Goal: Task Accomplishment & Management: Use online tool/utility

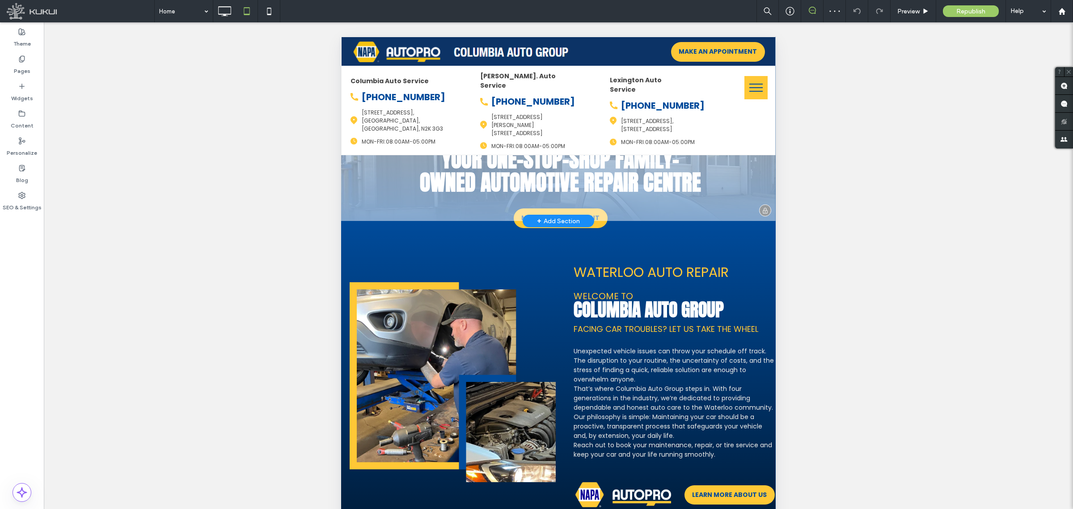
drag, startPoint x: 470, startPoint y: 266, endPoint x: 764, endPoint y: 281, distance: 294.2
click at [471, 267] on div "Click to edit in Flex Mode" at bounding box center [558, 382] width 435 height 322
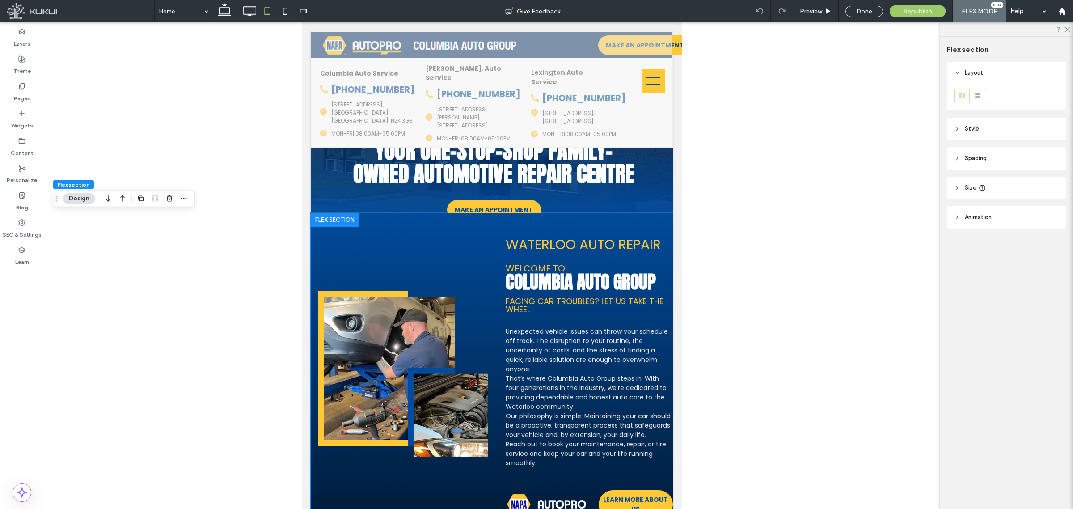
click at [990, 162] on header "Spacing" at bounding box center [1006, 158] width 119 height 22
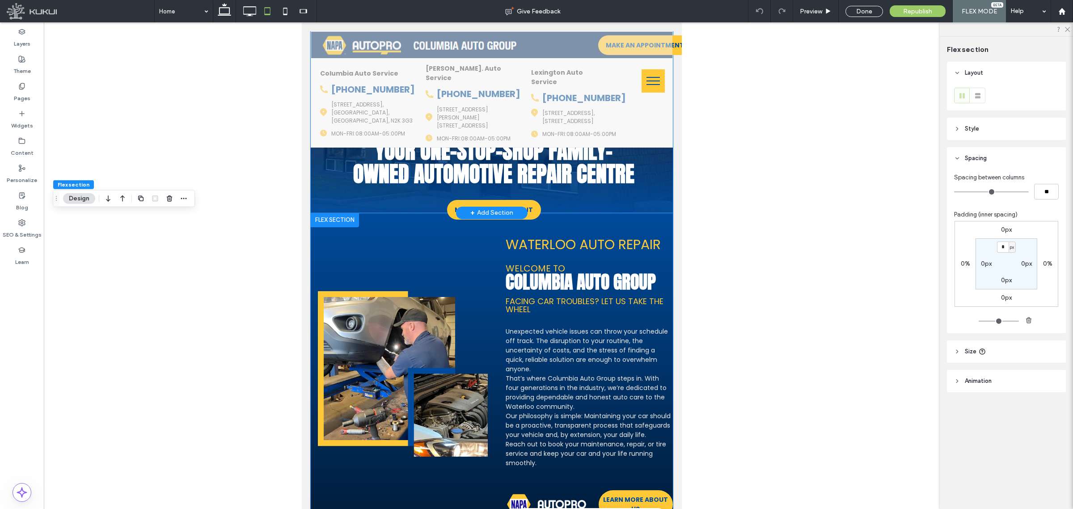
click at [616, 195] on div "Your one-stop-shop family-owned automotive repair centre Your one-stop-shop fam…" at bounding box center [494, 172] width 318 height 127
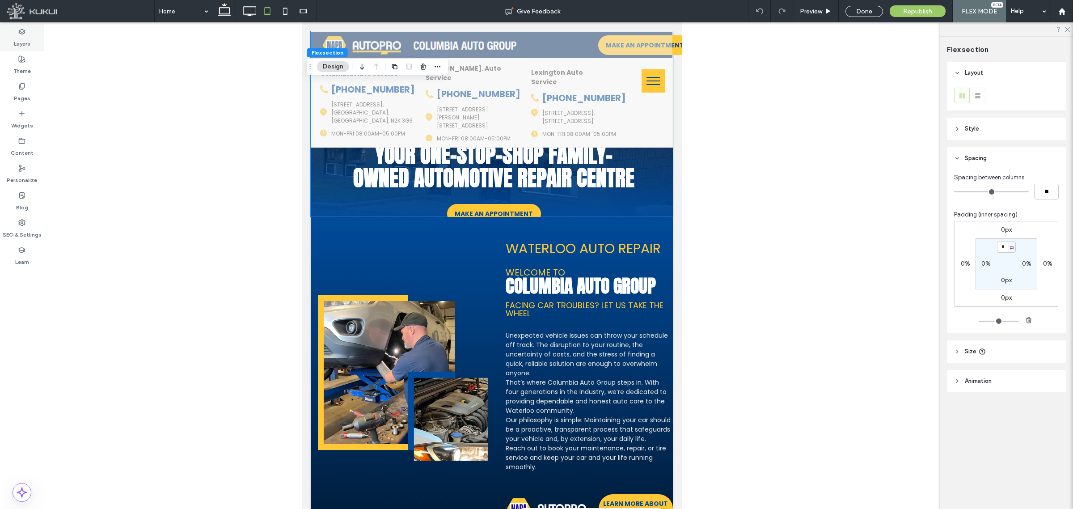
click at [26, 41] on label "Layers" at bounding box center [22, 41] width 17 height 13
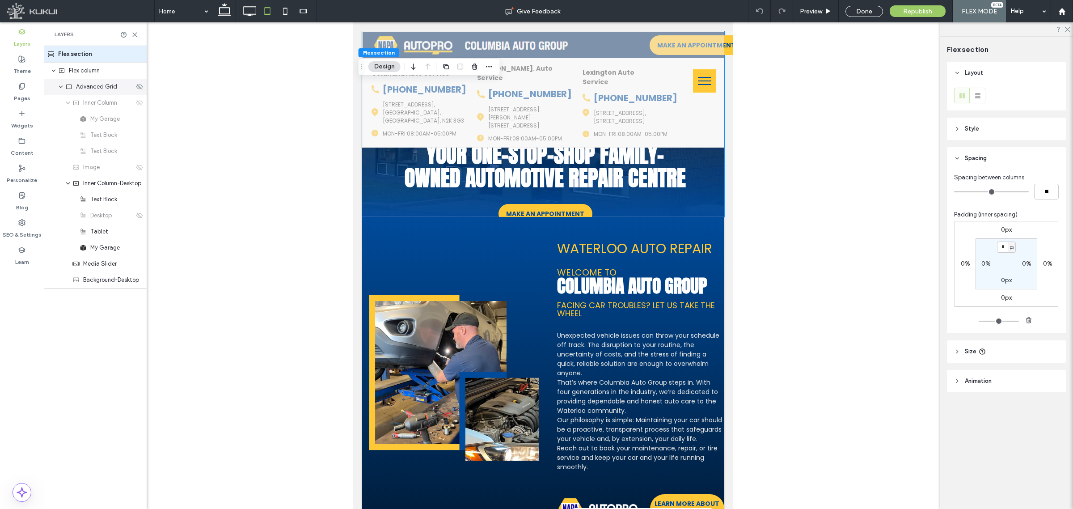
click at [104, 88] on span "Advanced Grid" at bounding box center [96, 86] width 41 height 9
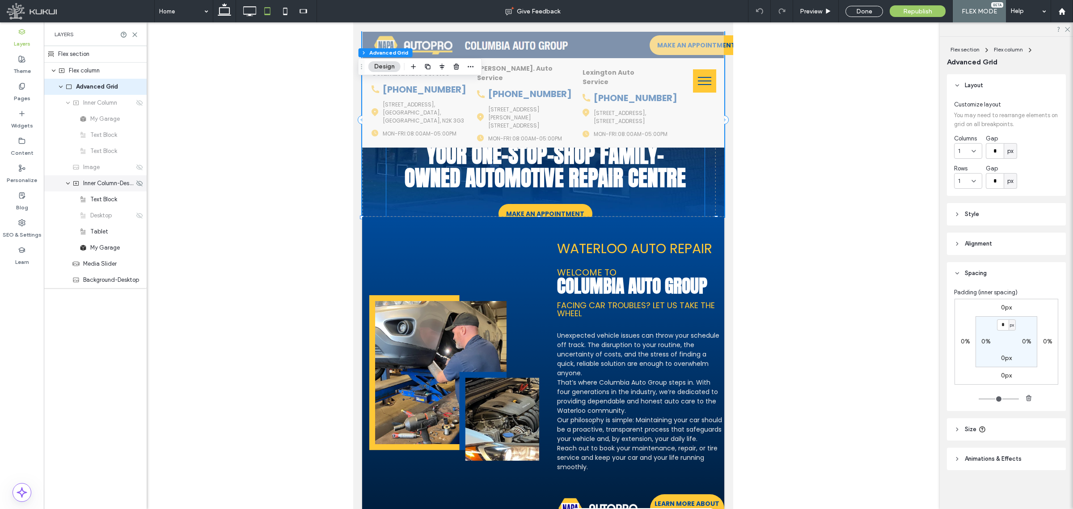
click at [101, 186] on span "Inner Column-Desktop" at bounding box center [108, 183] width 51 height 9
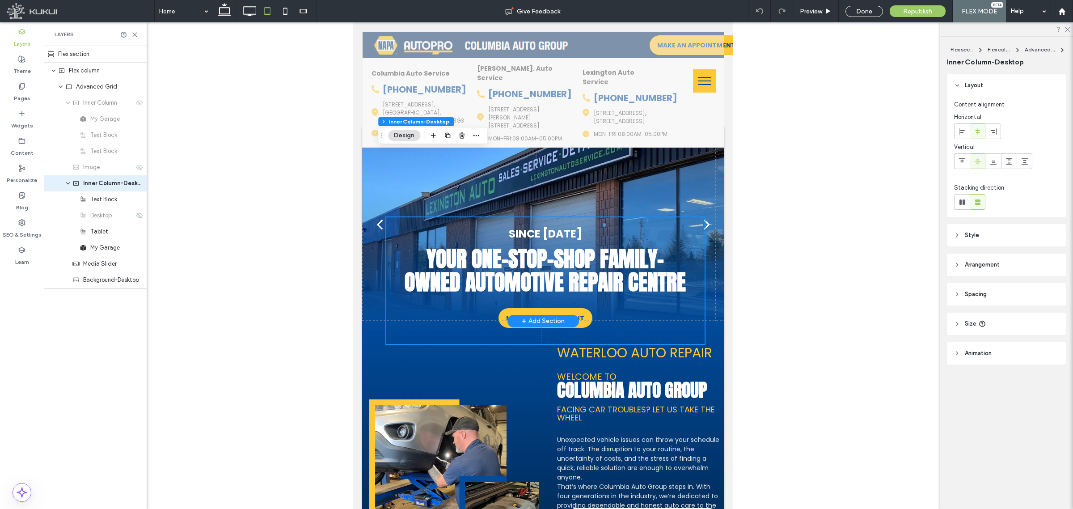
scroll to position [0, 0]
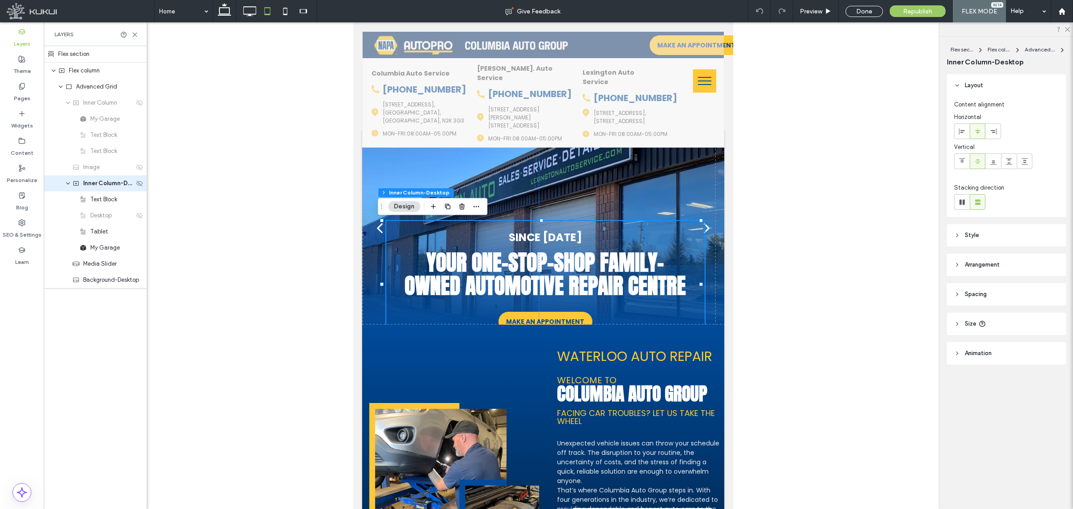
click at [99, 182] on span "Inner Column-Desktop" at bounding box center [108, 183] width 51 height 9
click at [987, 292] on span "Spacing" at bounding box center [976, 294] width 22 height 9
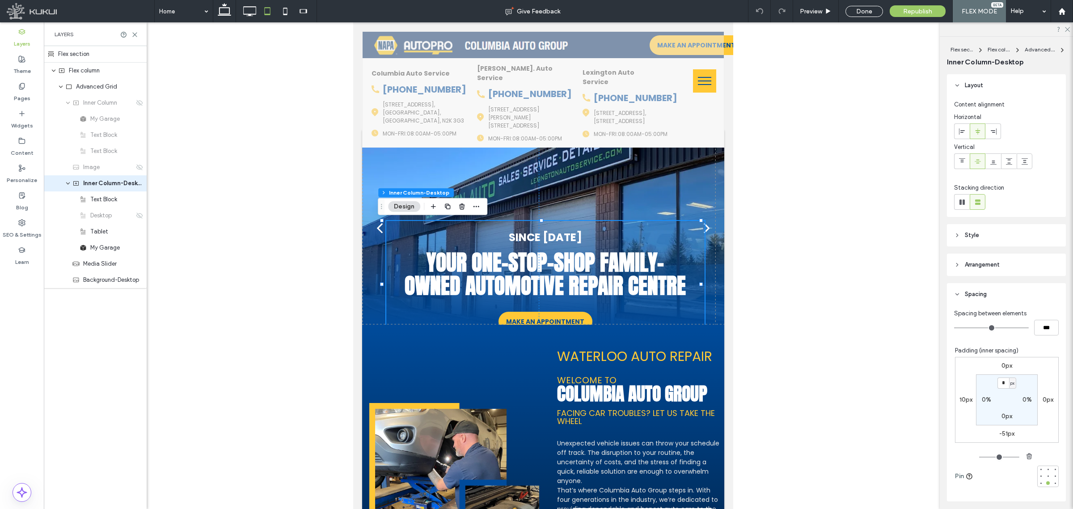
click at [1004, 433] on label "-51px" at bounding box center [1007, 434] width 15 height 8
type input "*"
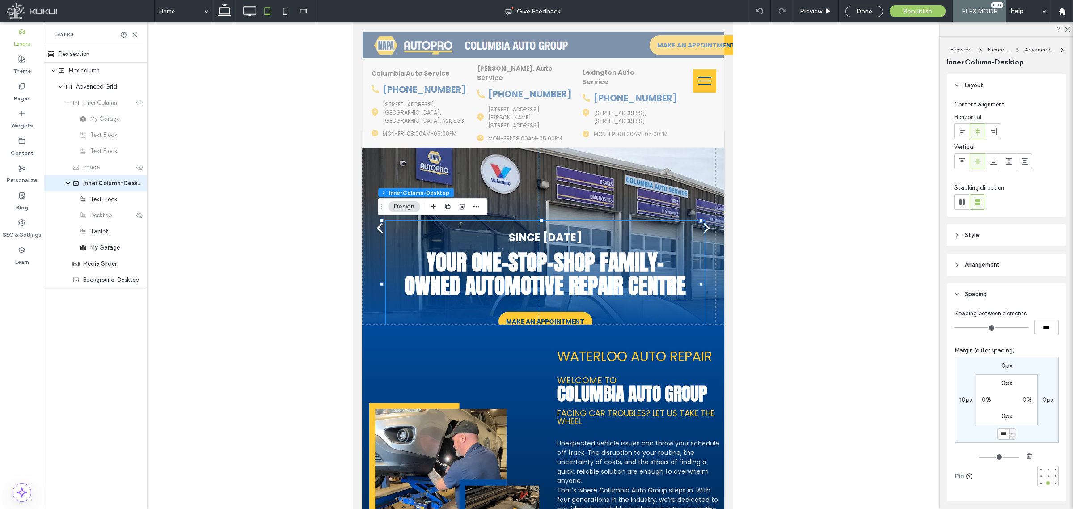
type input "***"
type input "**"
type input "*"
type input "**"
type input "*"
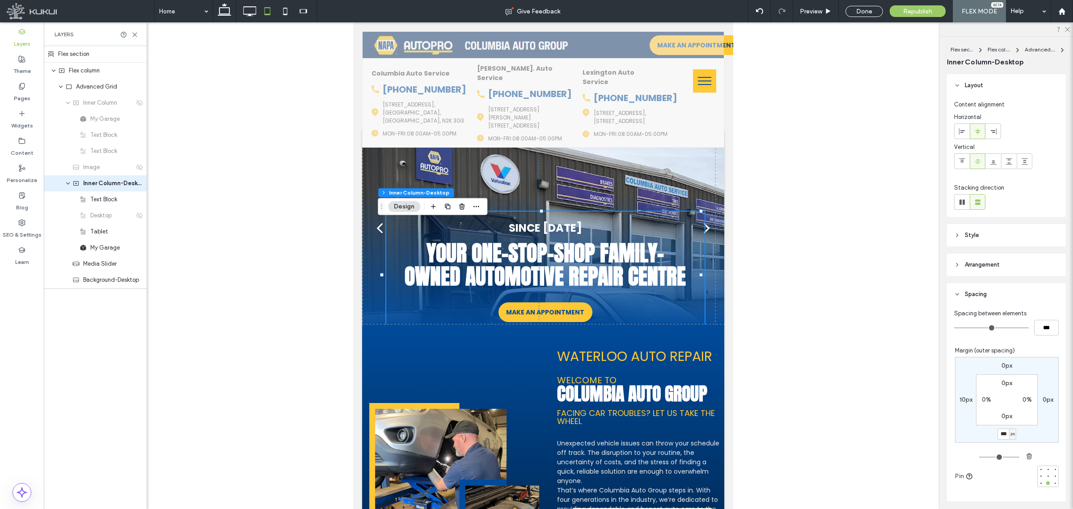
click at [1009, 430] on div "px" at bounding box center [1012, 433] width 7 height 11
click at [998, 437] on input "***" at bounding box center [1004, 433] width 12 height 11
type input "*"
type input "**"
type input "*"
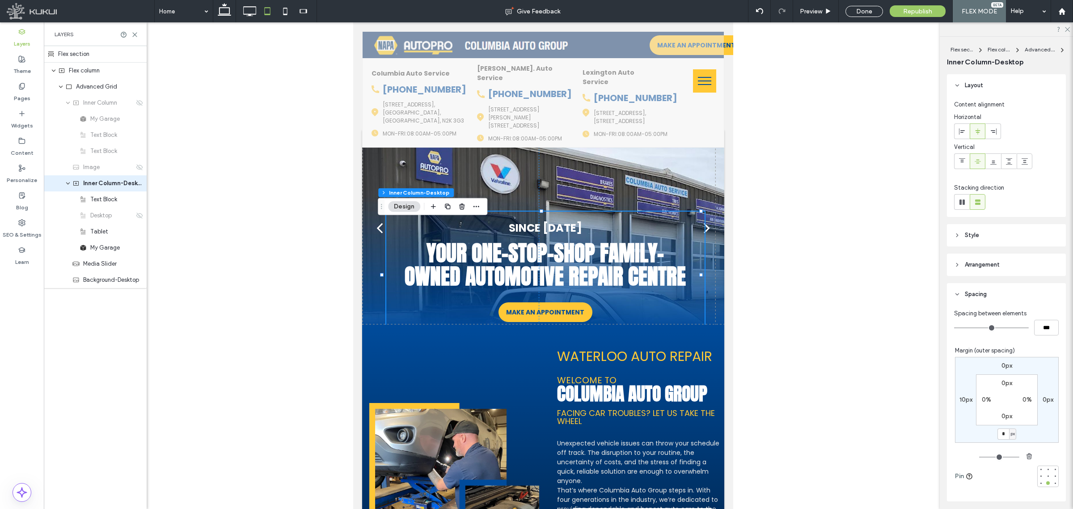
click at [1034, 428] on div "0px 0px * px 10px 0px 0% 0px 0%" at bounding box center [1007, 400] width 104 height 86
type input "**"
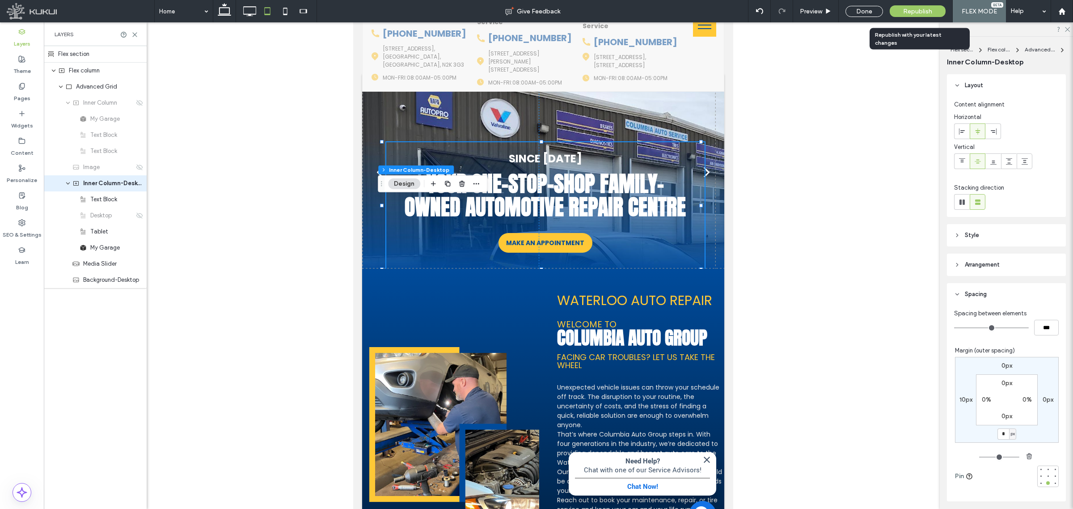
click at [906, 12] on span "Republish" at bounding box center [917, 12] width 29 height 8
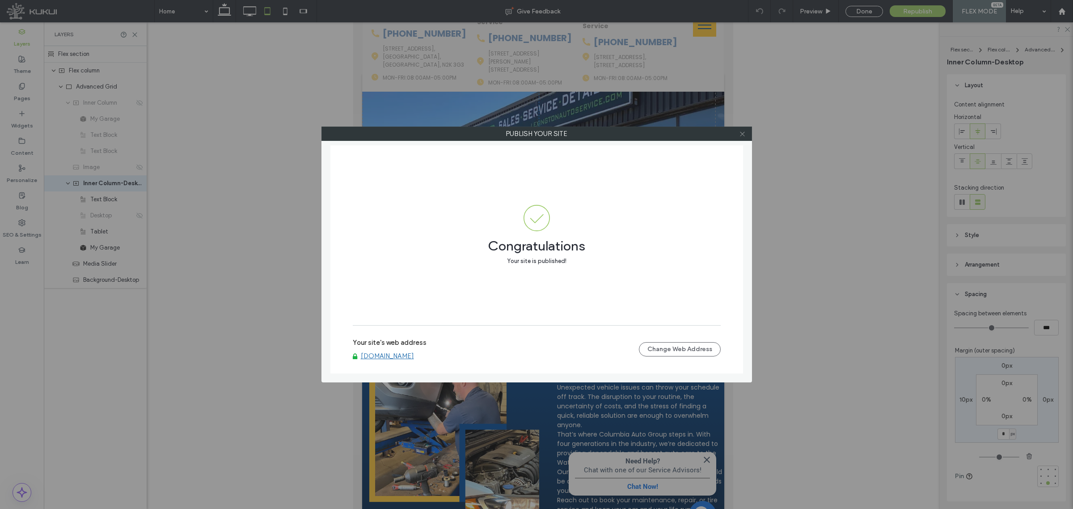
click at [739, 136] on icon at bounding box center [742, 134] width 7 height 7
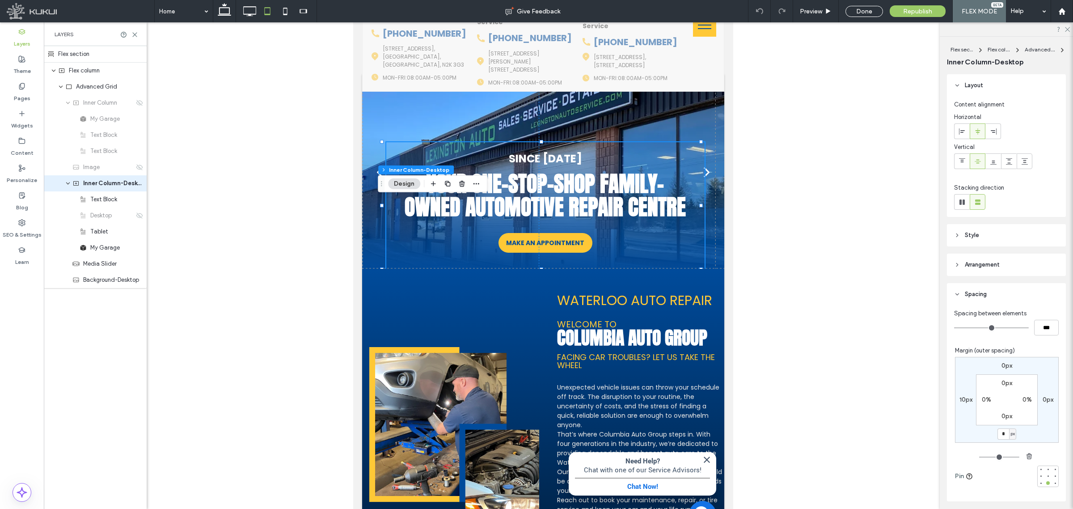
click at [797, 198] on div at bounding box center [543, 251] width 793 height 570
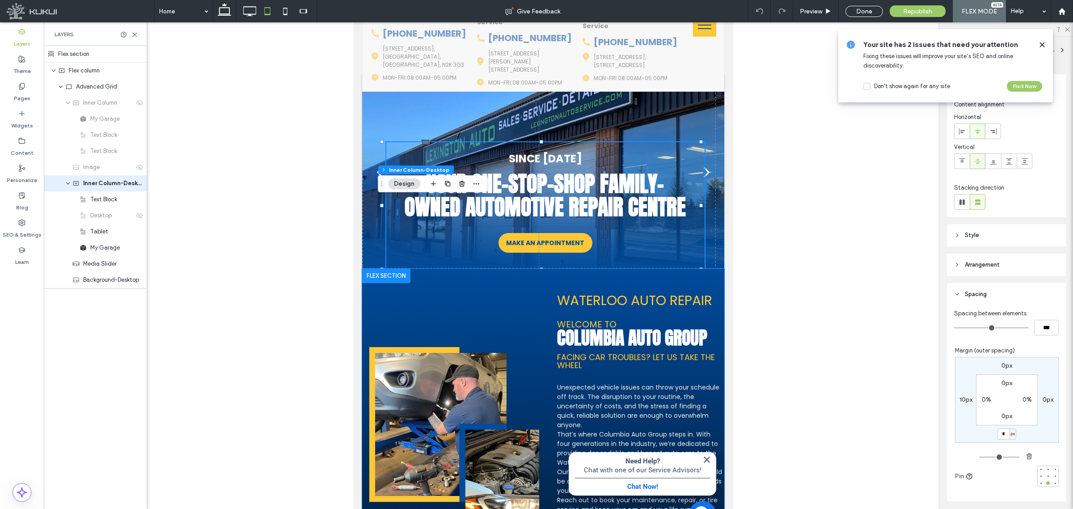
click at [686, 277] on div "Waterloo Auto Repair Welcome to Columbia Auto Group FACING CAR TROUBLES? LET US…" at bounding box center [543, 430] width 362 height 322
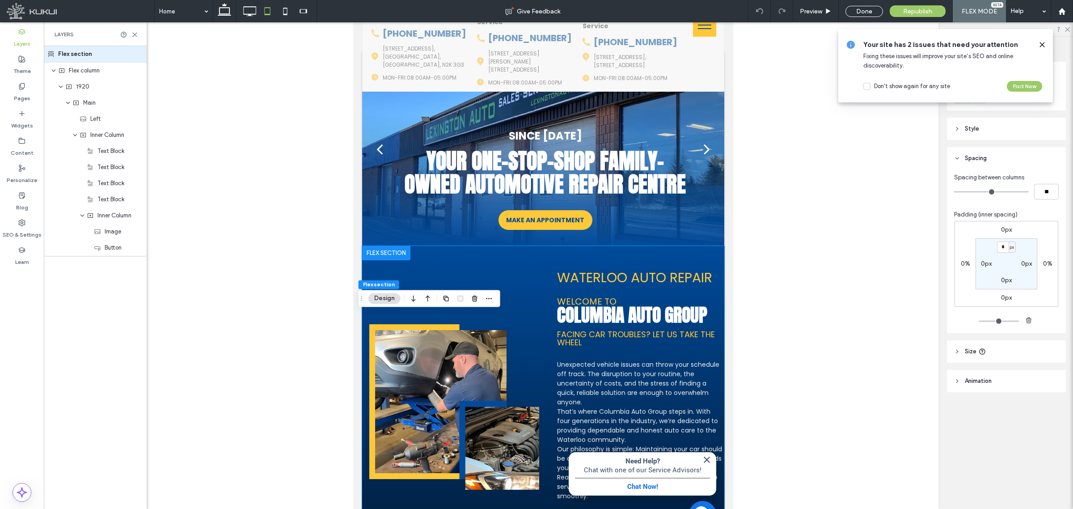
scroll to position [85, 0]
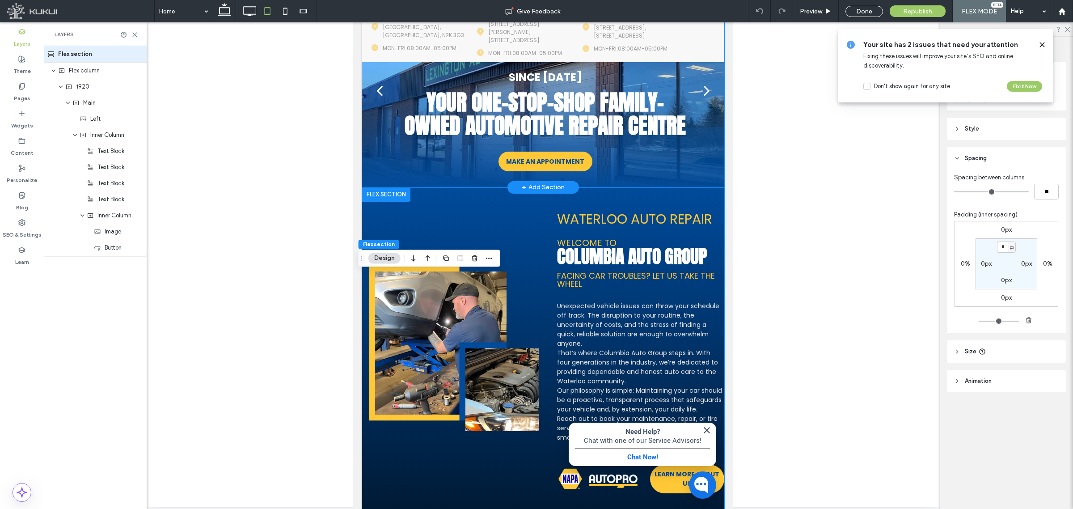
click at [633, 154] on div "Your one-stop-shop family-owned automotive repair centre Your one-stop-shop fam…" at bounding box center [545, 124] width 318 height 127
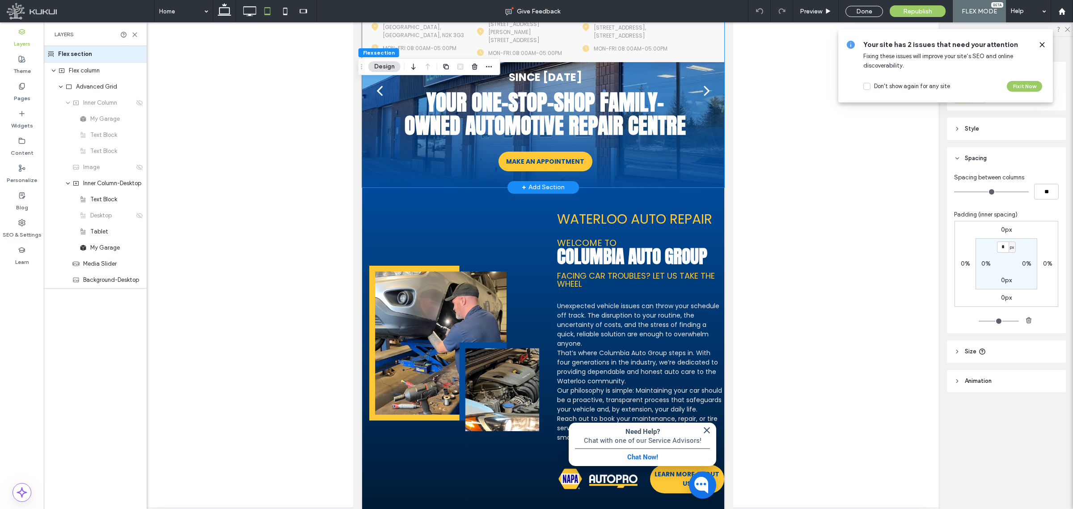
scroll to position [56, 0]
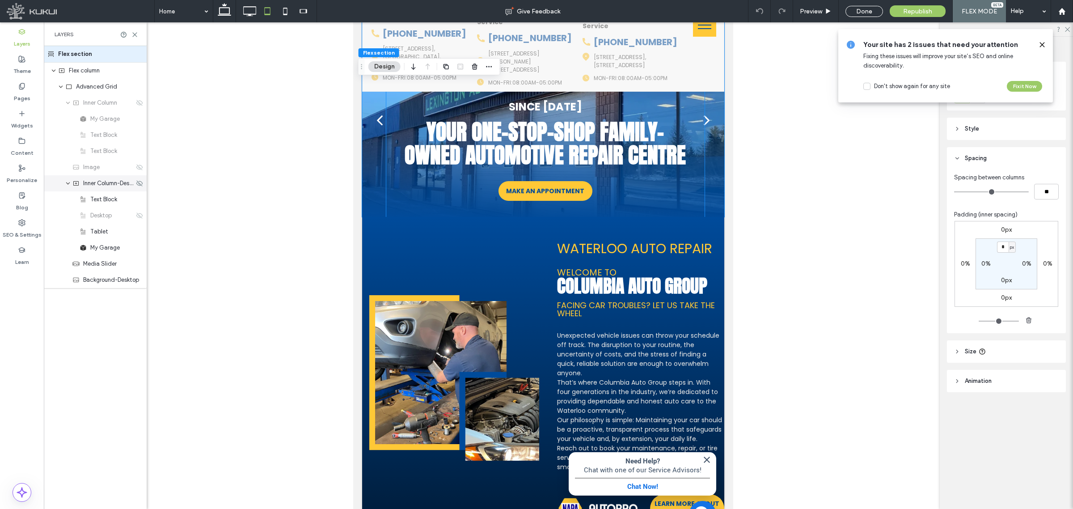
click at [108, 188] on div "Inner Column-Desktop" at bounding box center [95, 183] width 103 height 16
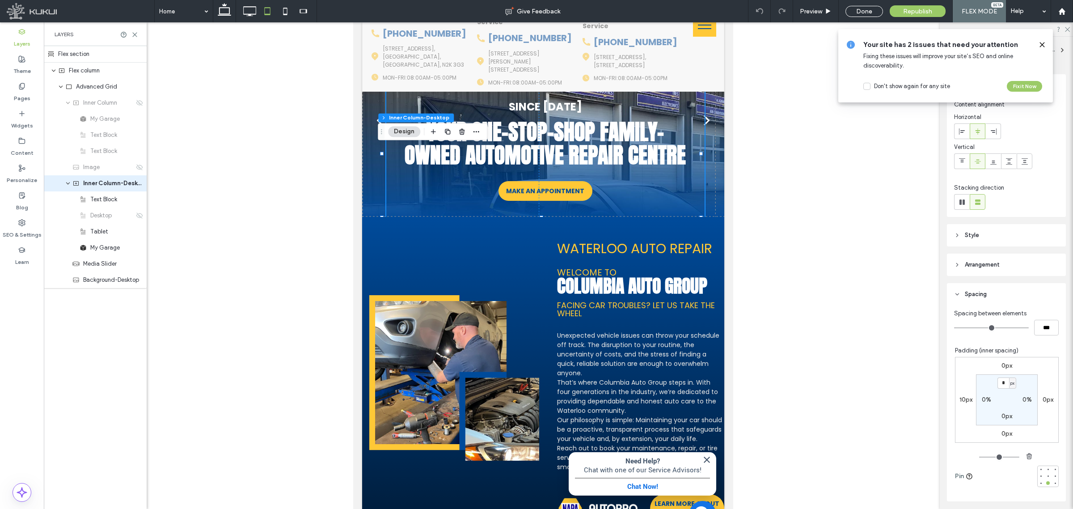
click at [1002, 431] on label "0px" at bounding box center [1007, 434] width 11 height 8
type input "***"
type input "**"
type input "*"
type input "**"
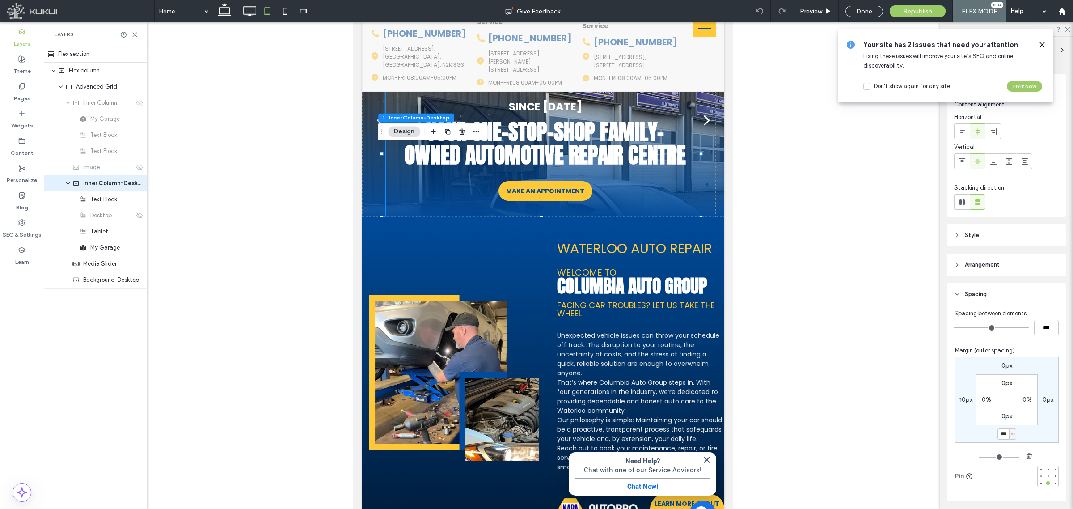
type input "*"
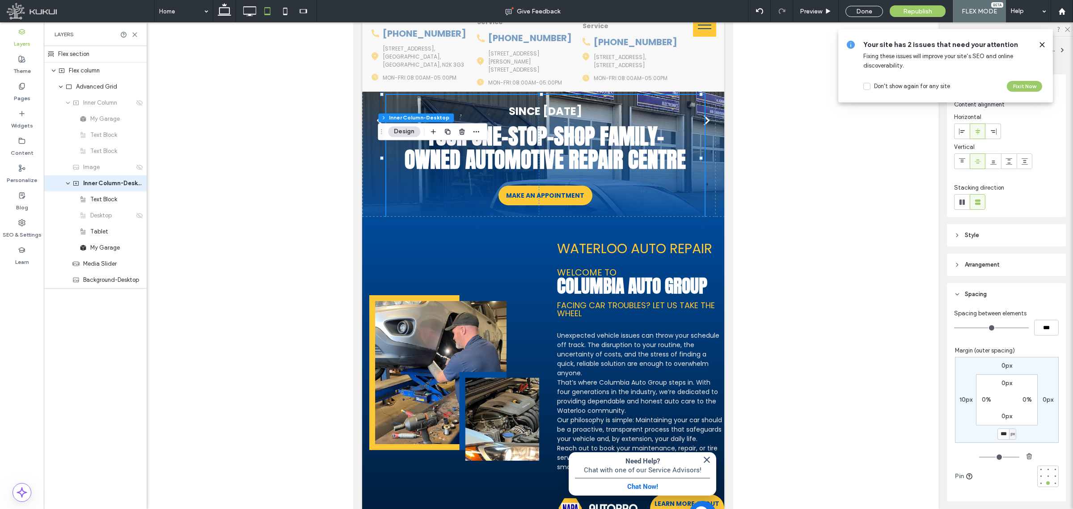
click at [1002, 430] on input "***" at bounding box center [1004, 433] width 12 height 11
type input "**"
type input "*"
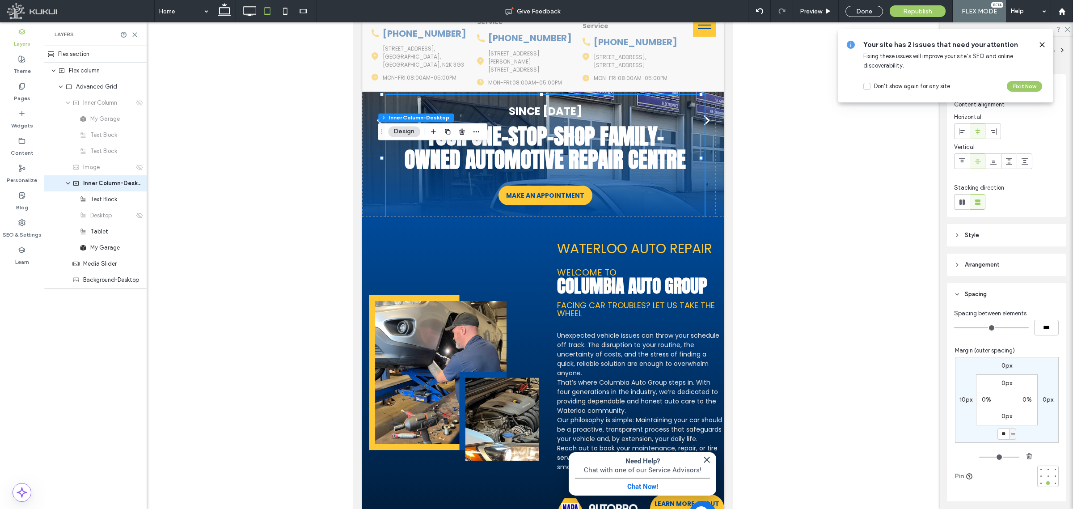
type input "*"
drag, startPoint x: 1018, startPoint y: 427, endPoint x: 759, endPoint y: 159, distance: 372.9
click at [1019, 428] on div "0px 0px * px 10px 0px 0% 0px 0%" at bounding box center [1007, 400] width 104 height 86
type input "**"
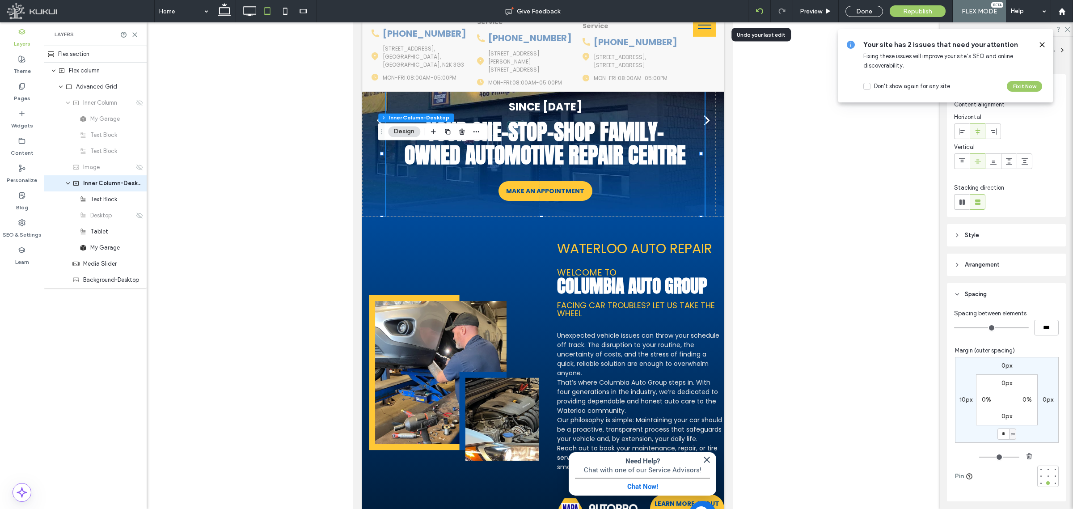
click at [758, 10] on use at bounding box center [759, 11] width 7 height 6
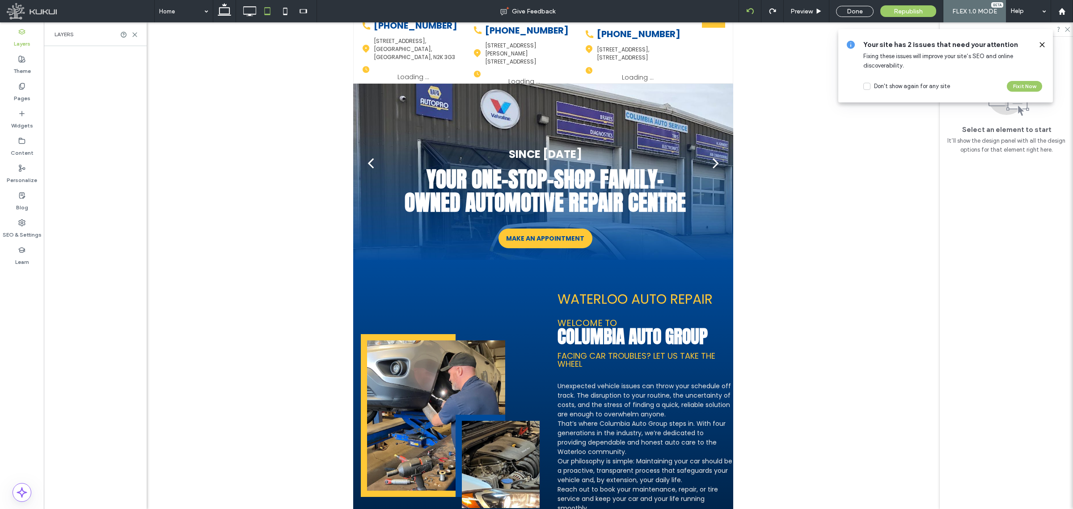
scroll to position [0, 0]
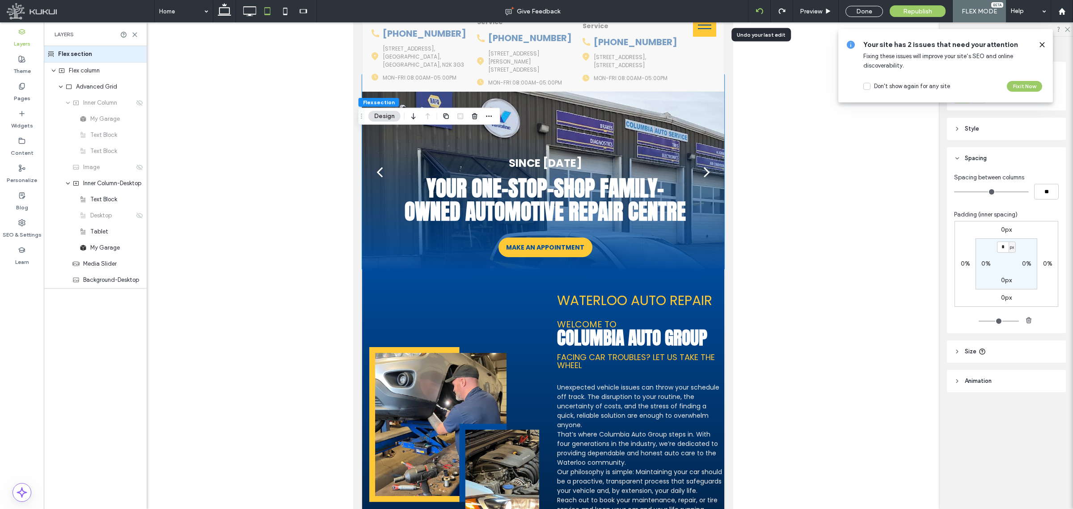
click at [759, 13] on icon at bounding box center [759, 11] width 7 height 7
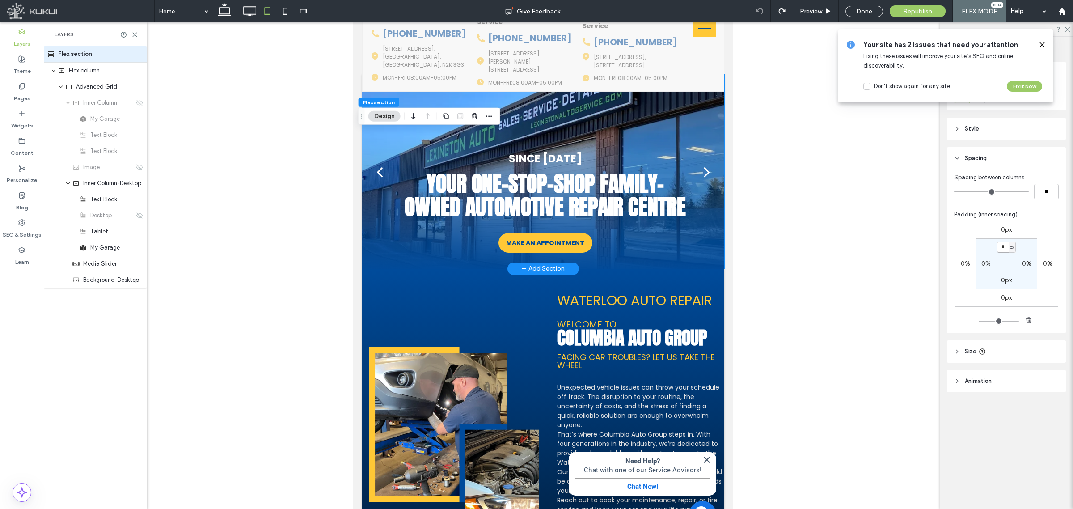
click at [449, 252] on div "Your one-stop-shop family-owned automotive repair centre Your one-stop-shop fam…" at bounding box center [545, 205] width 318 height 127
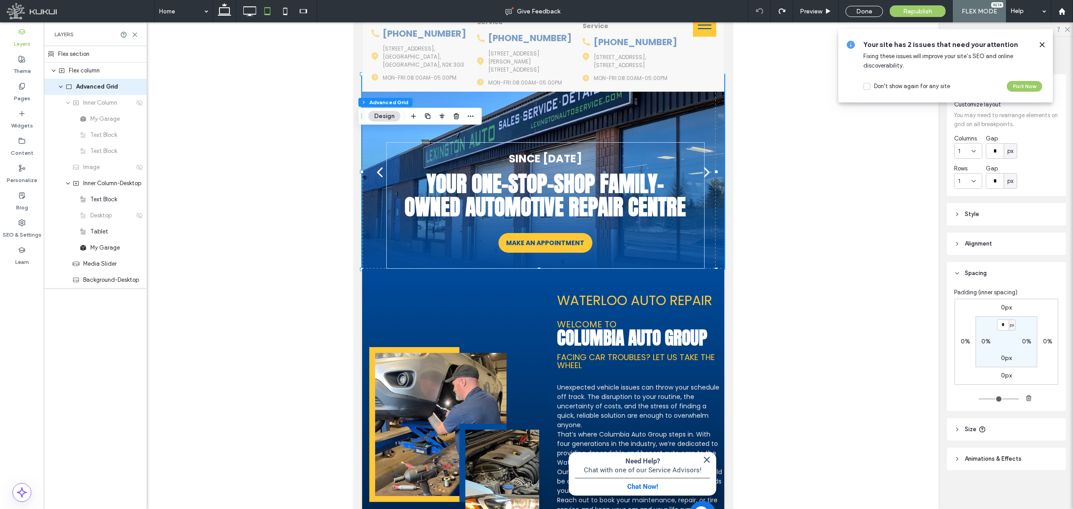
click at [1006, 373] on label "0px" at bounding box center [1006, 376] width 11 height 8
type input "***"
type input "*"
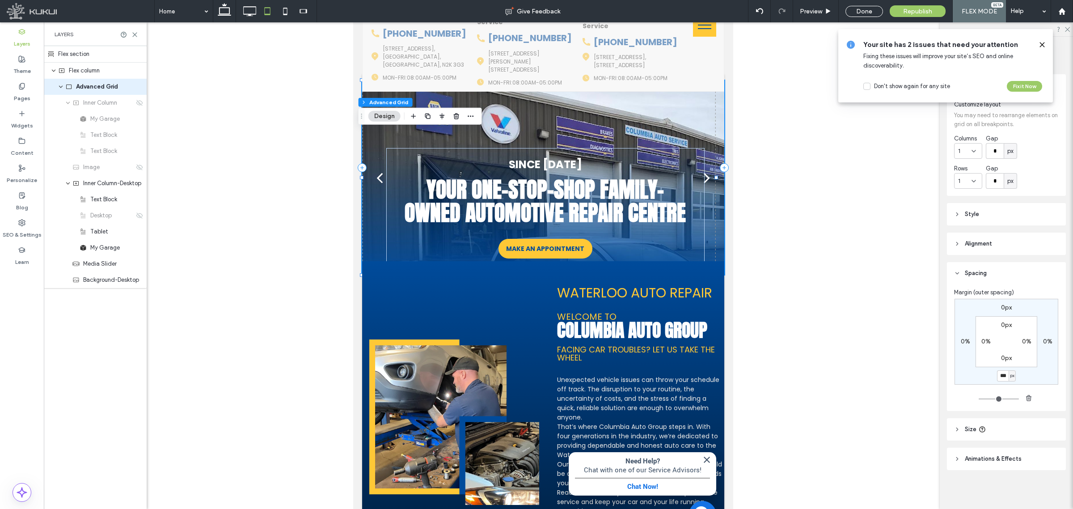
click at [1003, 374] on input "***" at bounding box center [1003, 375] width 12 height 11
type input "***"
type input "*"
click at [808, 10] on span "Preview" at bounding box center [811, 12] width 22 height 8
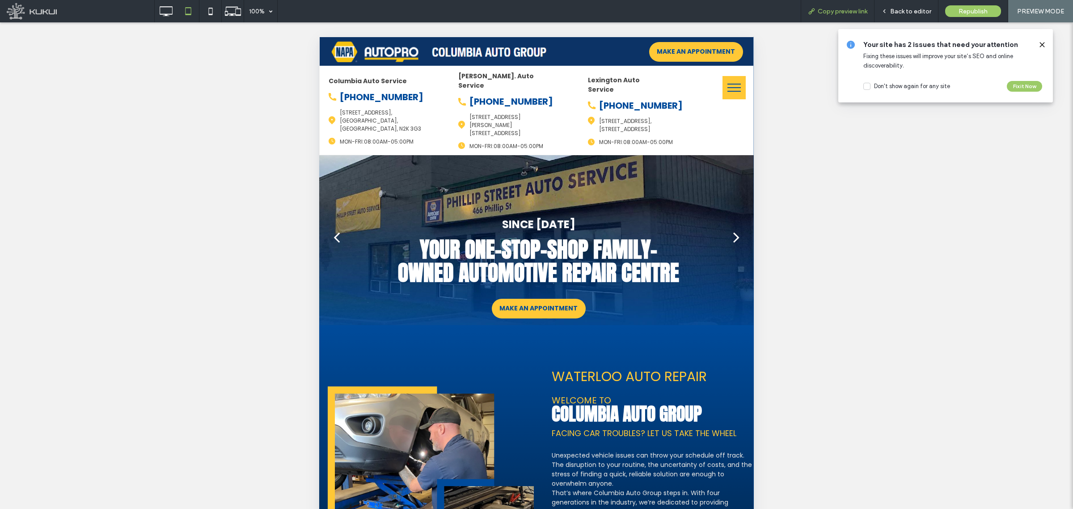
click at [822, 14] on span "Copy preview link" at bounding box center [843, 12] width 50 height 8
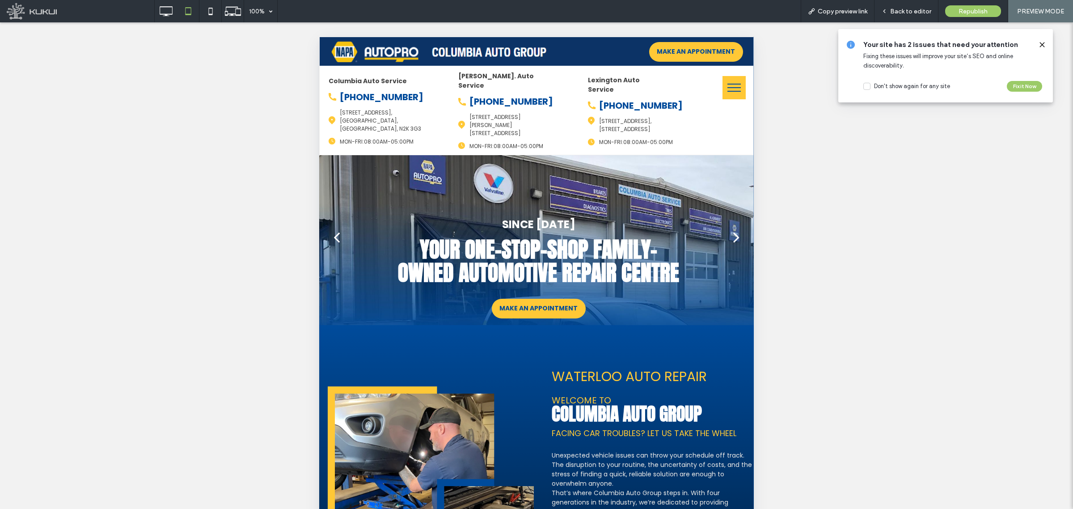
click at [1042, 43] on icon at bounding box center [1042, 44] width 7 height 7
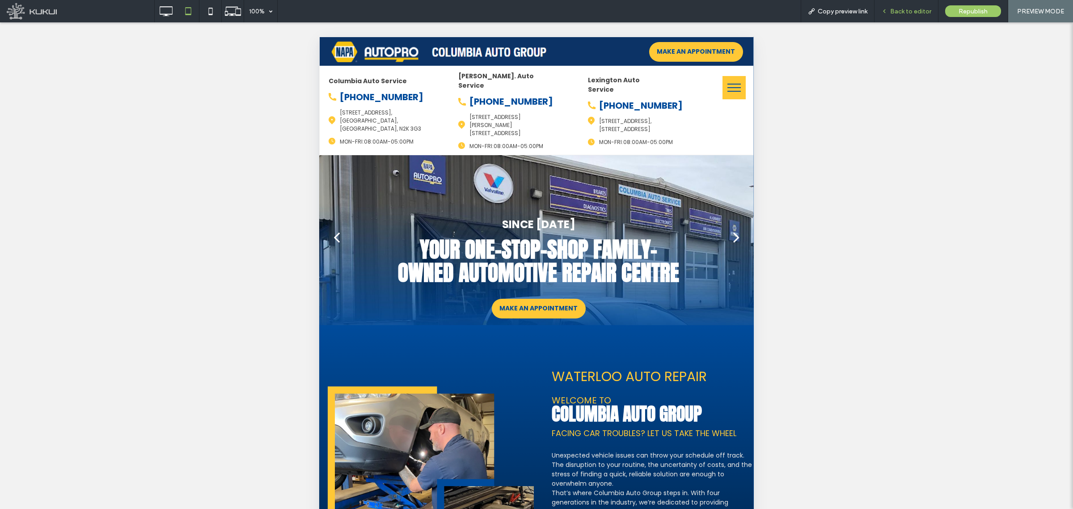
click at [895, 13] on span "Back to editor" at bounding box center [910, 12] width 41 height 8
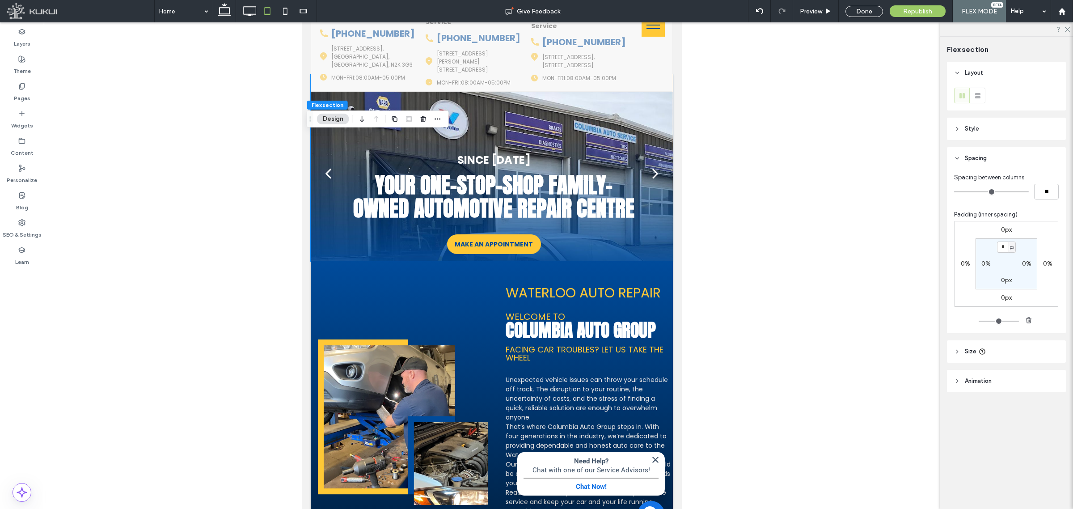
click at [345, 126] on div "Flex section Design" at bounding box center [378, 118] width 142 height 17
click at [335, 151] on div "Your one-stop-shop family-owned automotive repair centre Your one-stop-shop fam…" at bounding box center [494, 207] width 318 height 127
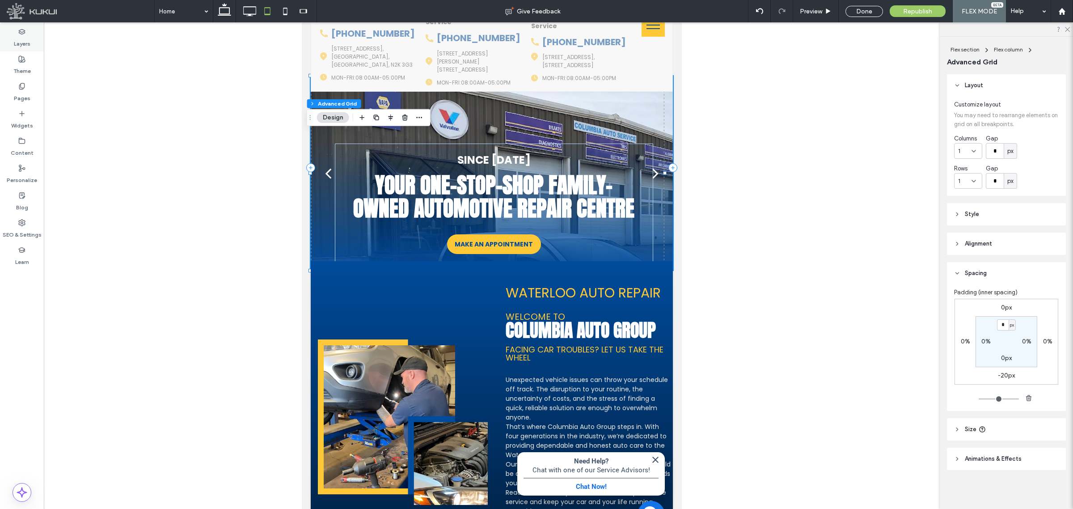
click at [19, 42] on label "Layers" at bounding box center [22, 41] width 17 height 13
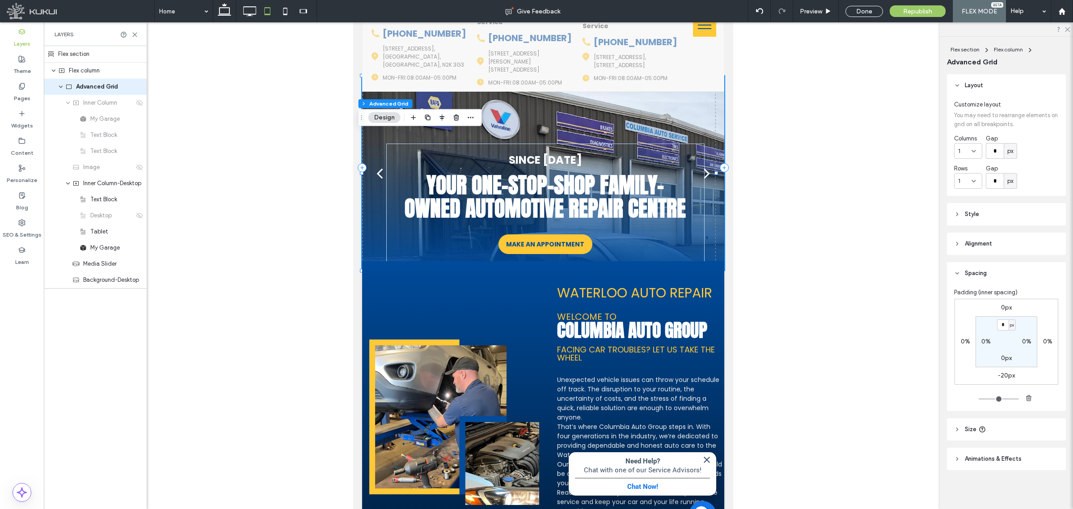
click at [1003, 374] on label "-20px" at bounding box center [1006, 376] width 17 height 8
type input "*"
click at [1010, 378] on div "px" at bounding box center [1012, 375] width 5 height 9
click at [1004, 375] on div "px" at bounding box center [1010, 375] width 12 height 9
click at [1004, 375] on input "***" at bounding box center [1003, 375] width 12 height 11
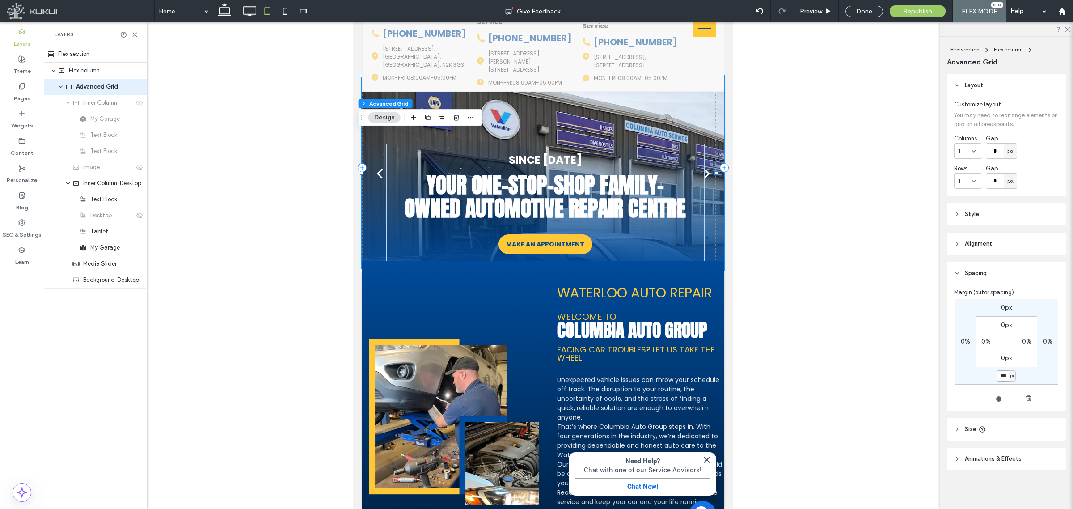
click at [998, 373] on input "***" at bounding box center [1003, 375] width 12 height 11
click at [1000, 375] on input "***" at bounding box center [1003, 375] width 12 height 11
type input "***"
click at [853, 309] on div at bounding box center [543, 251] width 793 height 570
type input "*"
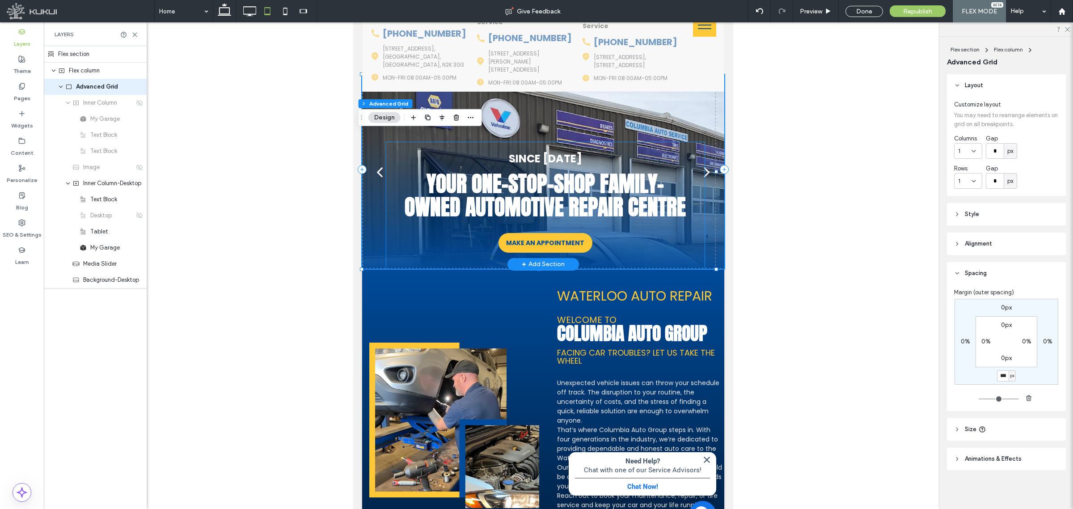
click at [697, 170] on div "Your one-stop-shop family-owned automotive repair centre Your one-stop-shop fam…" at bounding box center [545, 205] width 318 height 127
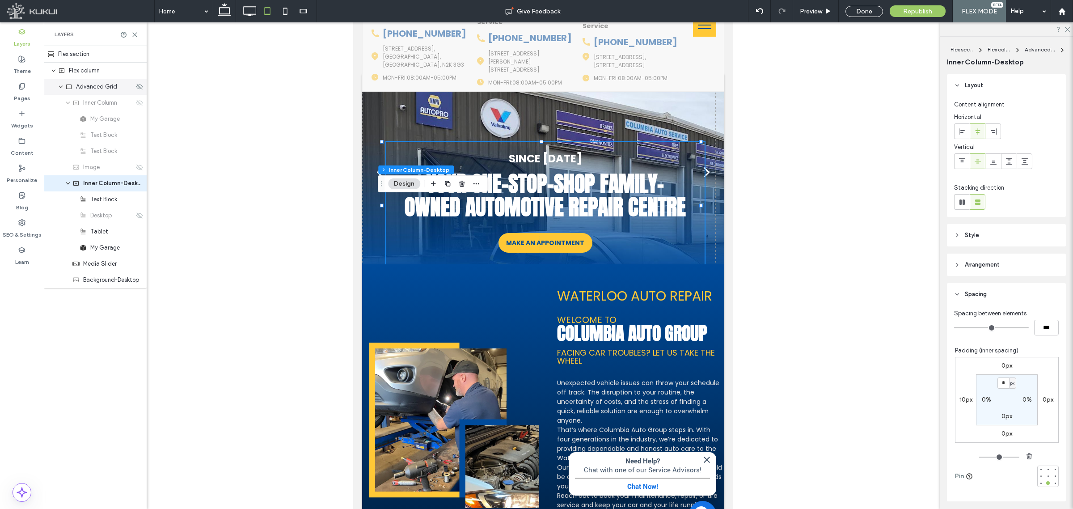
click at [85, 80] on div "Advanced Grid" at bounding box center [95, 87] width 103 height 16
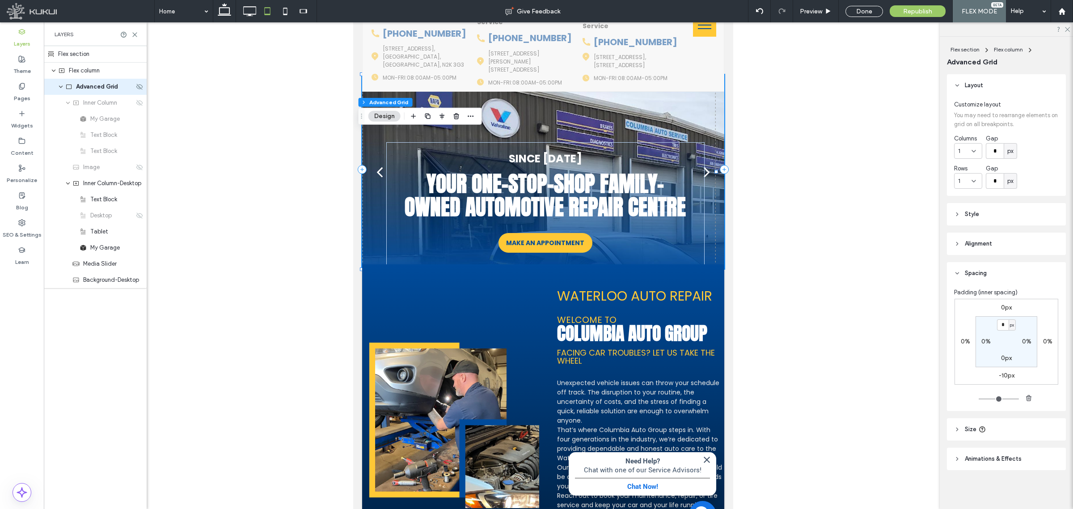
drag, startPoint x: 88, startPoint y: 88, endPoint x: 205, endPoint y: 133, distance: 125.0
click at [88, 89] on span "Advanced Grid" at bounding box center [97, 86] width 42 height 9
click at [1005, 376] on label "-10px" at bounding box center [1007, 376] width 16 height 8
type input "*"
click at [1002, 373] on input "***" at bounding box center [1003, 375] width 12 height 11
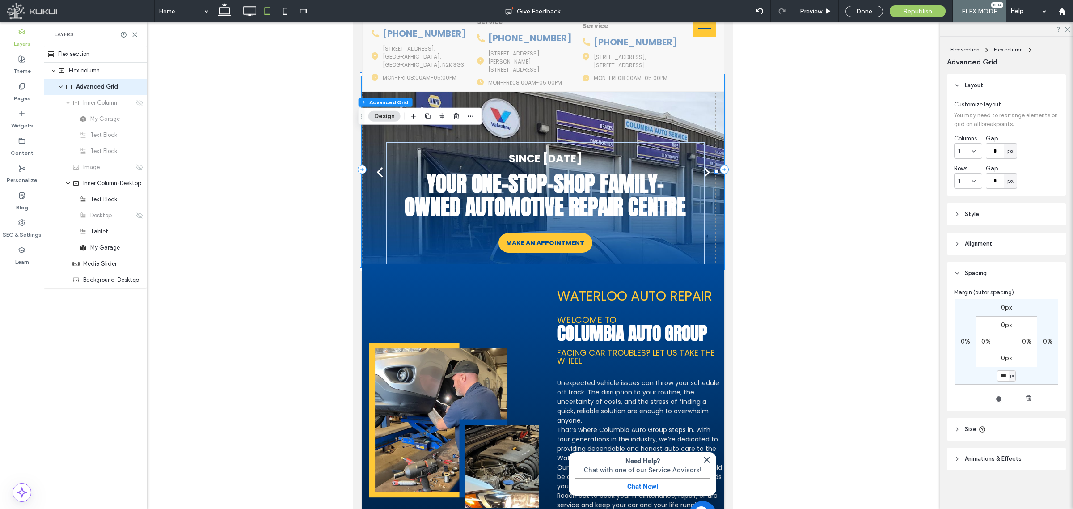
click at [1003, 377] on input "***" at bounding box center [1003, 375] width 12 height 11
type input "***"
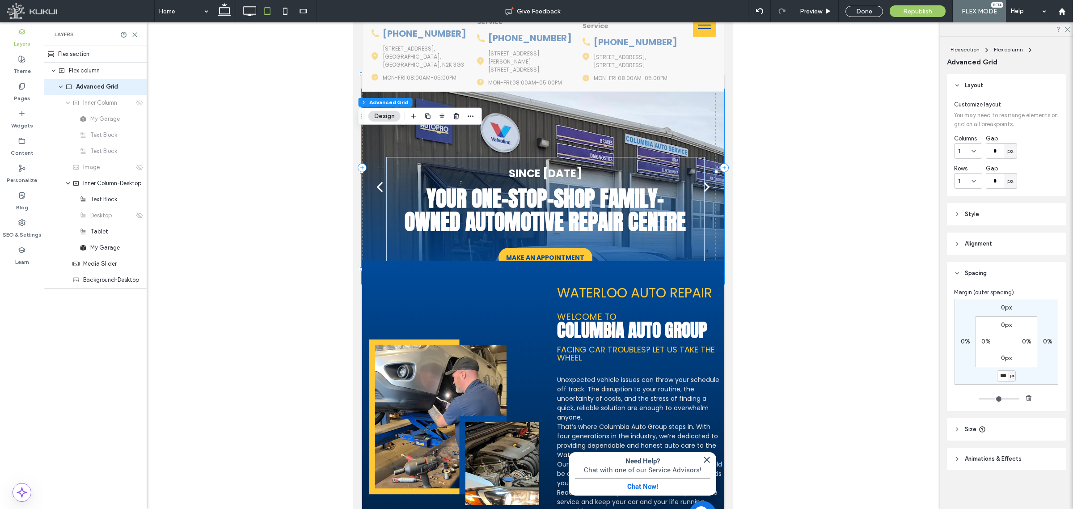
type input "*"
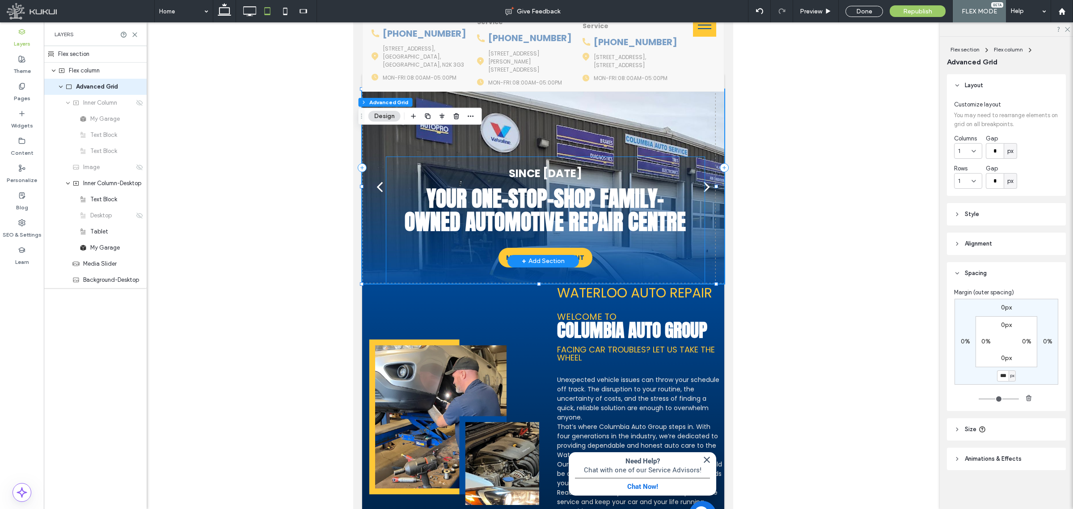
click at [697, 191] on div "Your one-stop-shop family-owned automotive repair centre Your one-stop-shop fam…" at bounding box center [545, 220] width 318 height 127
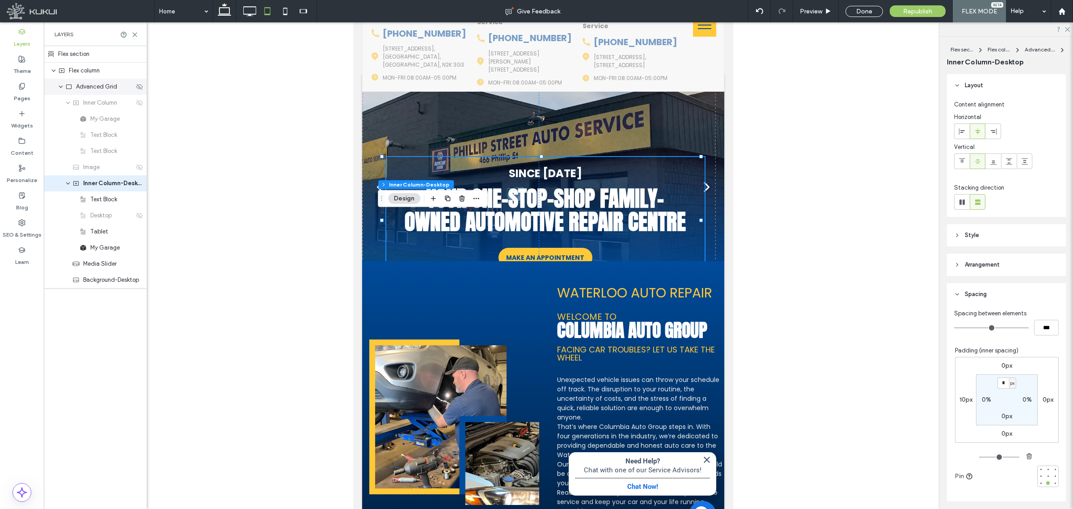
click at [95, 91] on span "Advanced Grid" at bounding box center [96, 86] width 41 height 9
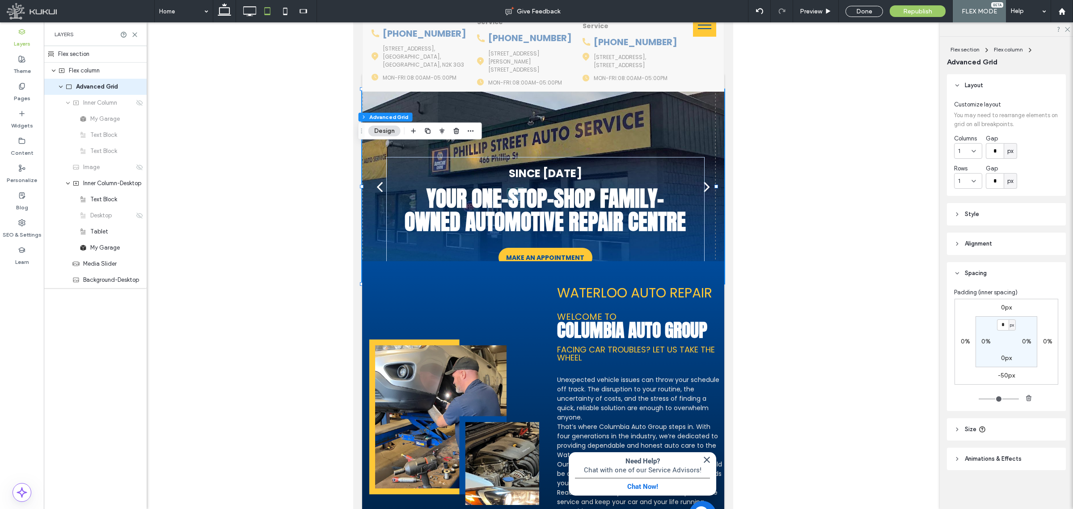
click at [1010, 377] on label "-50px" at bounding box center [1006, 376] width 17 height 8
type input "*"
click at [1006, 376] on input "***" at bounding box center [1003, 375] width 12 height 11
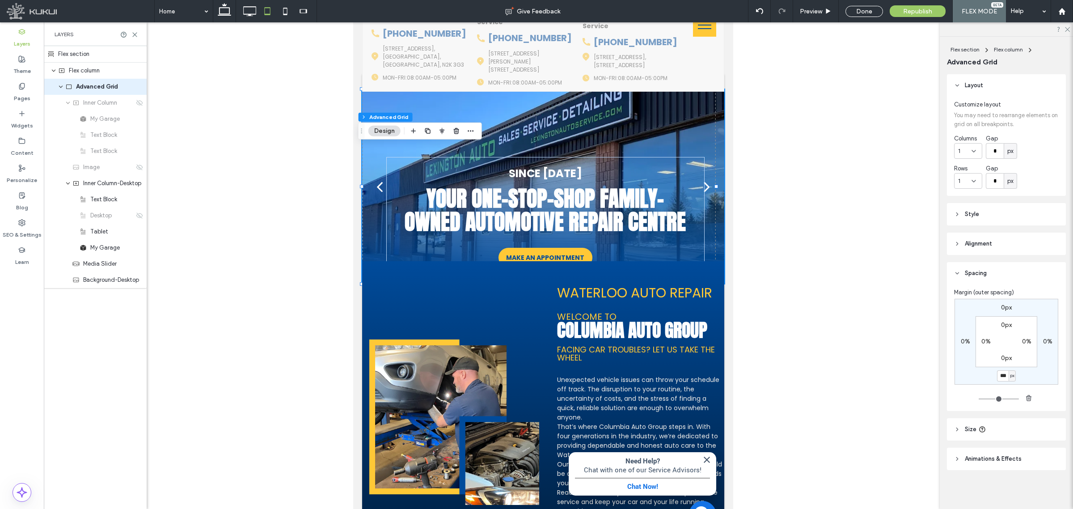
drag, startPoint x: 1003, startPoint y: 377, endPoint x: 1005, endPoint y: 381, distance: 5.6
click at [1002, 379] on input "***" at bounding box center [1003, 375] width 12 height 11
type input "***"
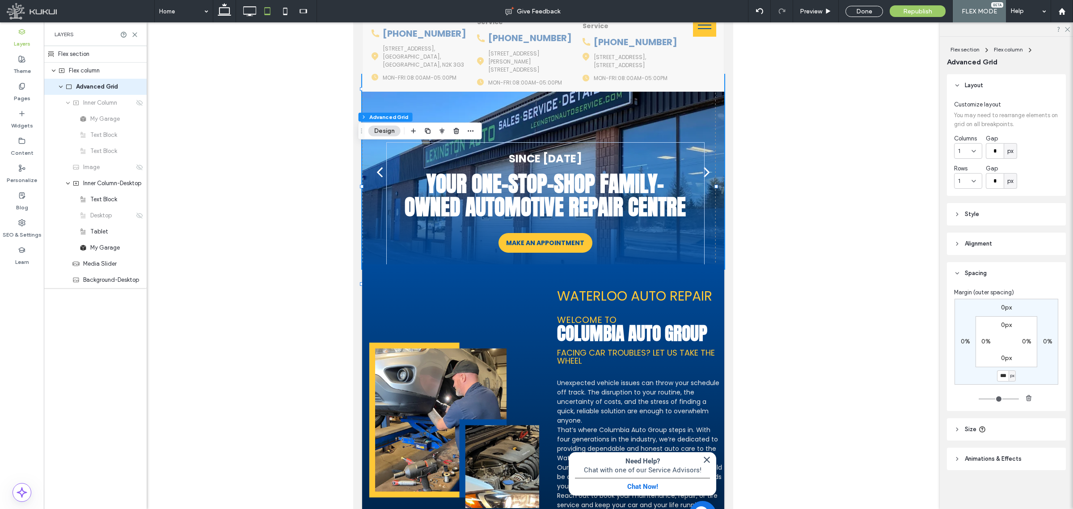
click at [1036, 367] on section "0px 0% 0px 0%" at bounding box center [1007, 341] width 62 height 51
type input "*"
click at [908, 9] on span "Republish" at bounding box center [917, 12] width 29 height 8
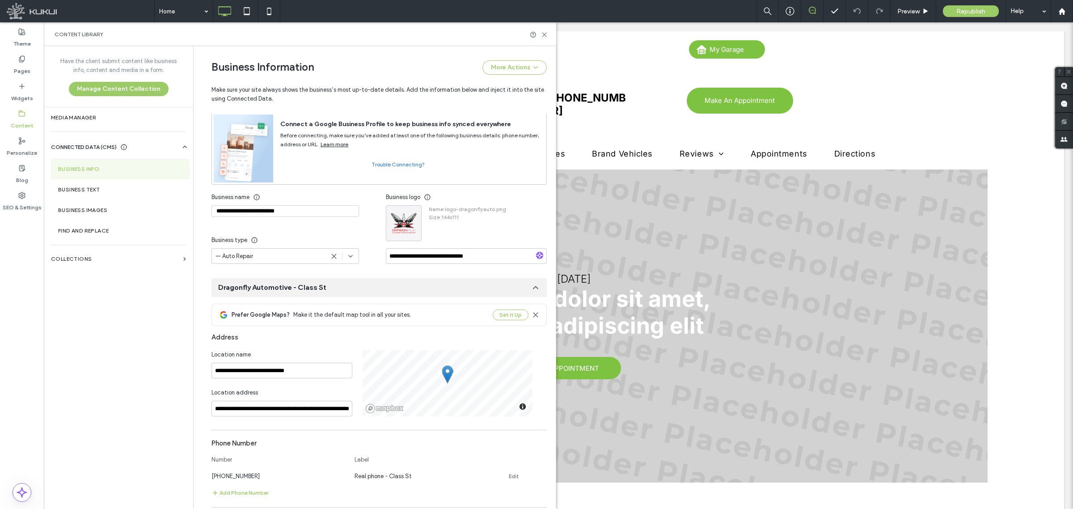
click at [534, 287] on icon at bounding box center [535, 287] width 9 height 9
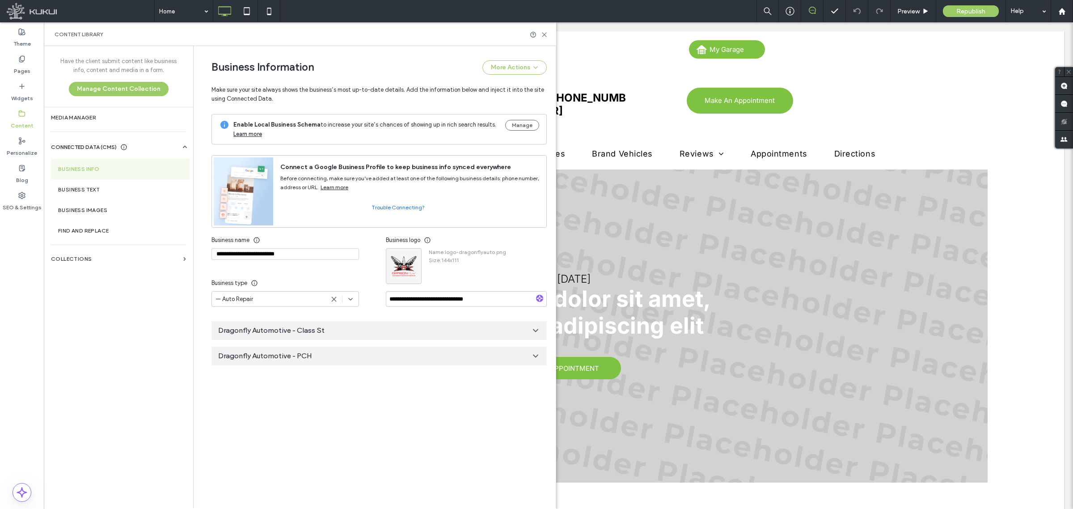
click at [532, 329] on icon at bounding box center [535, 330] width 9 height 9
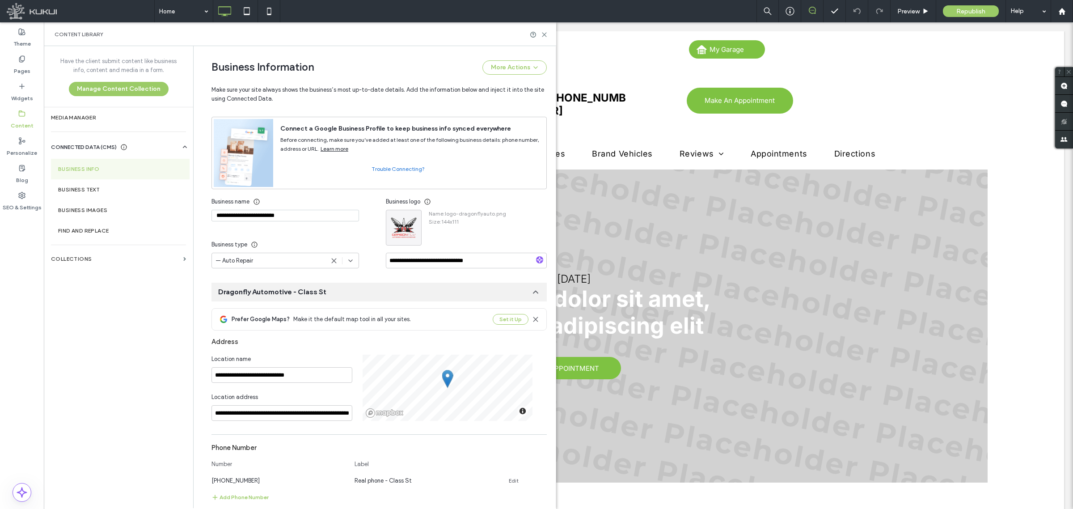
scroll to position [56, 0]
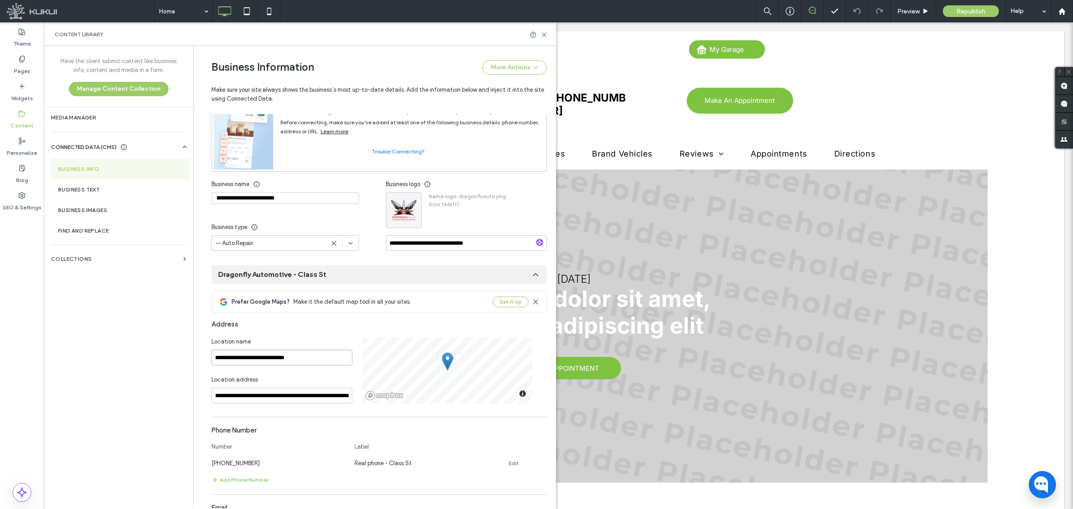
drag, startPoint x: 314, startPoint y: 360, endPoint x: 177, endPoint y: 354, distance: 137.0
click at [177, 354] on div "**********" at bounding box center [300, 277] width 513 height 462
paste input "*****"
type input "**********"
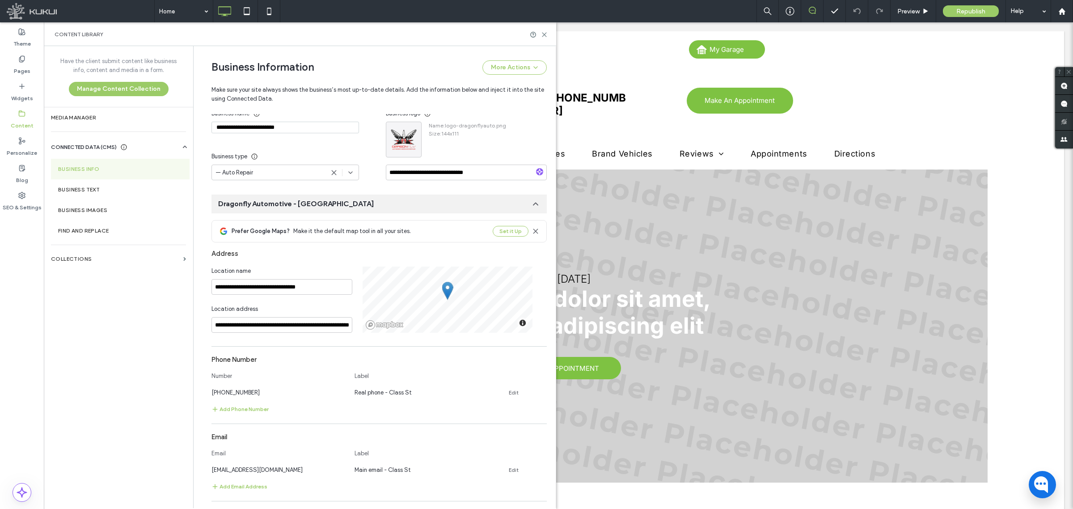
click at [532, 207] on icon at bounding box center [535, 203] width 9 height 9
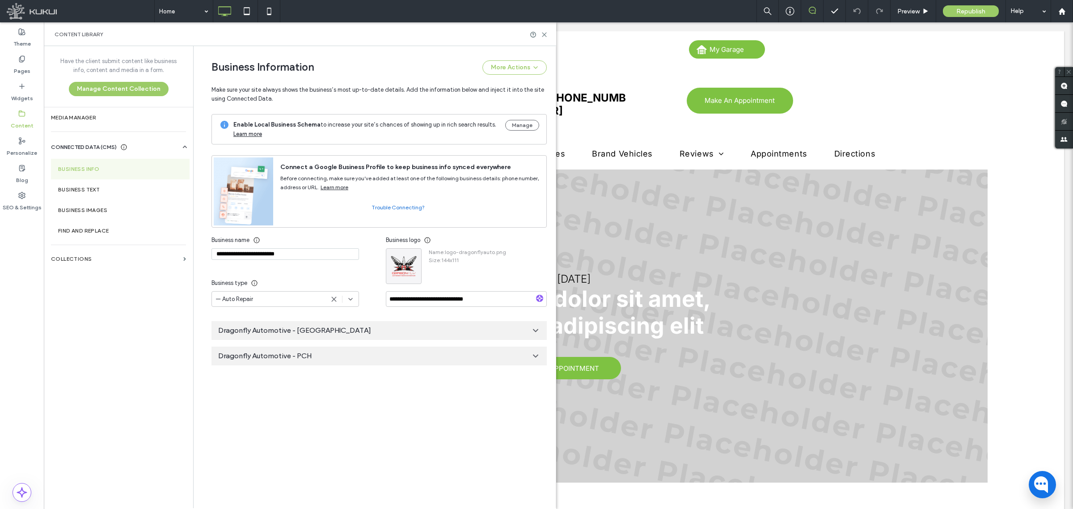
scroll to position [0, 0]
click at [535, 354] on icon at bounding box center [535, 356] width 9 height 9
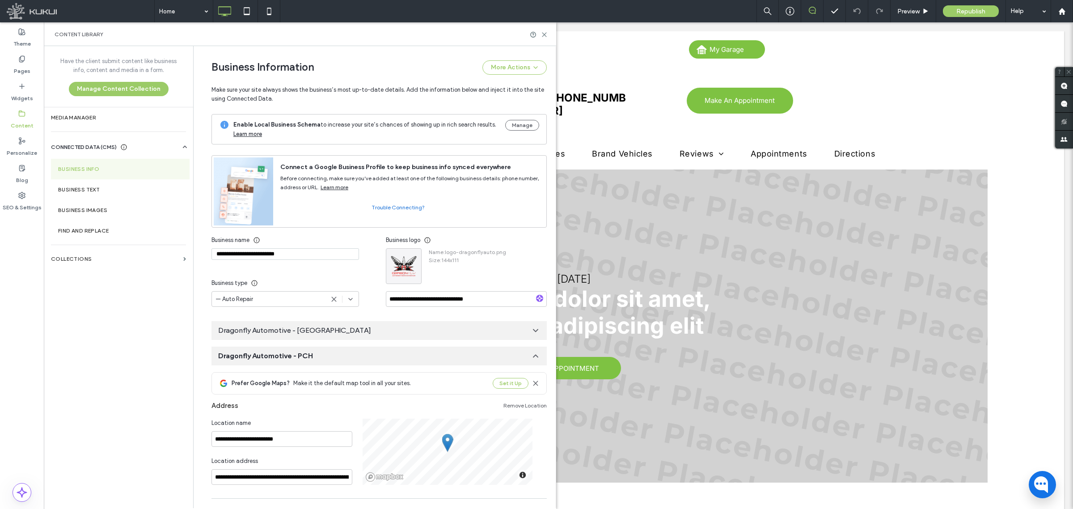
click at [314, 357] on div "Dragonfly Automotive - PCH" at bounding box center [379, 356] width 335 height 19
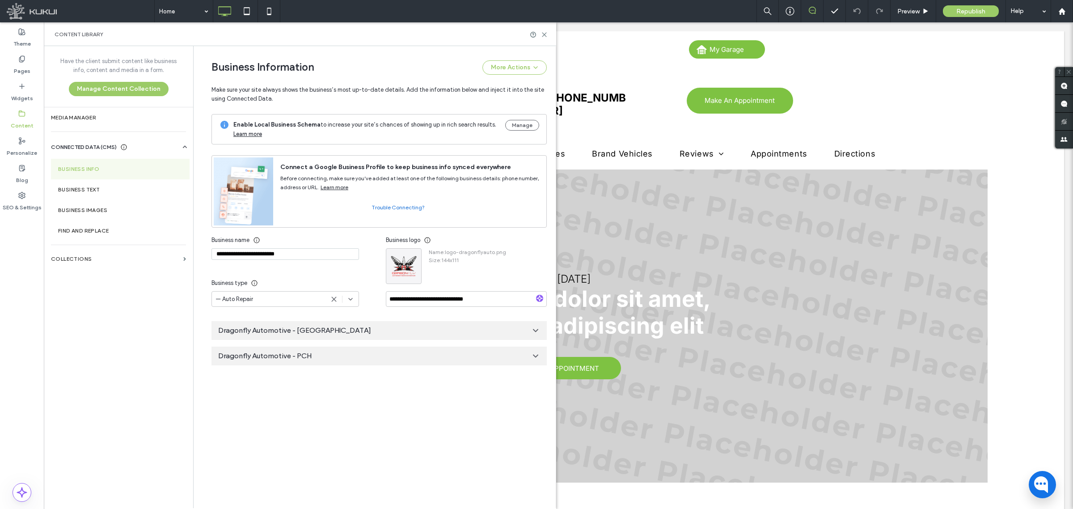
click at [310, 360] on span "Dragonfly Automotive - PCH" at bounding box center [264, 356] width 93 height 10
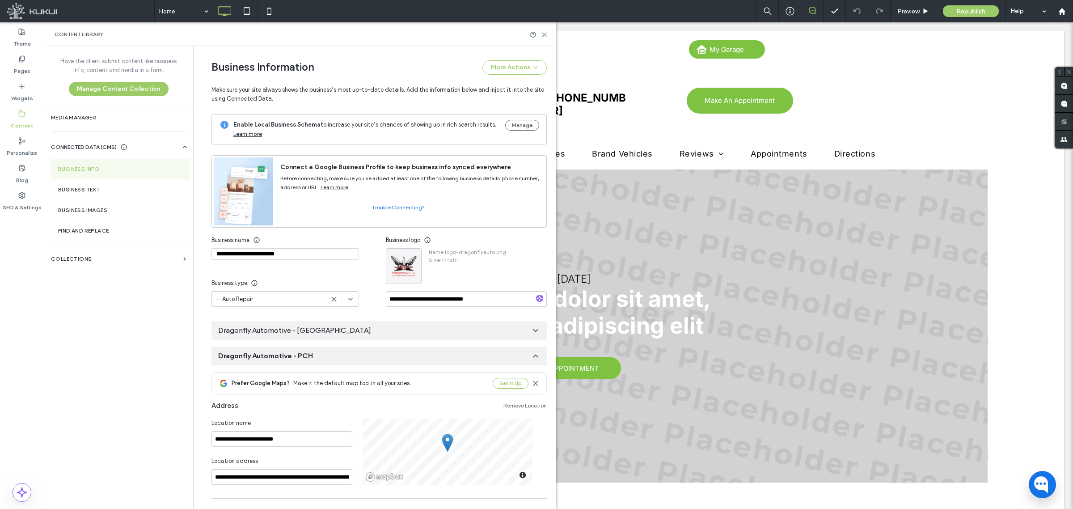
scroll to position [56, 0]
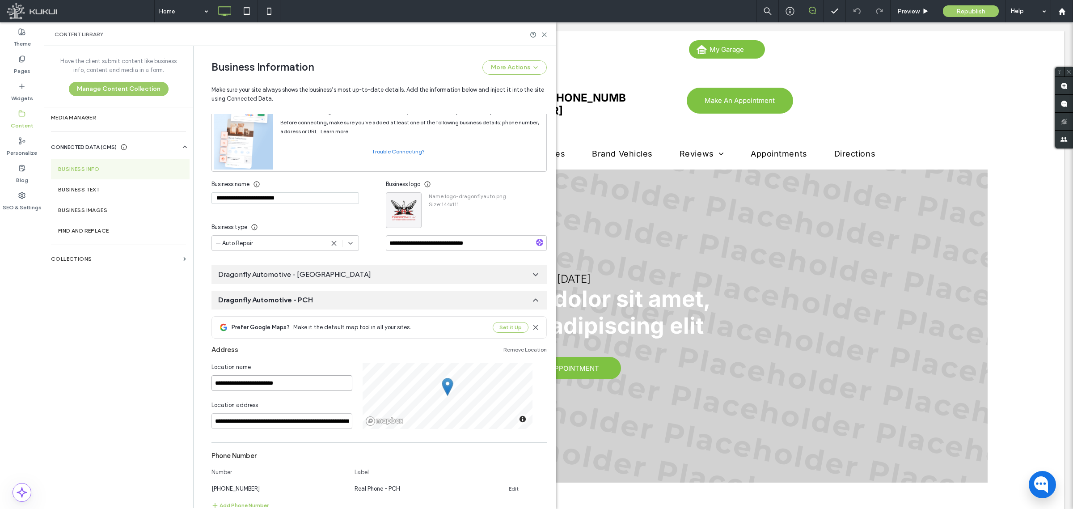
drag, startPoint x: 303, startPoint y: 380, endPoint x: 194, endPoint y: 371, distance: 109.9
click at [194, 371] on div "**********" at bounding box center [374, 277] width 363 height 462
paste input "******"
type input "**********"
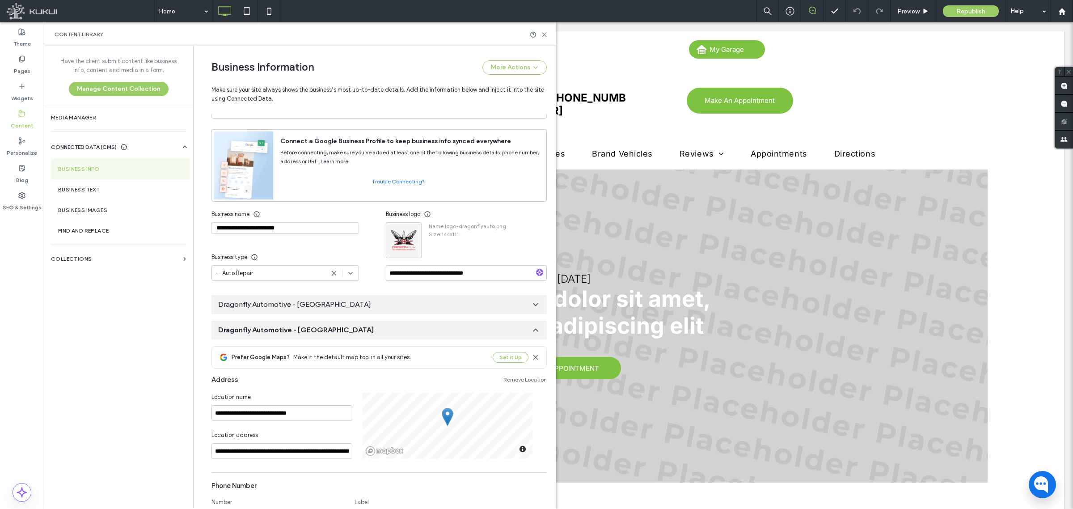
scroll to position [0, 0]
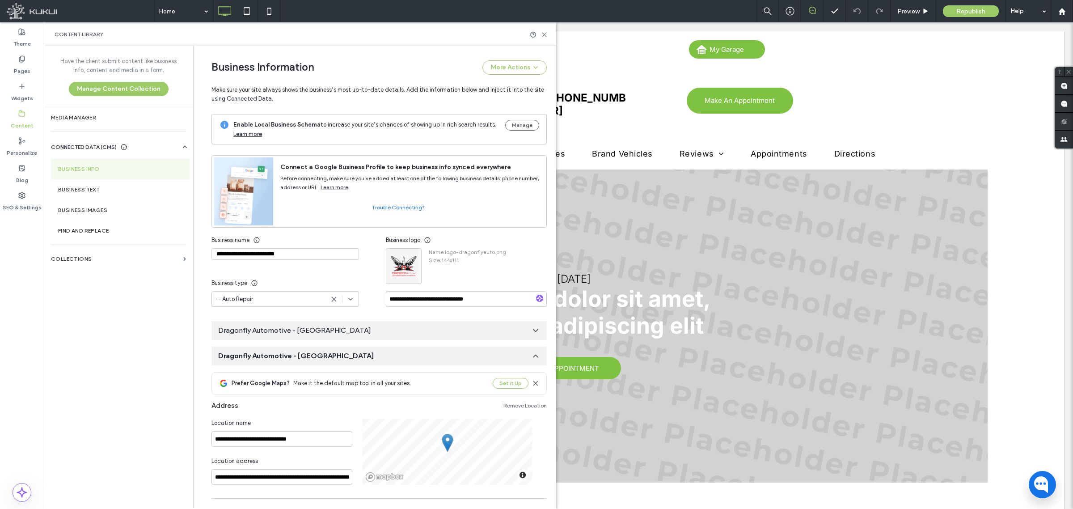
drag, startPoint x: 301, startPoint y: 254, endPoint x: 198, endPoint y: 251, distance: 103.3
click at [198, 251] on div "**********" at bounding box center [372, 422] width 349 height 752
paste input
click at [282, 257] on input "**********" at bounding box center [286, 254] width 148 height 12
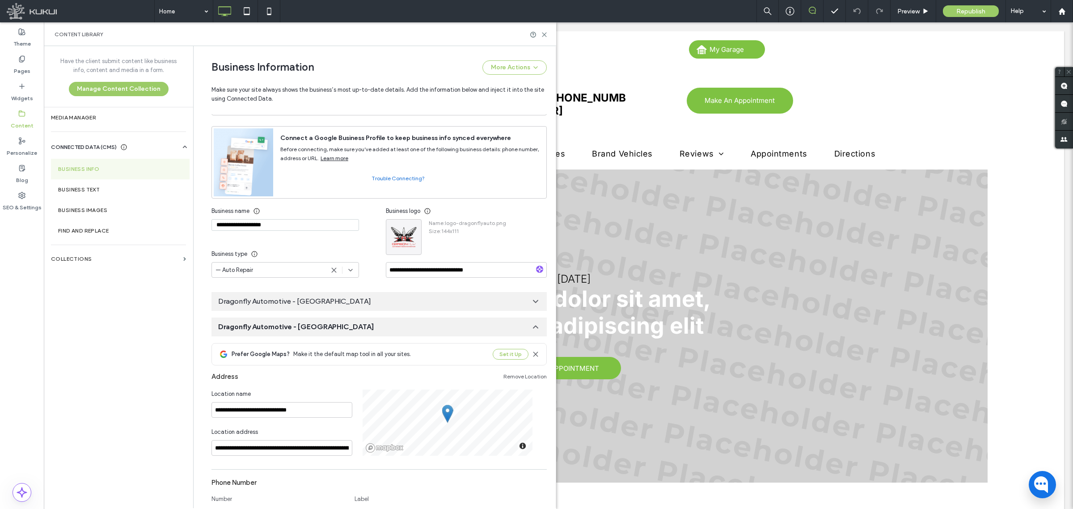
scroll to position [56, 0]
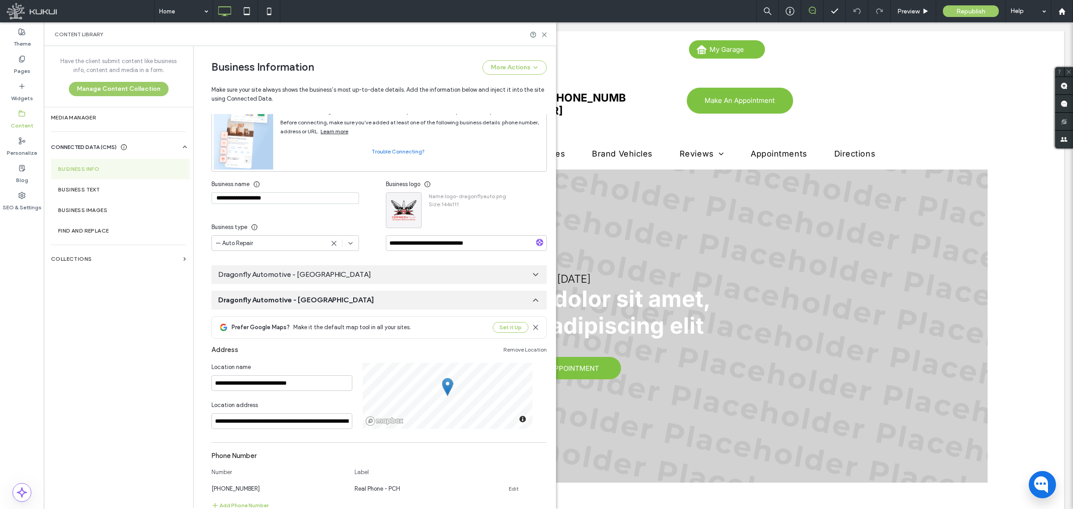
type input "**********"
click at [318, 379] on input "**********" at bounding box center [282, 383] width 141 height 16
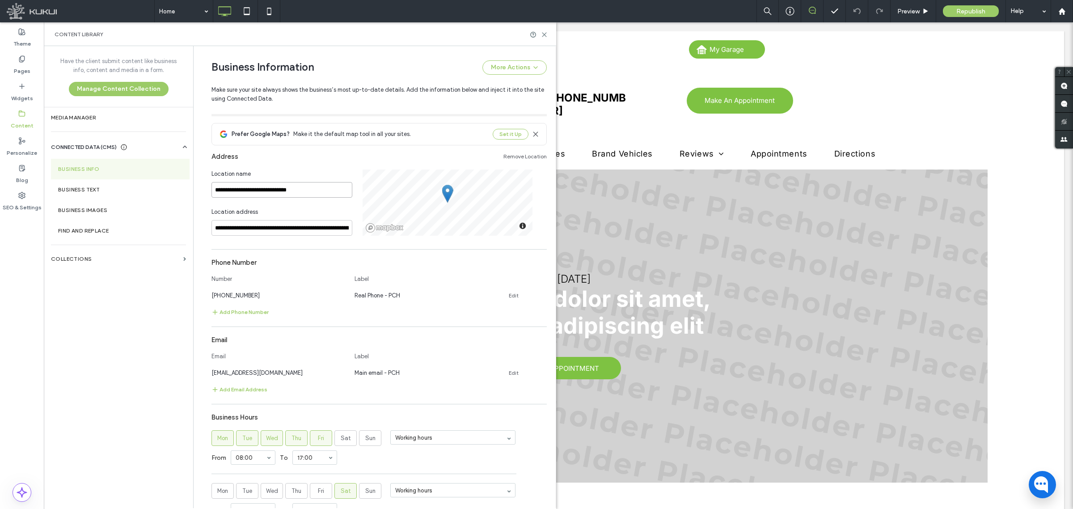
scroll to position [182, 0]
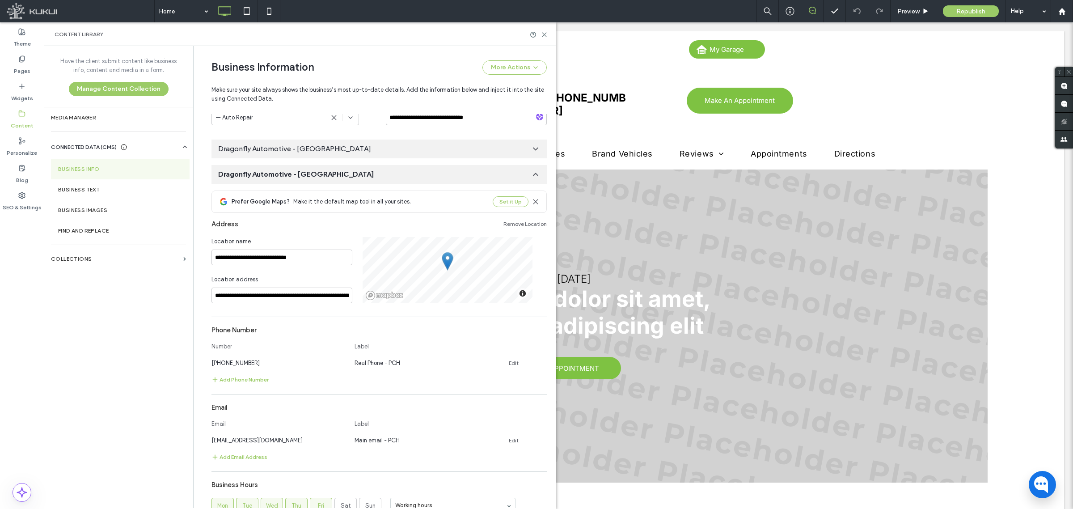
click at [531, 173] on icon at bounding box center [535, 174] width 9 height 9
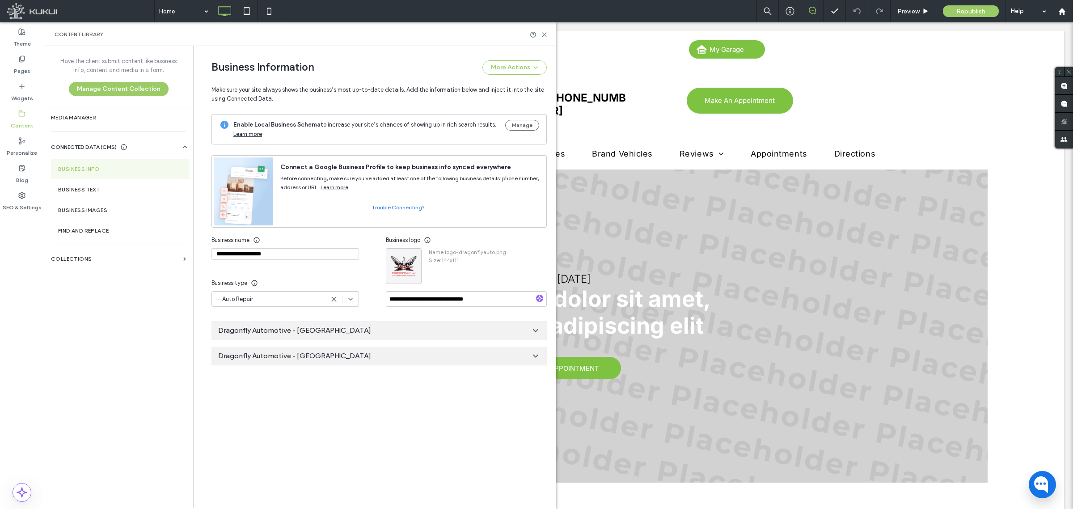
scroll to position [0, 0]
click at [314, 334] on span "Dragonfly Automotive - [GEOGRAPHIC_DATA]" at bounding box center [294, 331] width 153 height 10
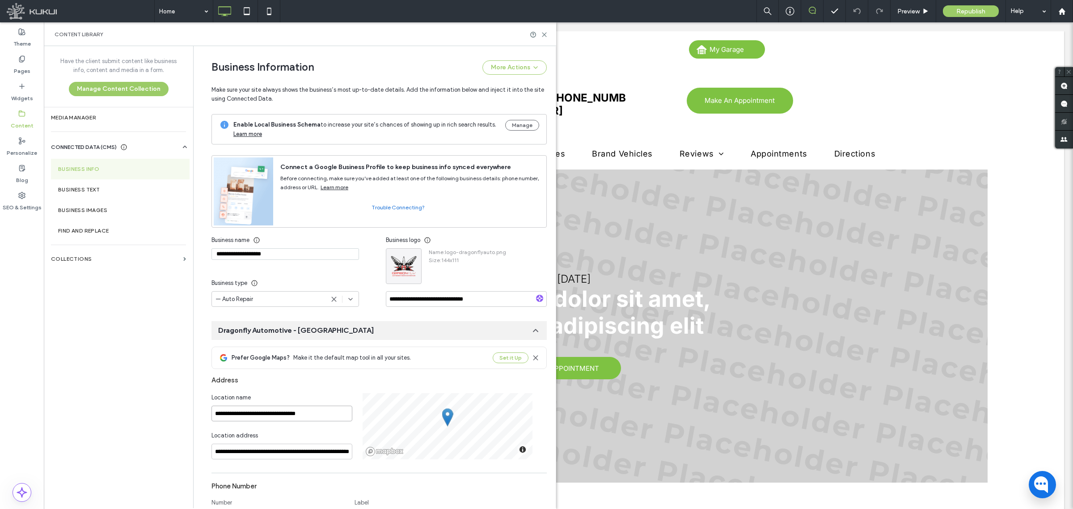
click at [318, 411] on input "**********" at bounding box center [282, 414] width 141 height 16
click at [544, 35] on icon at bounding box center [544, 34] width 7 height 7
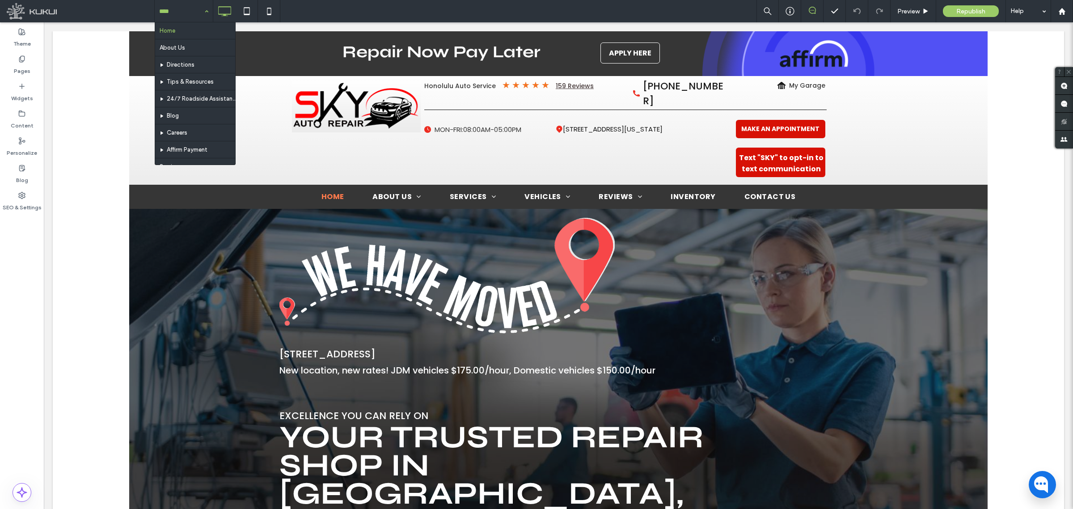
type input "*"
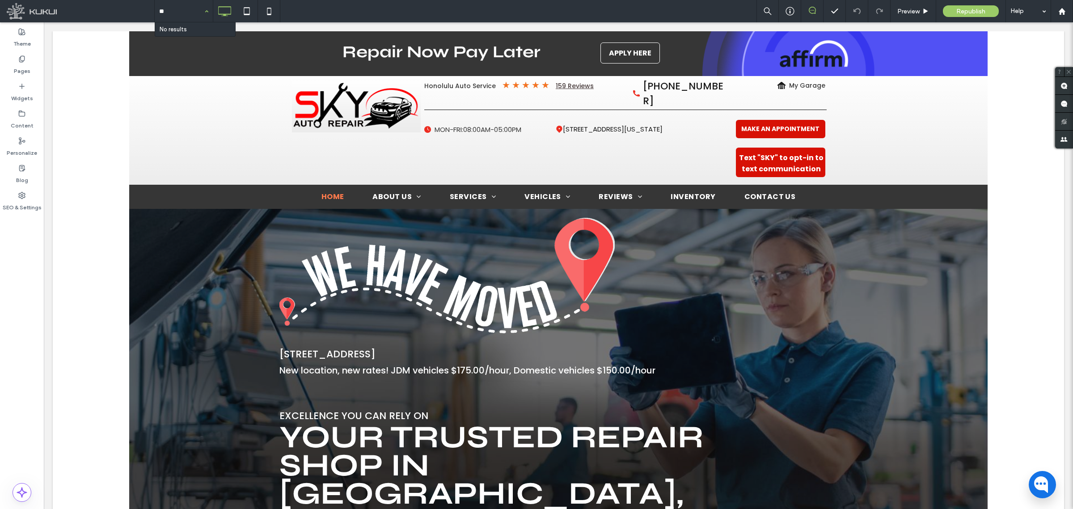
type input "*"
type input "**"
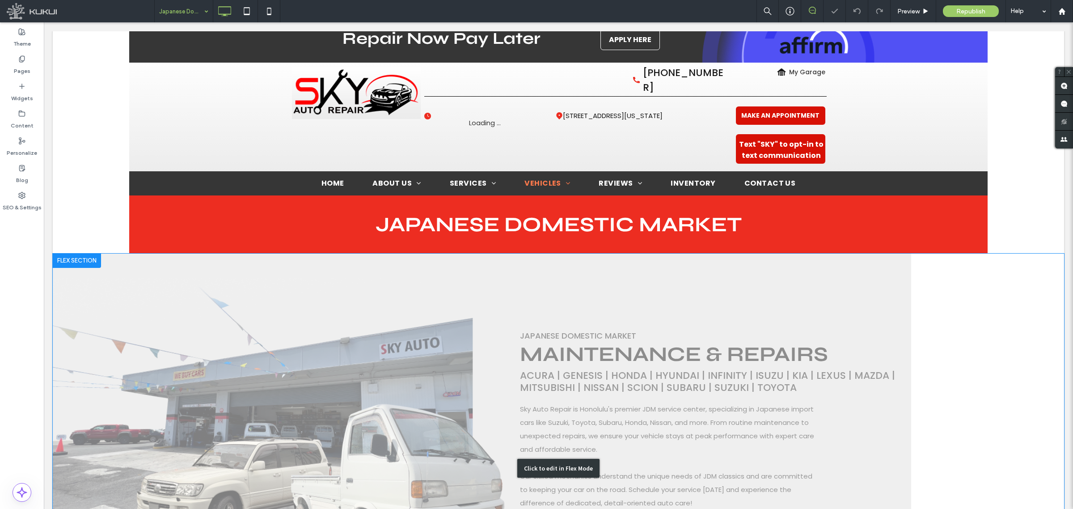
scroll to position [112, 0]
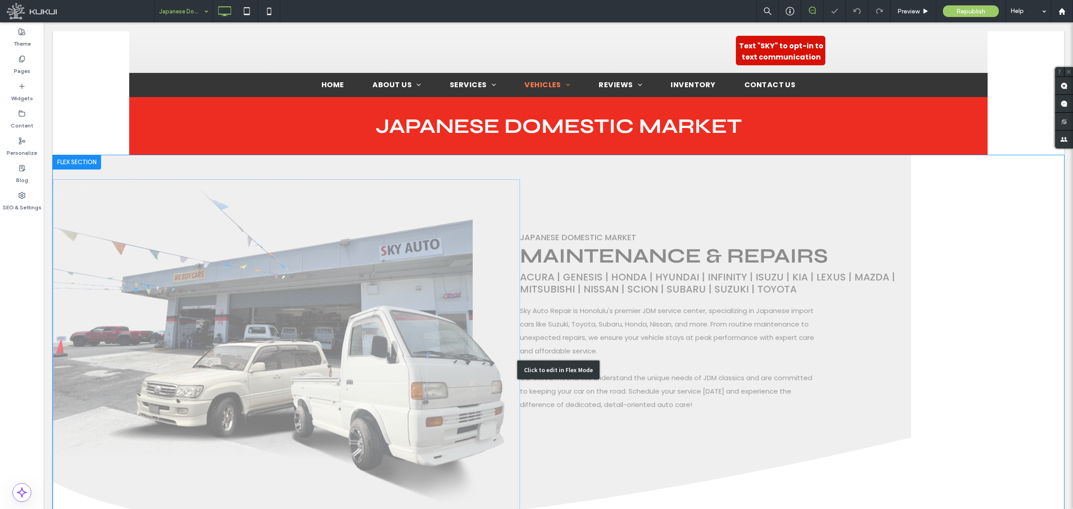
click at [414, 204] on div "Click to edit in Flex Mode" at bounding box center [559, 369] width 1012 height 429
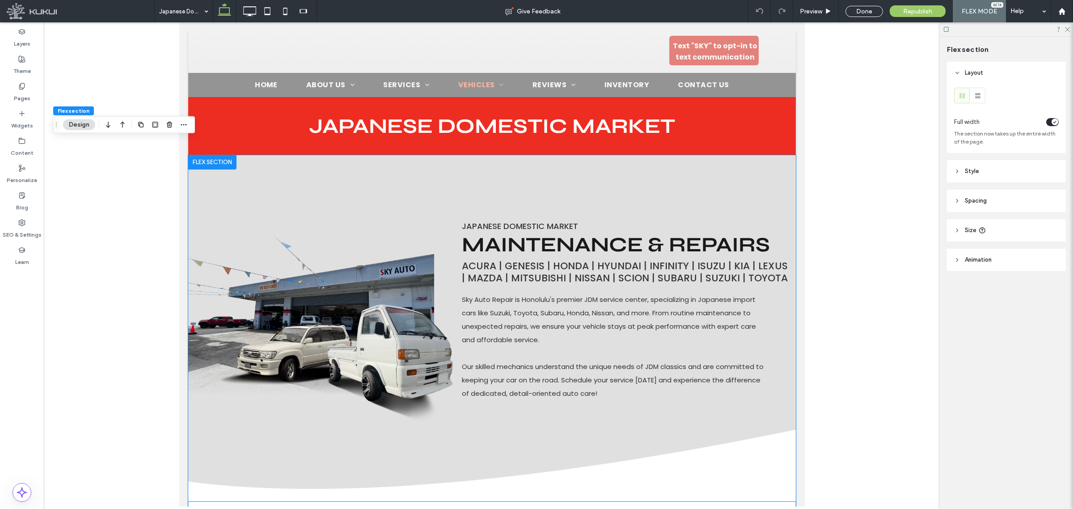
click at [230, 189] on div "Japanese domestic market Maintenance & Repairs acura | genesis | Honda | Hyunda…" at bounding box center [492, 328] width 608 height 346
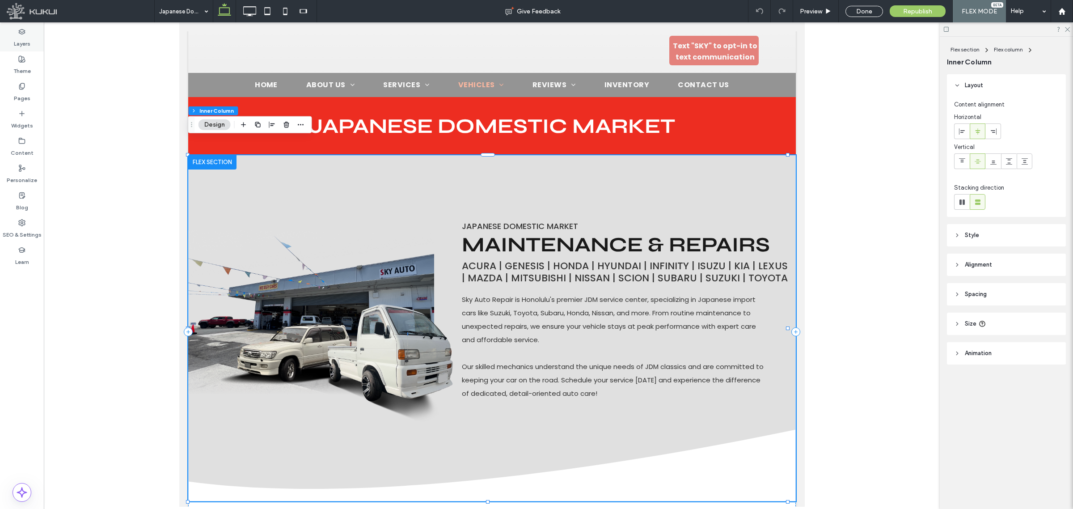
click at [27, 37] on label "Layers" at bounding box center [22, 41] width 17 height 13
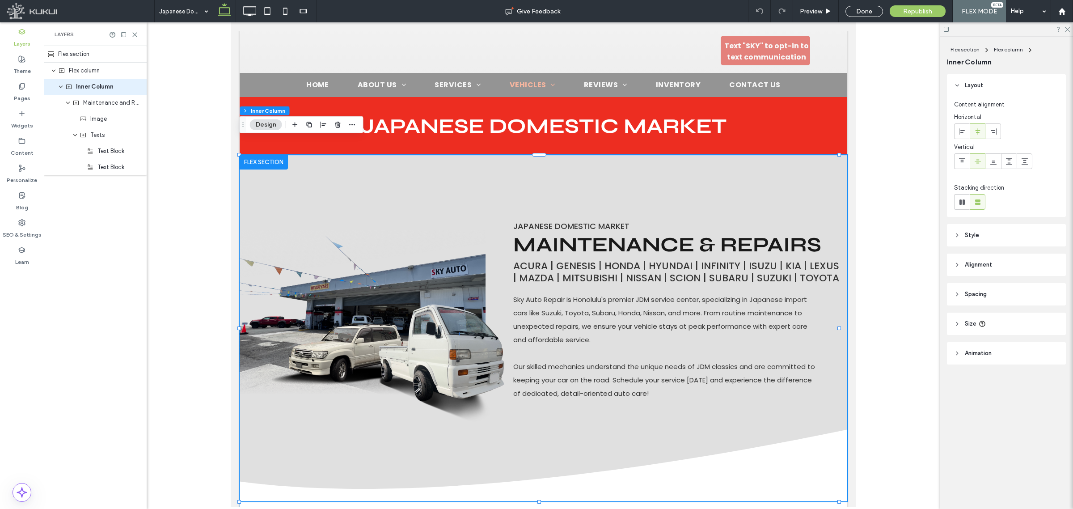
click at [104, 51] on div "Flex section" at bounding box center [95, 54] width 103 height 17
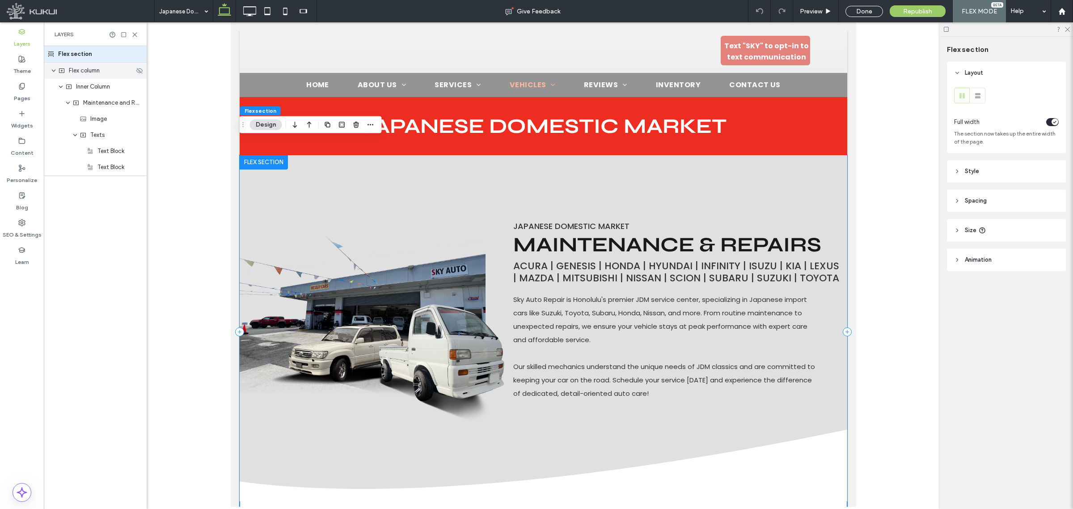
click at [88, 65] on div "Flex column" at bounding box center [95, 71] width 103 height 16
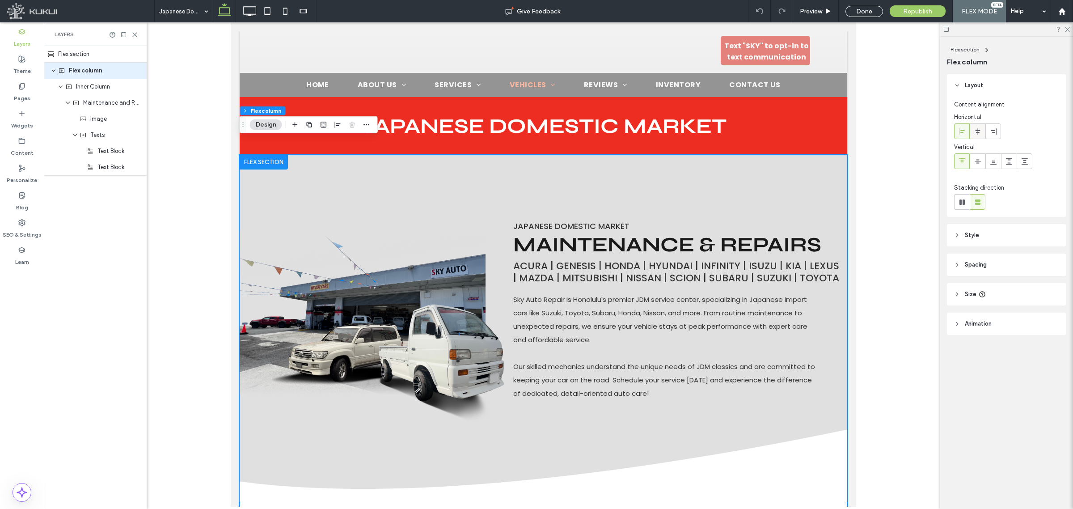
click at [979, 131] on use at bounding box center [977, 131] width 5 height 6
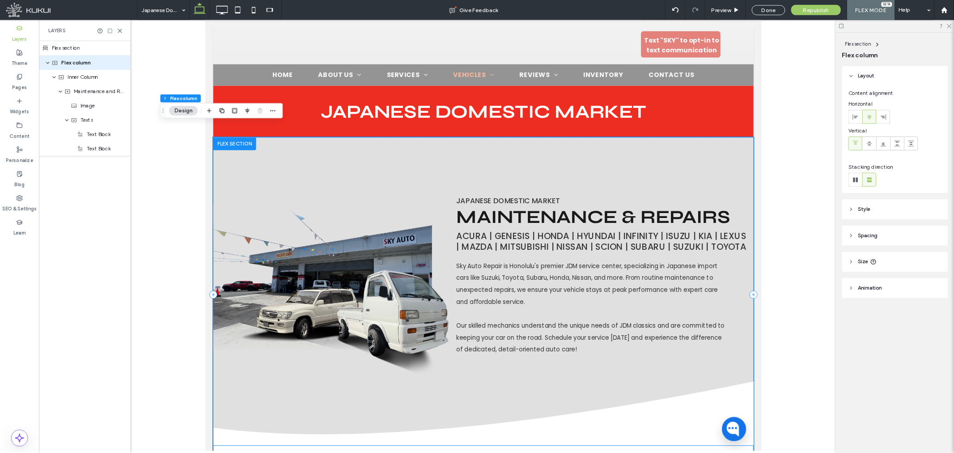
scroll to position [112, 0]
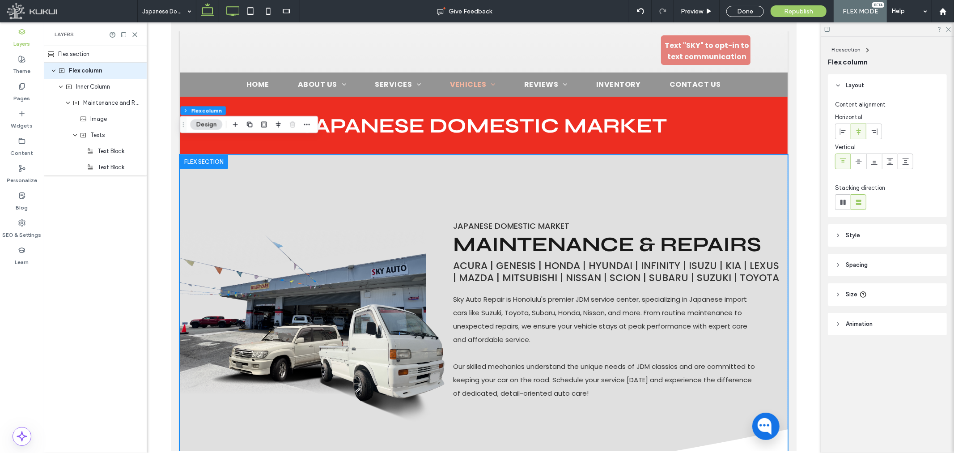
click at [235, 12] on icon at bounding box center [233, 11] width 18 height 18
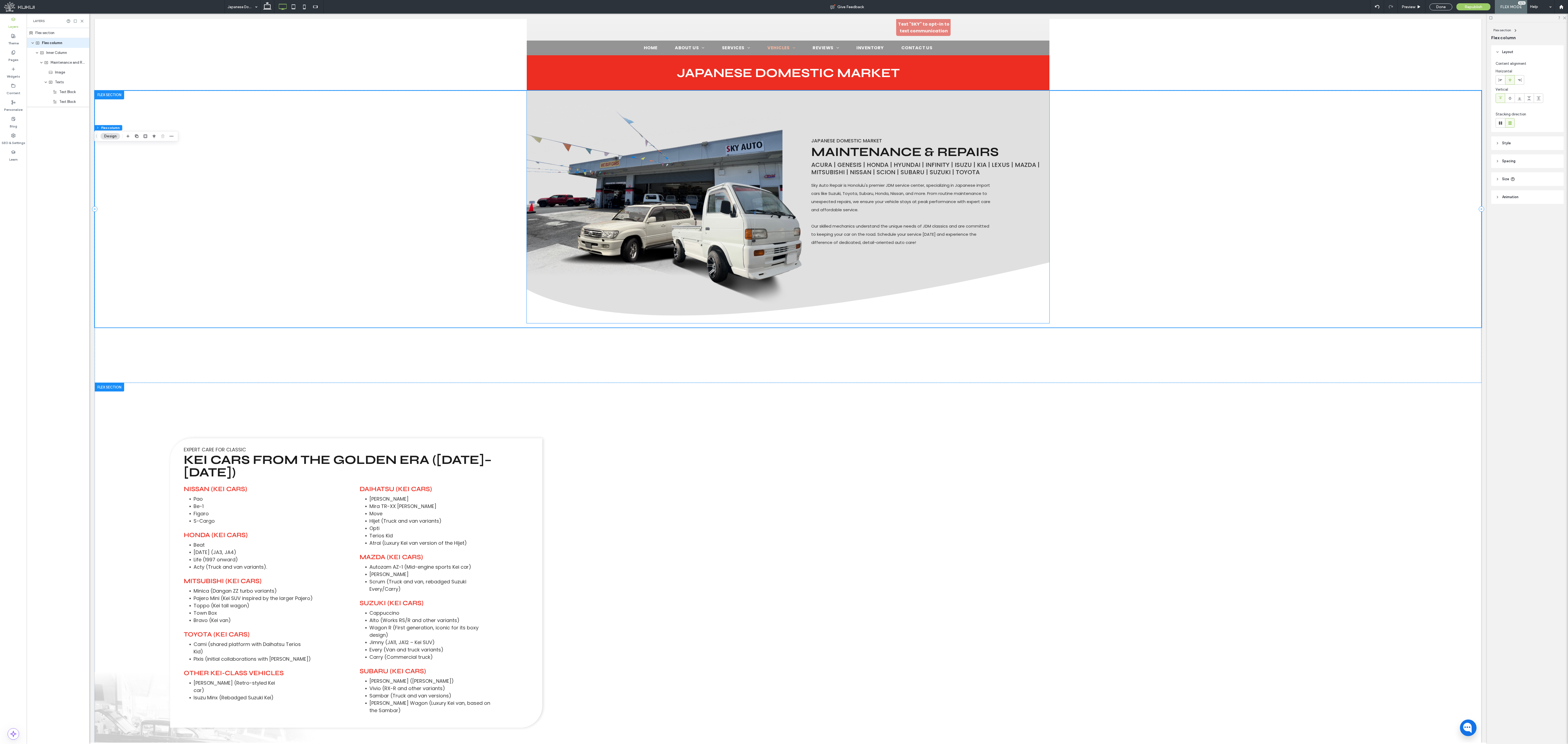
scroll to position [163, 0]
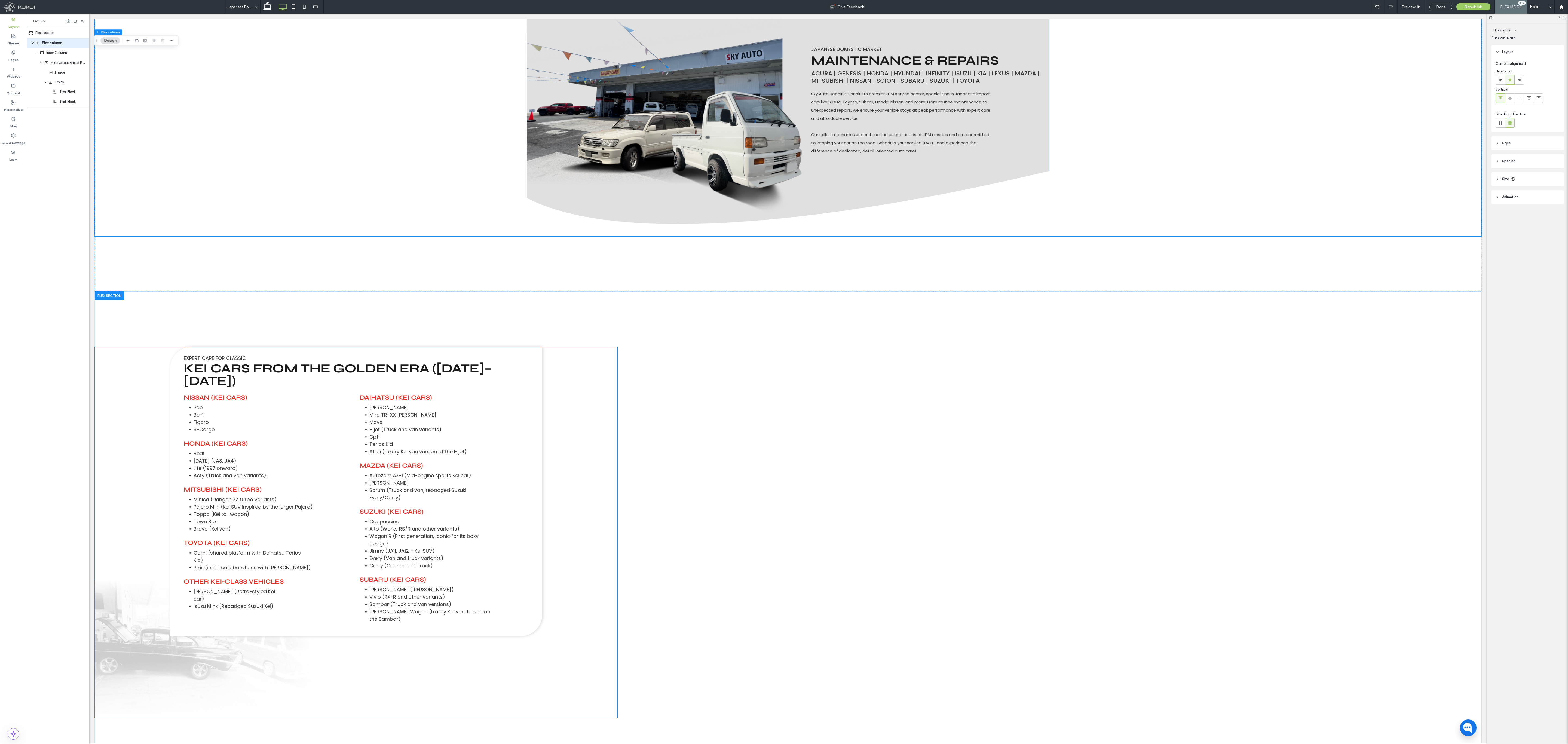
click at [156, 309] on div "Expert Care For Classic Kei Cars from the Golden Era (1990–1999) Nissan (Kei Ca…" at bounding box center [356, 533] width 523 height 371
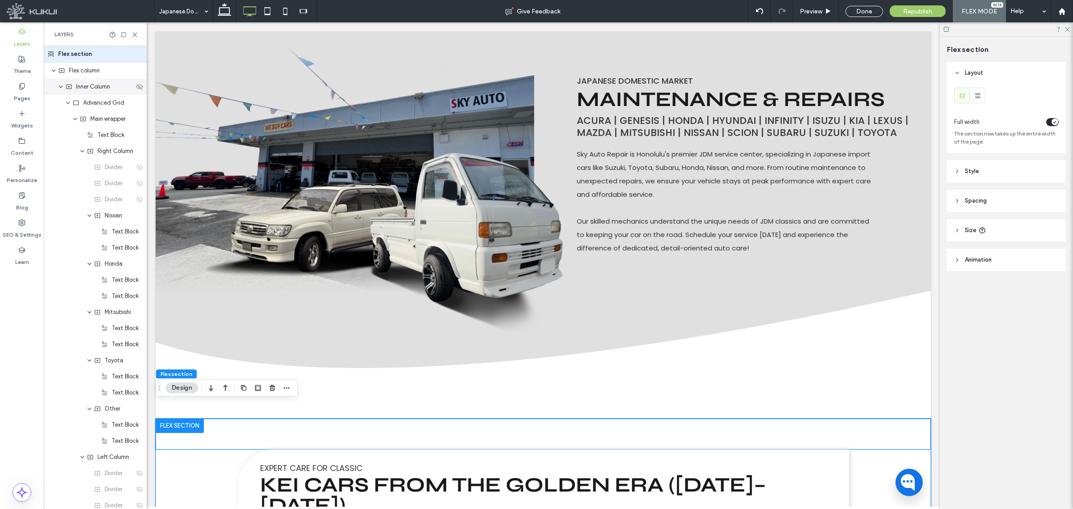
drag, startPoint x: 89, startPoint y: 86, endPoint x: 270, endPoint y: 78, distance: 180.8
click at [89, 86] on span "Inner Column" at bounding box center [93, 86] width 34 height 9
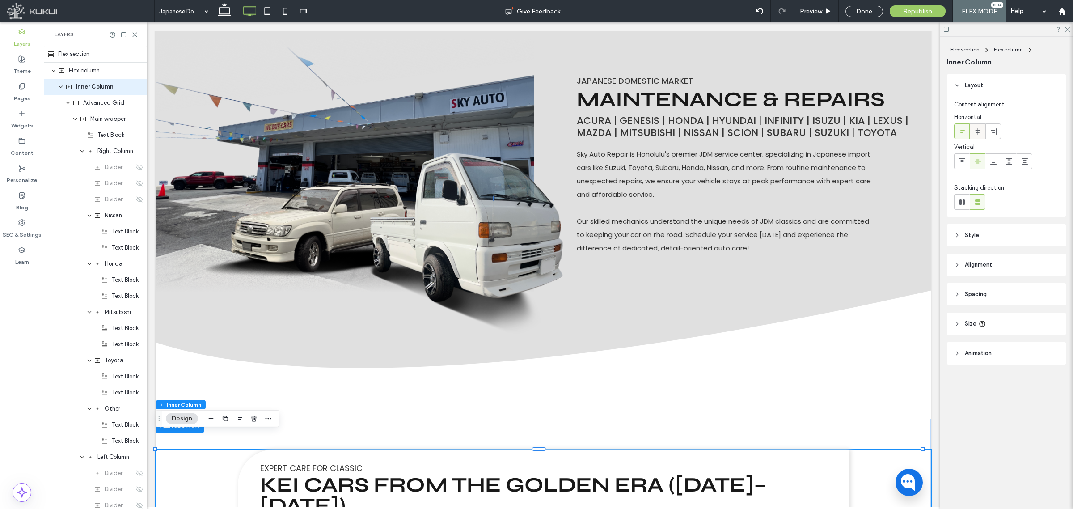
click at [979, 128] on icon at bounding box center [977, 131] width 7 height 7
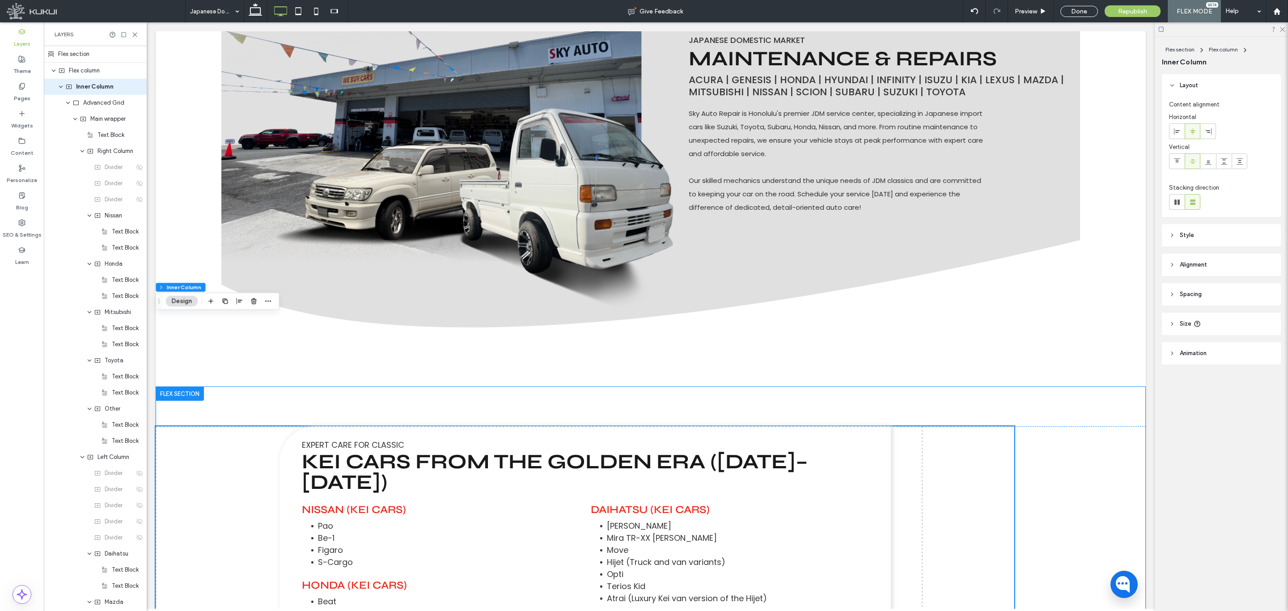
scroll to position [408, 0]
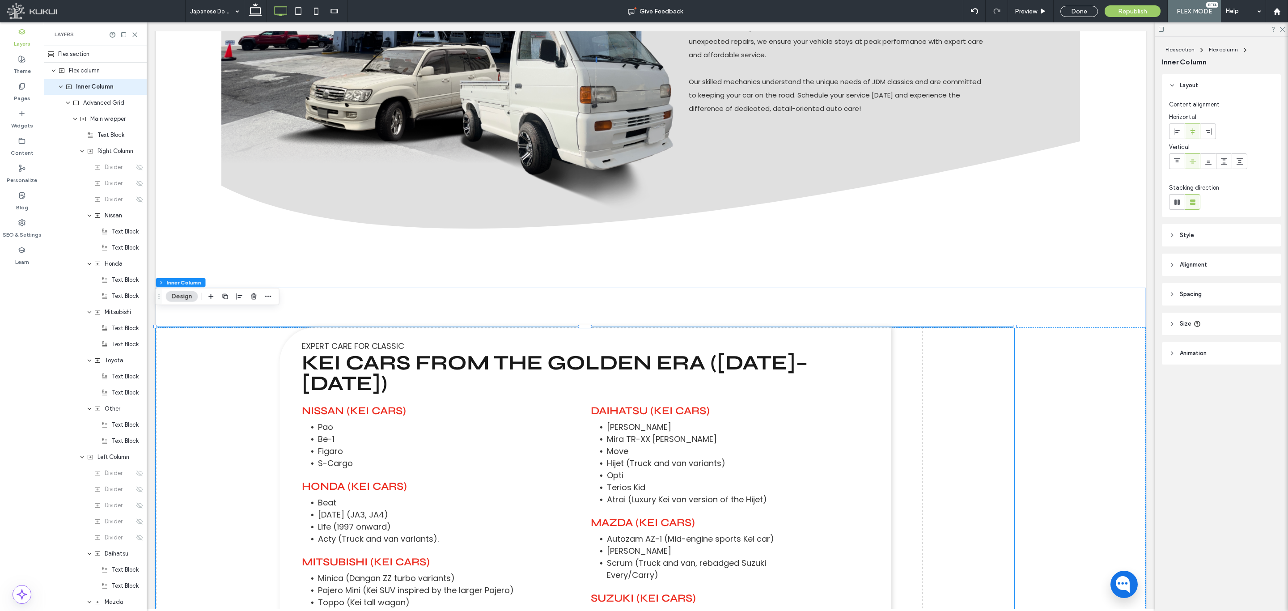
click at [1073, 215] on header "Style" at bounding box center [1221, 214] width 119 height 22
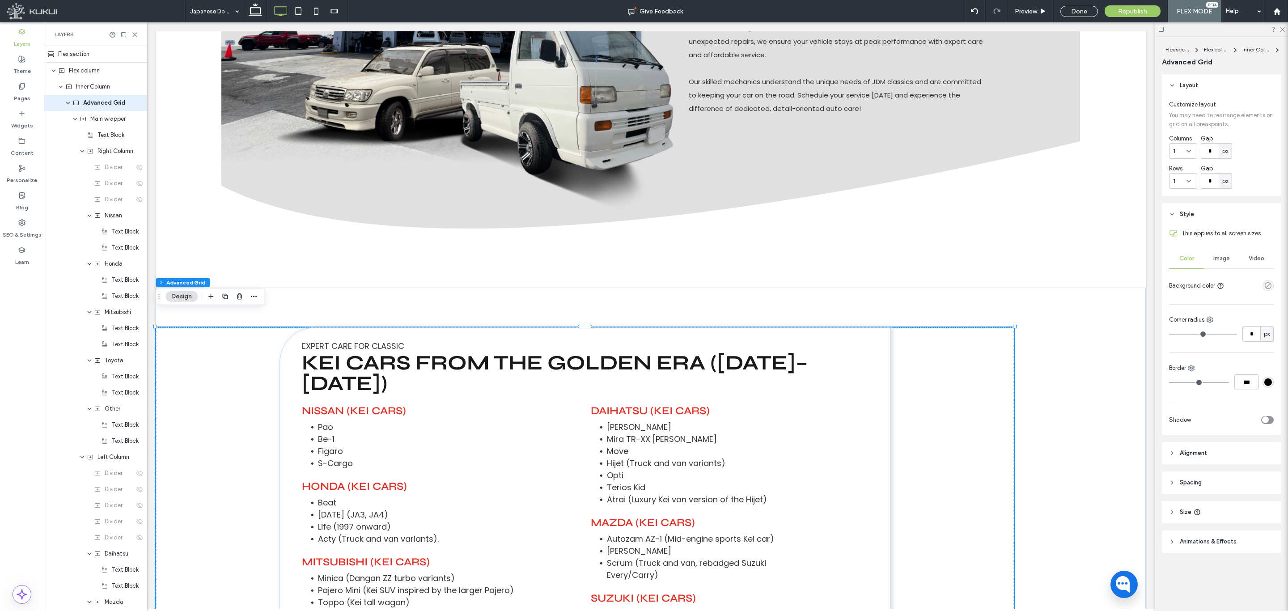
click at [1073, 483] on header "Spacing" at bounding box center [1221, 482] width 119 height 22
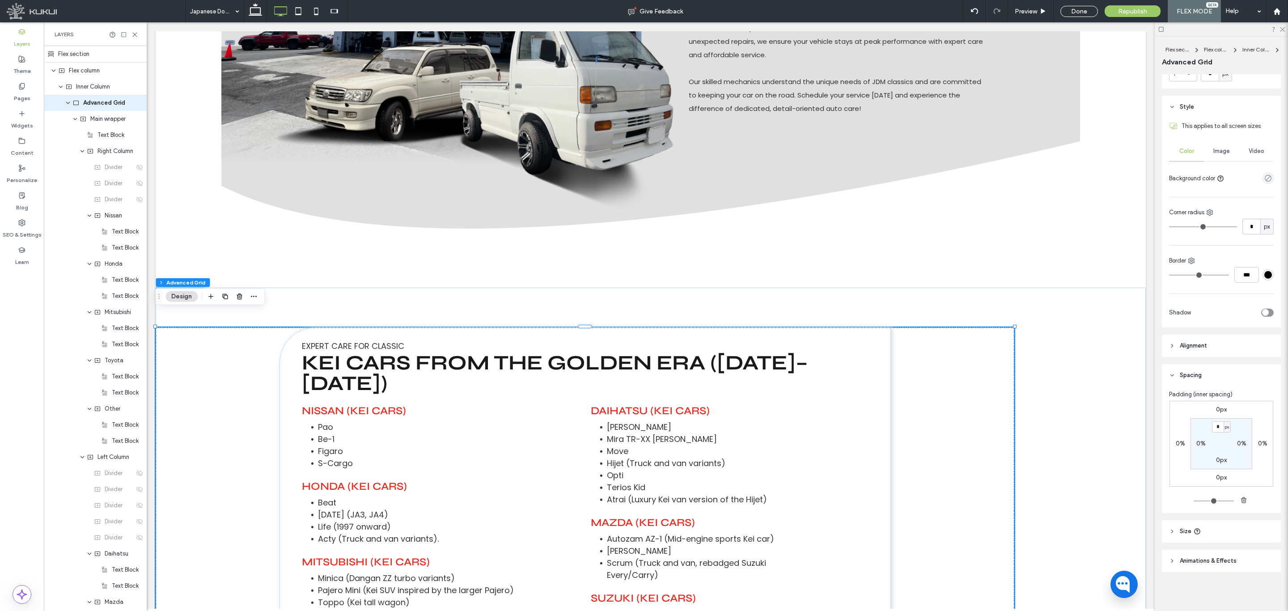
scroll to position [108, 0]
click at [1073, 347] on header "Alignment" at bounding box center [1221, 345] width 119 height 22
drag, startPoint x: 1181, startPoint y: 341, endPoint x: 1186, endPoint y: 343, distance: 6.1
click at [1073, 341] on div at bounding box center [1176, 342] width 15 height 15
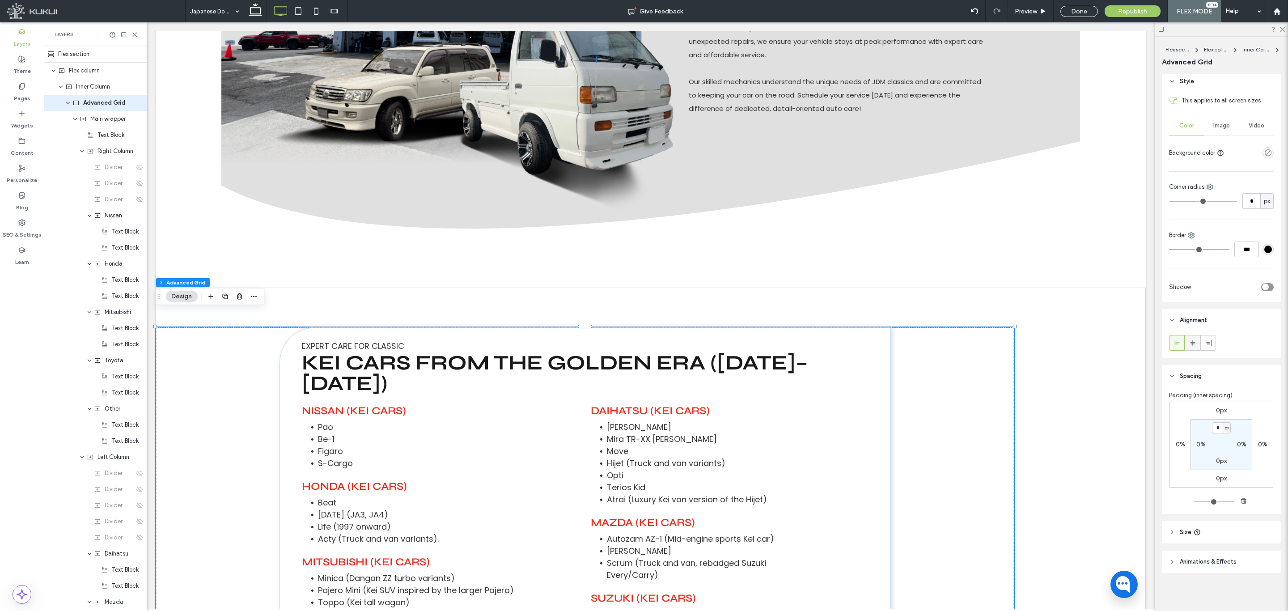
click at [1073, 343] on use at bounding box center [1192, 342] width 5 height 6
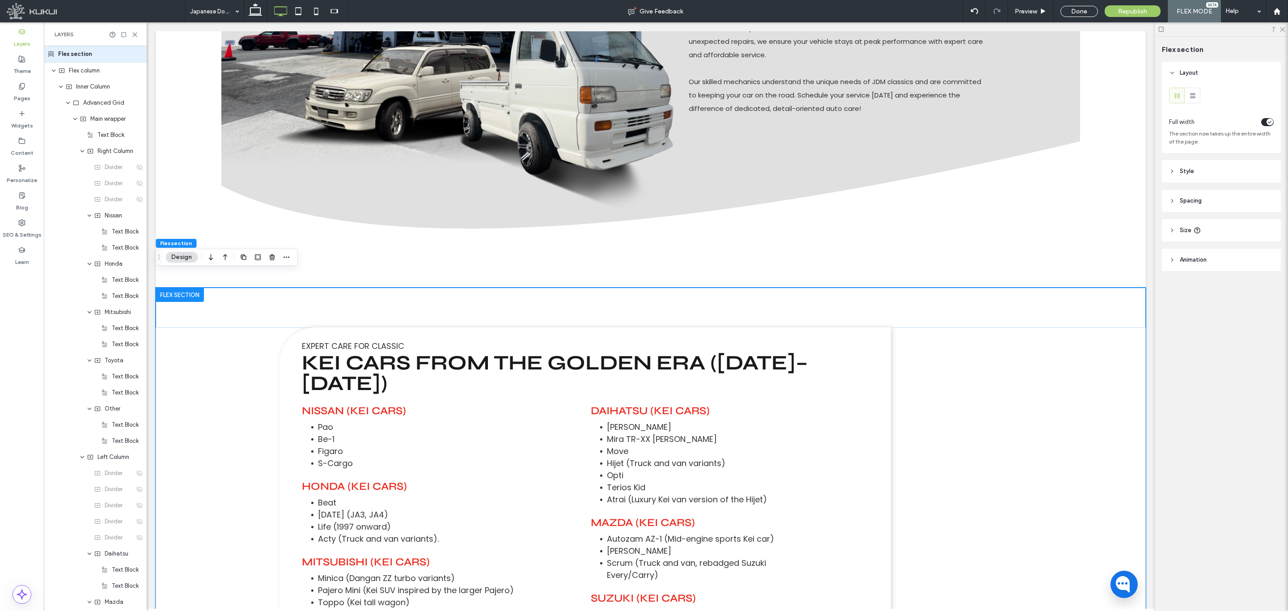
click at [1073, 197] on span "Spacing" at bounding box center [1191, 200] width 22 height 9
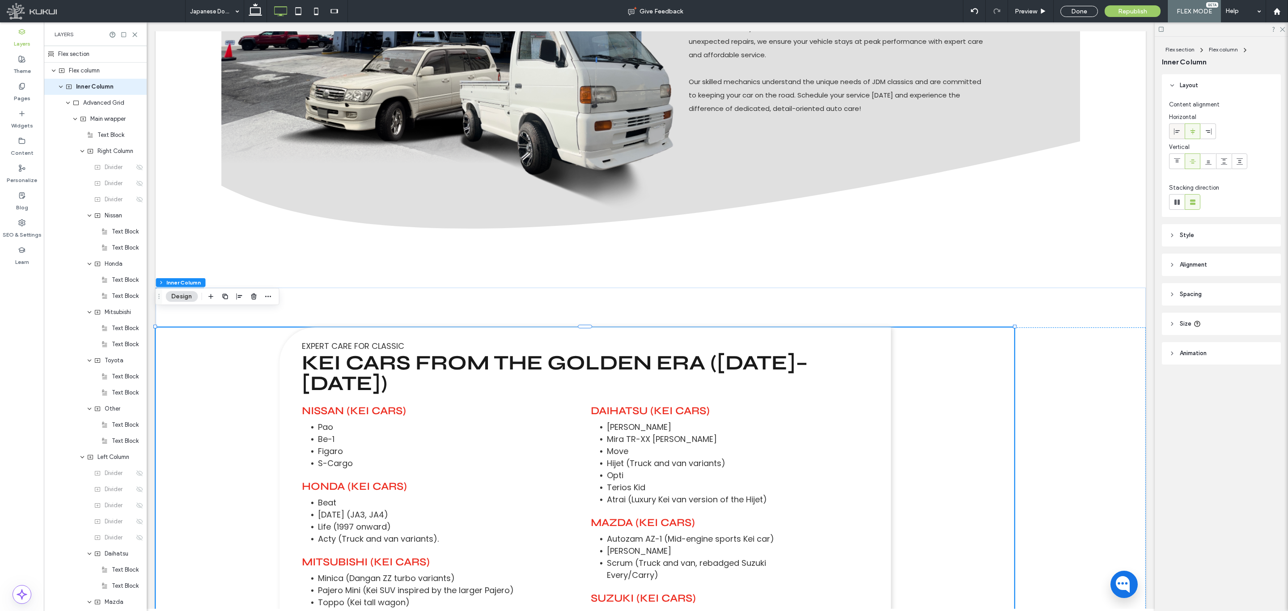
click at [1073, 124] on span at bounding box center [1177, 131] width 7 height 15
click at [1073, 130] on icon at bounding box center [1192, 131] width 7 height 7
click at [101, 101] on div "Advanced Grid" at bounding box center [95, 103] width 103 height 16
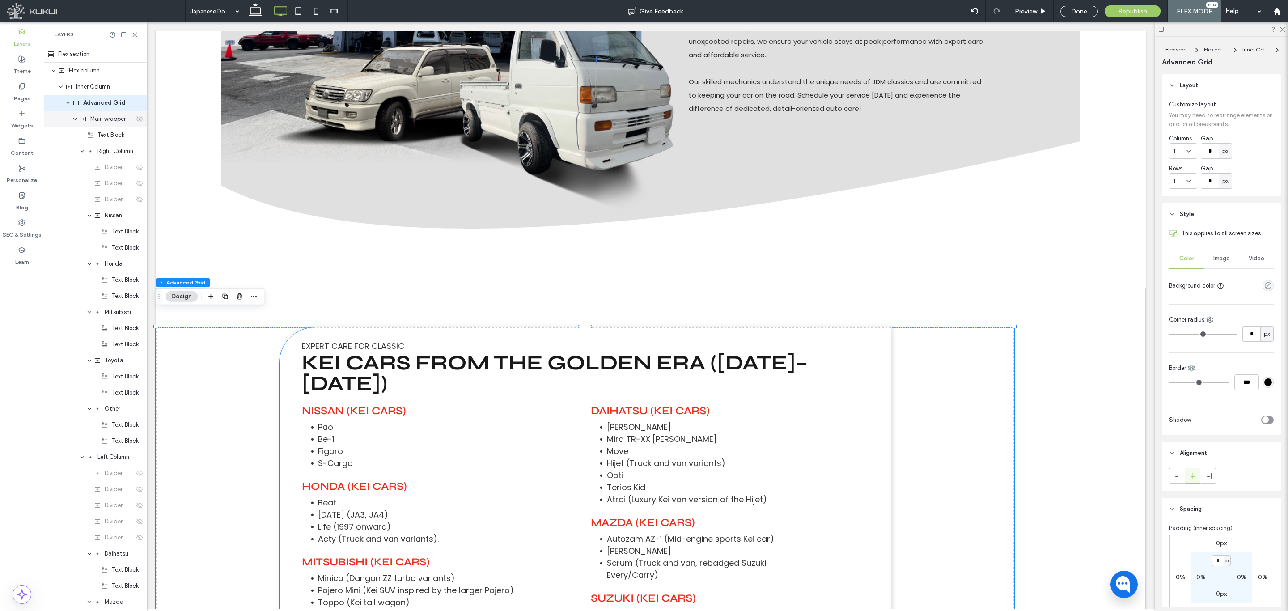
click at [73, 120] on icon "expand Main wrapper" at bounding box center [74, 118] width 5 height 7
click at [88, 119] on div "Main wrapper" at bounding box center [107, 118] width 55 height 9
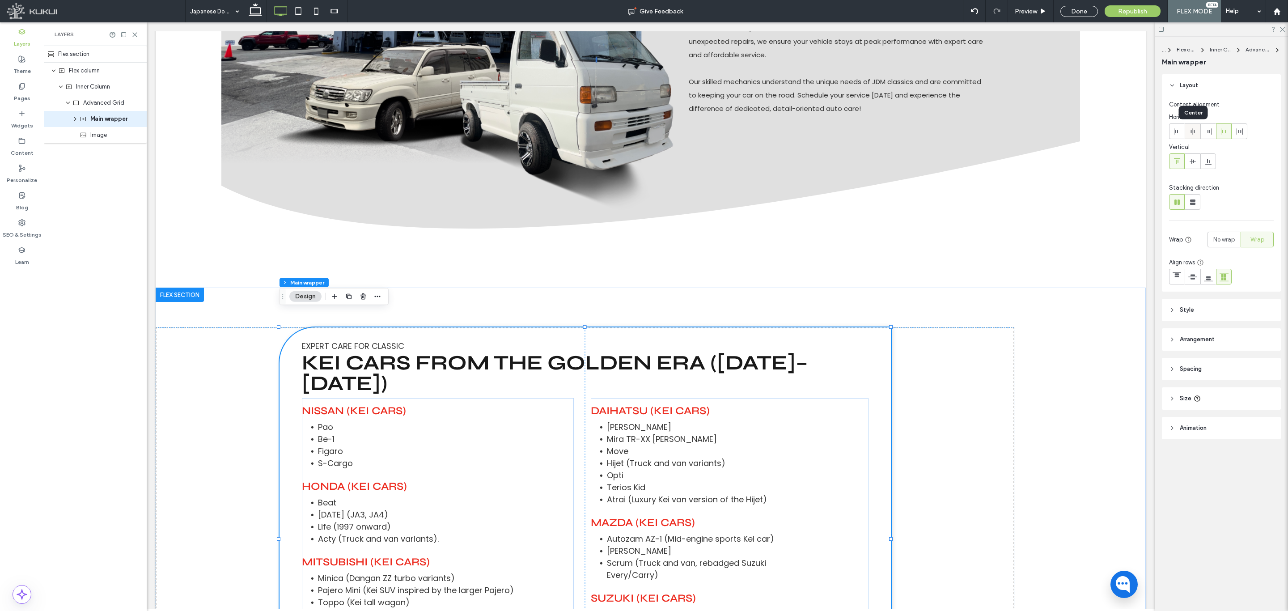
click at [1073, 130] on icon at bounding box center [1192, 131] width 7 height 7
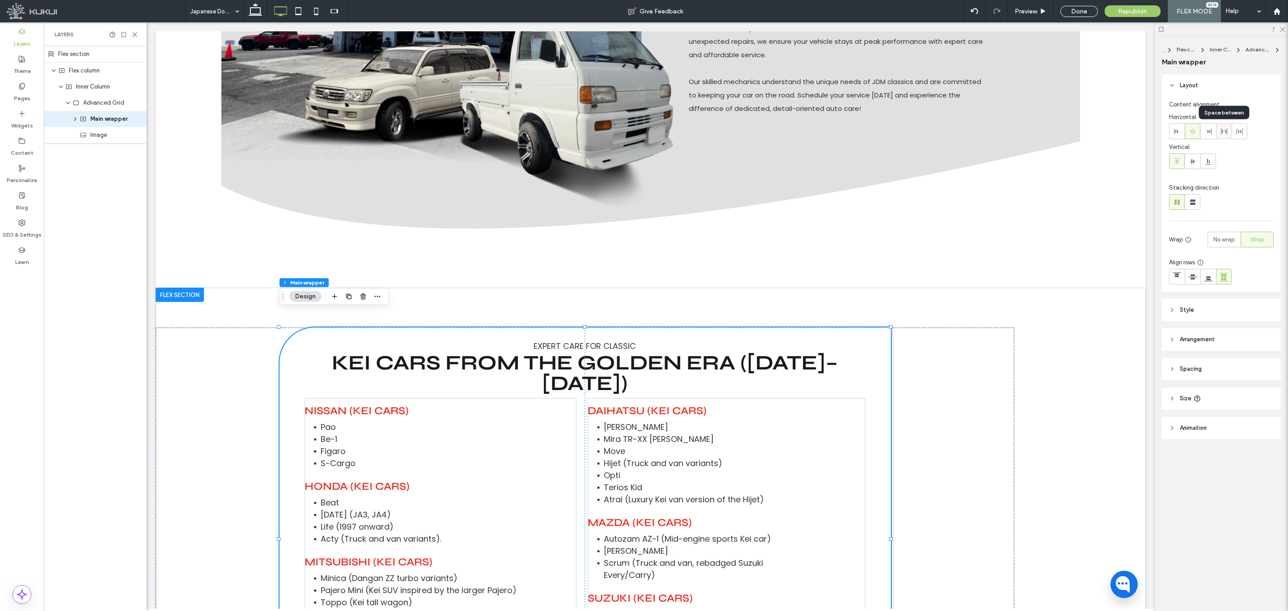
click at [1073, 130] on icon at bounding box center [1223, 131] width 7 height 7
click at [1073, 337] on span "Arrangement" at bounding box center [1197, 339] width 35 height 9
click at [1073, 366] on div at bounding box center [1192, 372] width 15 height 15
click at [1073, 372] on use at bounding box center [1177, 372] width 6 height 6
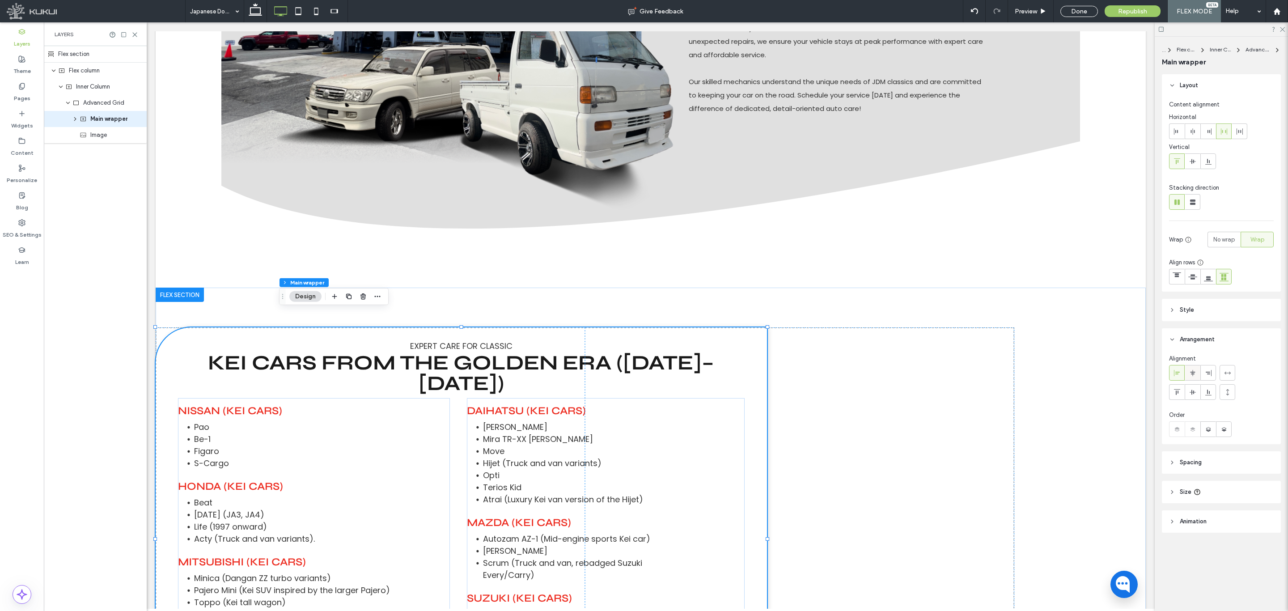
click at [1073, 370] on div at bounding box center [1192, 372] width 15 height 15
type input "**"
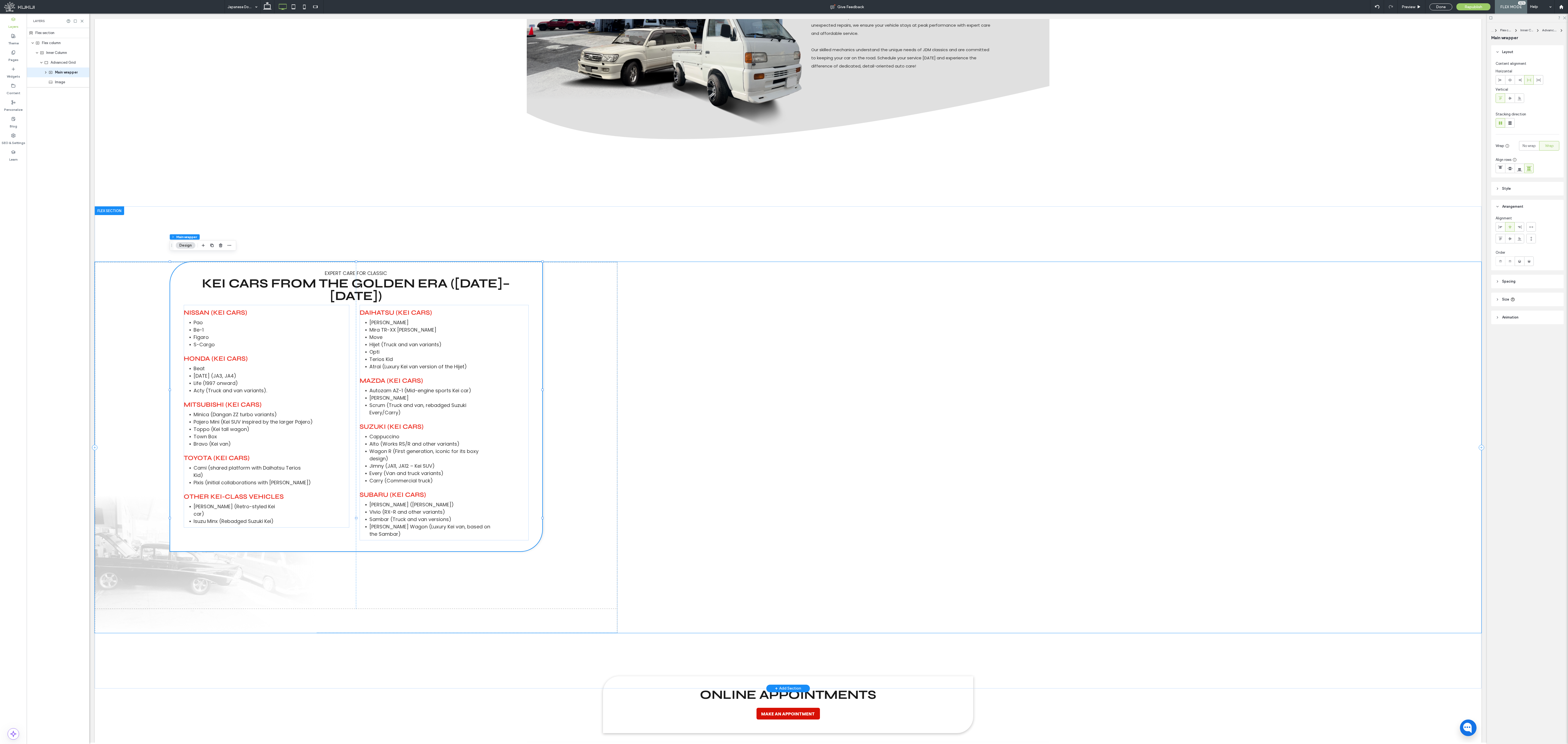
click at [653, 309] on div "Expert Care For Classic Kei Cars from the Golden Era (1990–1999) Nissan (Kei Ca…" at bounding box center [788, 447] width 1387 height 371
click at [595, 287] on div "Expert Care For Classic Kei Cars from the Golden Era (1990–1999) Nissan (Kei Ca…" at bounding box center [356, 447] width 523 height 371
click at [587, 309] on div "Expert Care For Classic Kei Cars from the Golden Era (1990–1999) Nissan (Kei Ca…" at bounding box center [356, 447] width 523 height 371
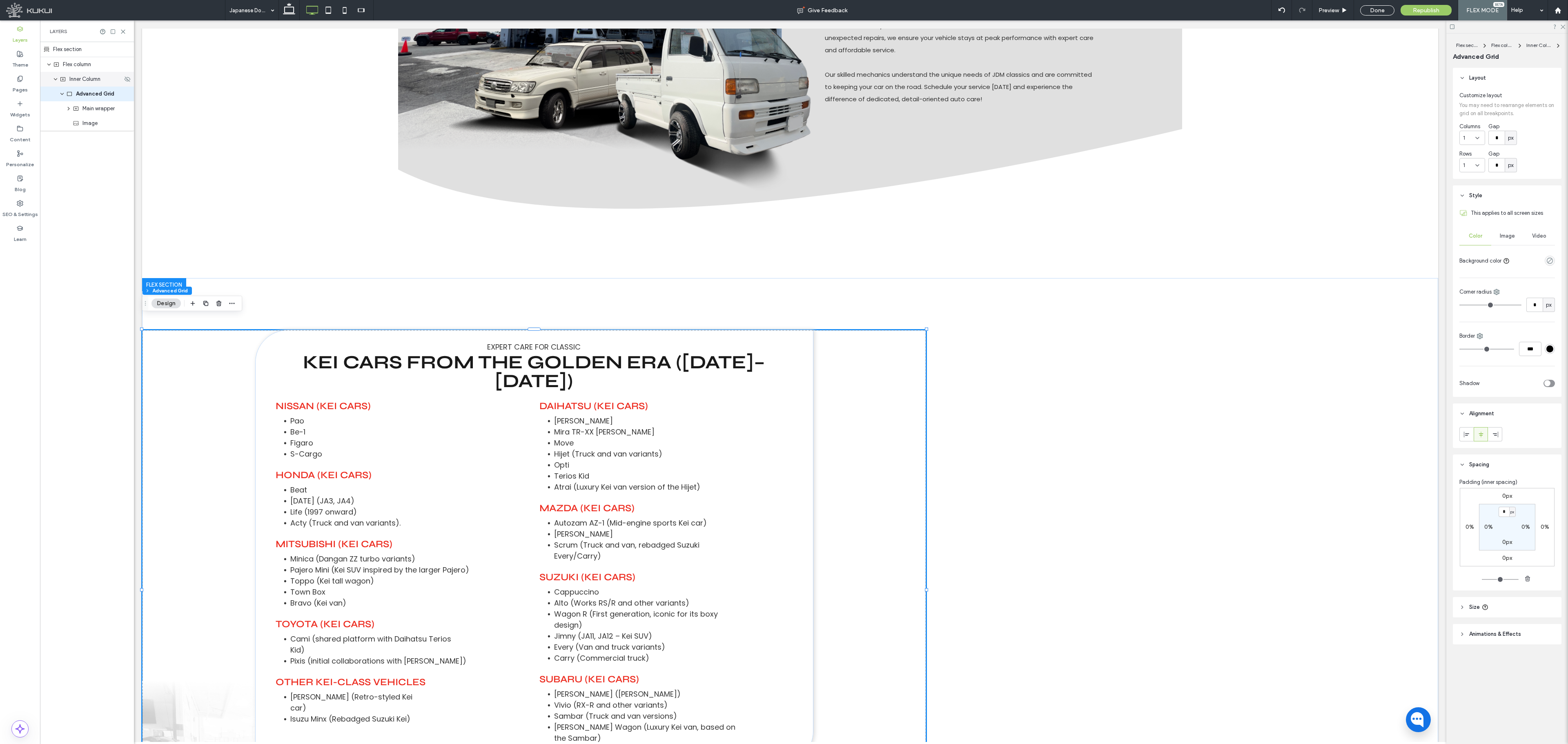
click at [104, 82] on div "Inner Column" at bounding box center [90, 79] width 63 height 8
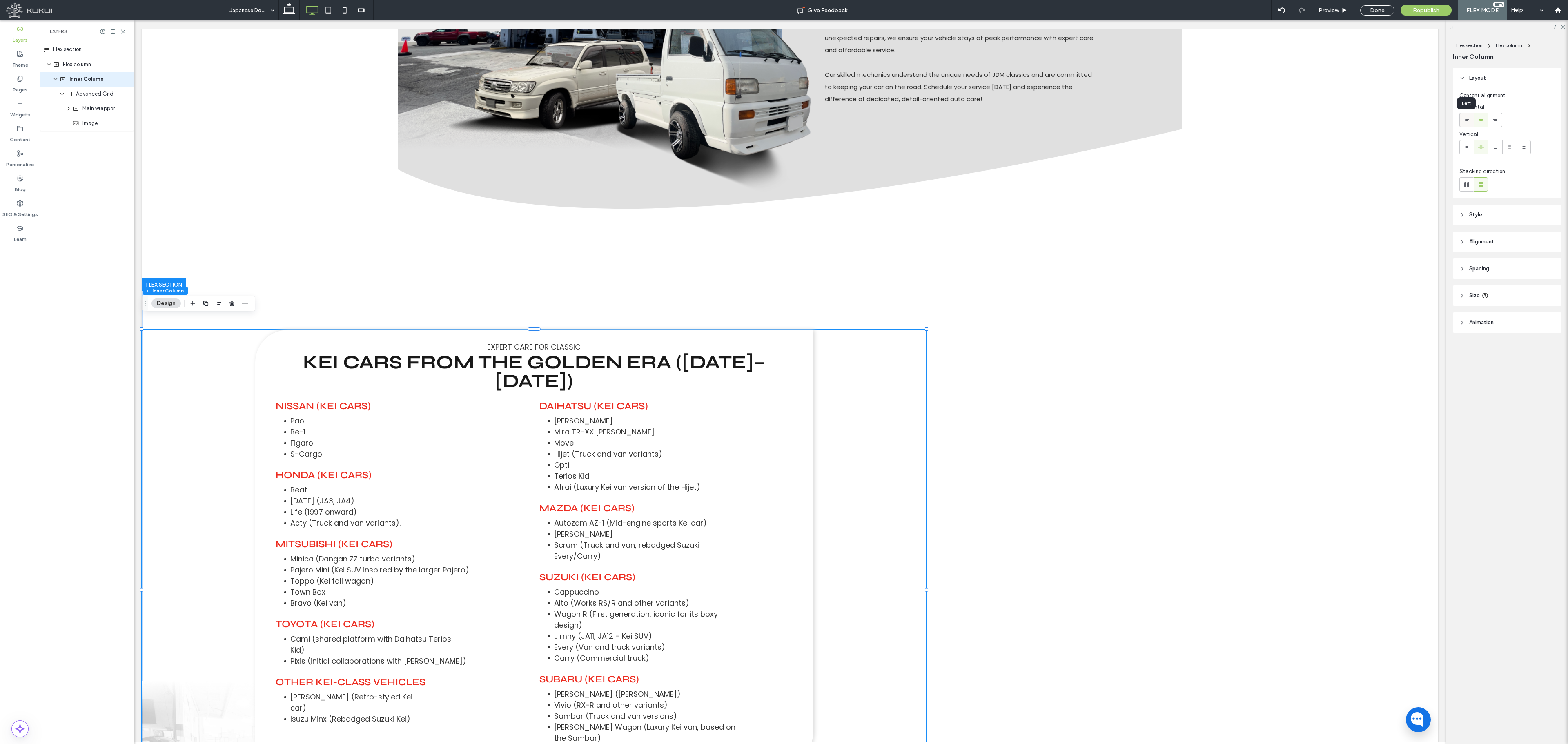
drag, startPoint x: 1467, startPoint y: 120, endPoint x: 1472, endPoint y: 121, distance: 5.1
click at [980, 120] on icon at bounding box center [1467, 120] width 6 height 6
click at [980, 121] on icon at bounding box center [1480, 120] width 6 height 6
click at [980, 237] on header "Alignment" at bounding box center [1507, 242] width 109 height 20
click at [980, 263] on icon at bounding box center [1480, 262] width 6 height 6
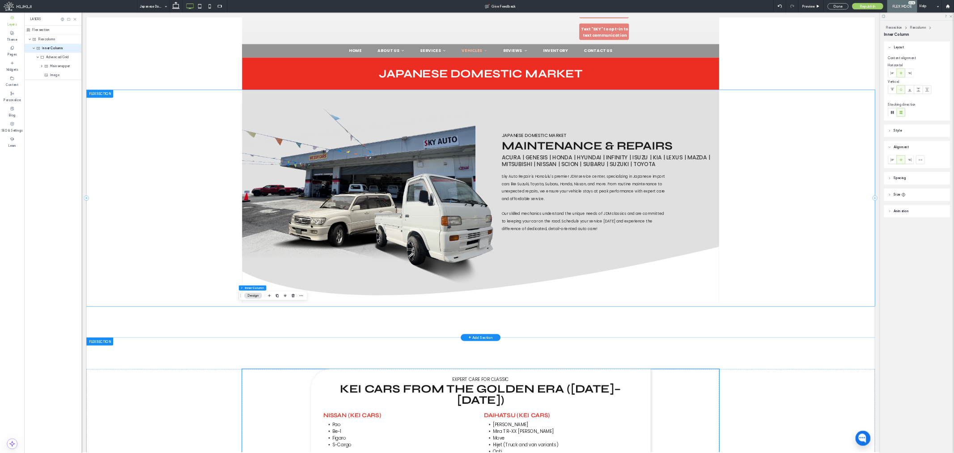
scroll to position [0, 0]
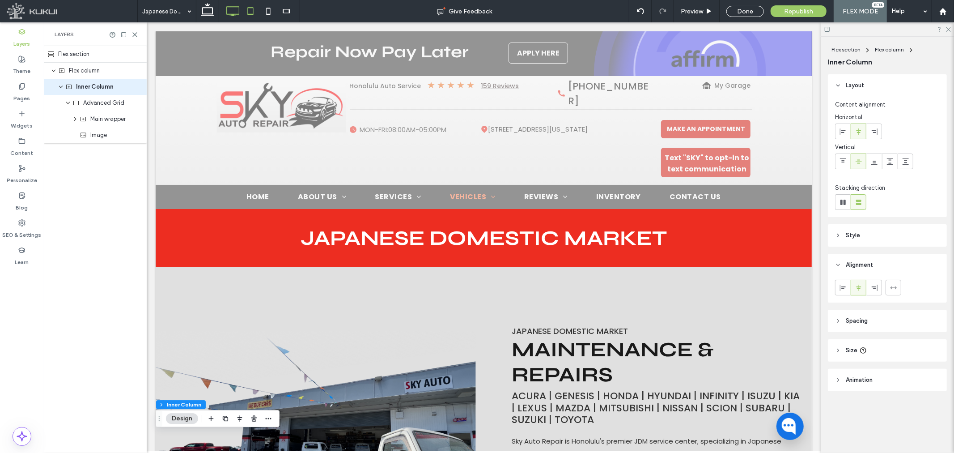
click at [246, 8] on icon at bounding box center [251, 11] width 18 height 18
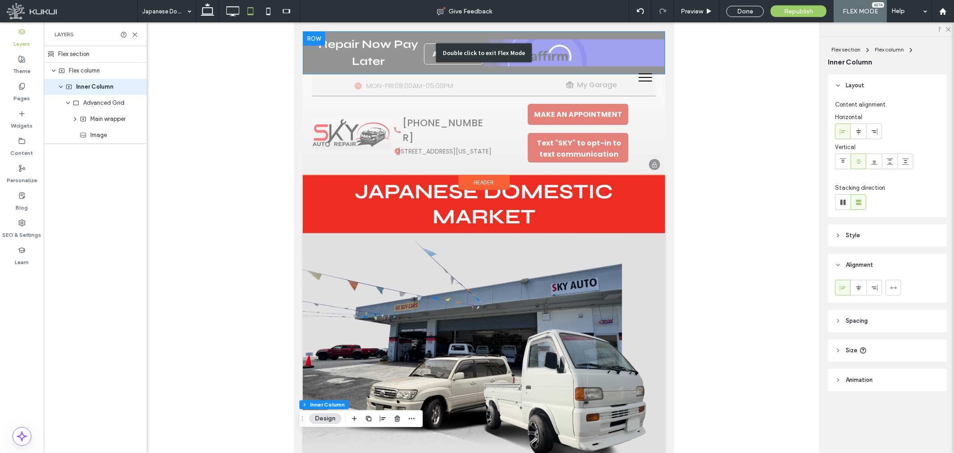
click at [373, 47] on div "Double click to exit Flex Mode" at bounding box center [483, 52] width 362 height 43
click at [364, 47] on div "Double click to exit Flex Mode" at bounding box center [483, 52] width 362 height 43
click at [361, 45] on div "Double click to exit Flex Mode" at bounding box center [483, 52] width 362 height 43
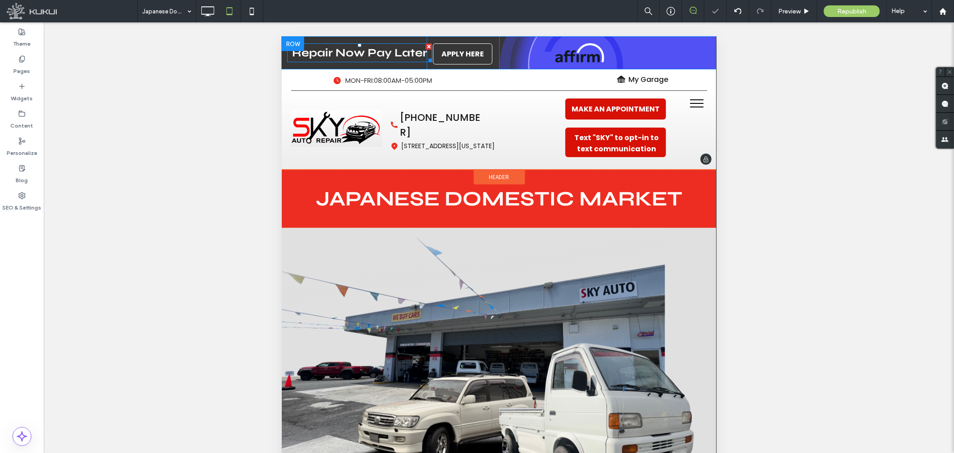
click at [366, 49] on strong "Repair Now Pay Later" at bounding box center [359, 52] width 135 height 13
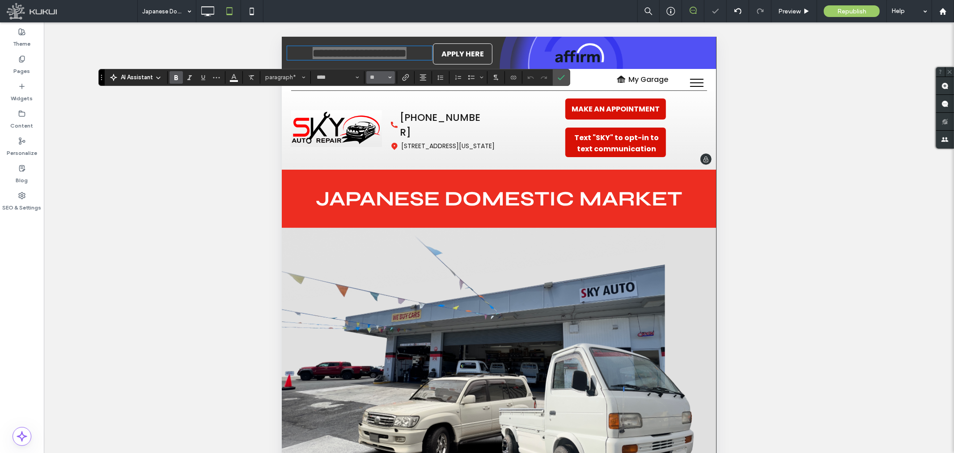
click at [379, 77] on input "**" at bounding box center [377, 77] width 17 height 7
type input "**"
drag, startPoint x: 562, startPoint y: 73, endPoint x: 131, endPoint y: 11, distance: 435.6
click at [562, 74] on icon "Confirm" at bounding box center [561, 77] width 7 height 7
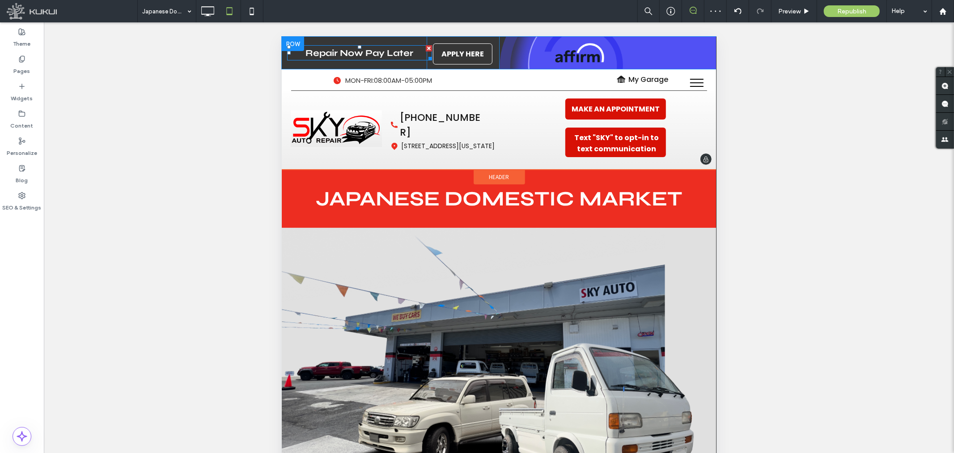
click at [412, 53] on p "Repair Now Pay Later" at bounding box center [359, 52] width 145 height 13
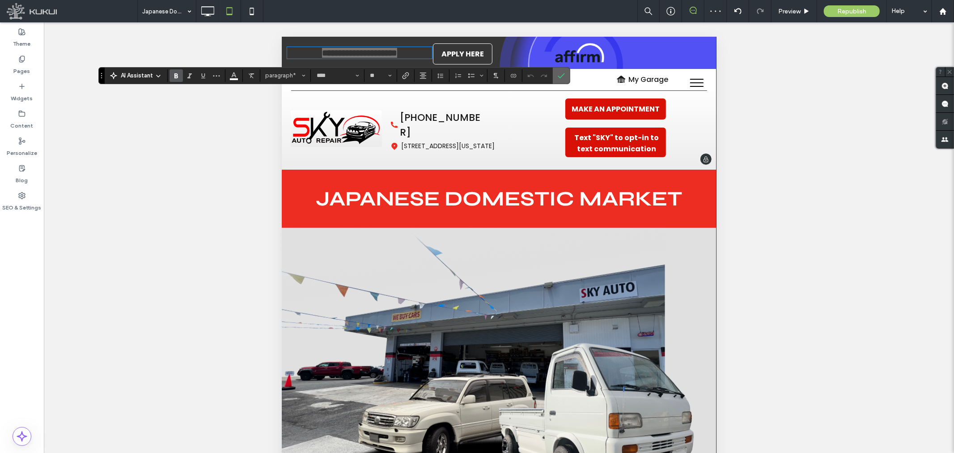
drag, startPoint x: 557, startPoint y: 80, endPoint x: 265, endPoint y: 36, distance: 294.9
click at [557, 80] on label "Confirm" at bounding box center [561, 76] width 13 height 16
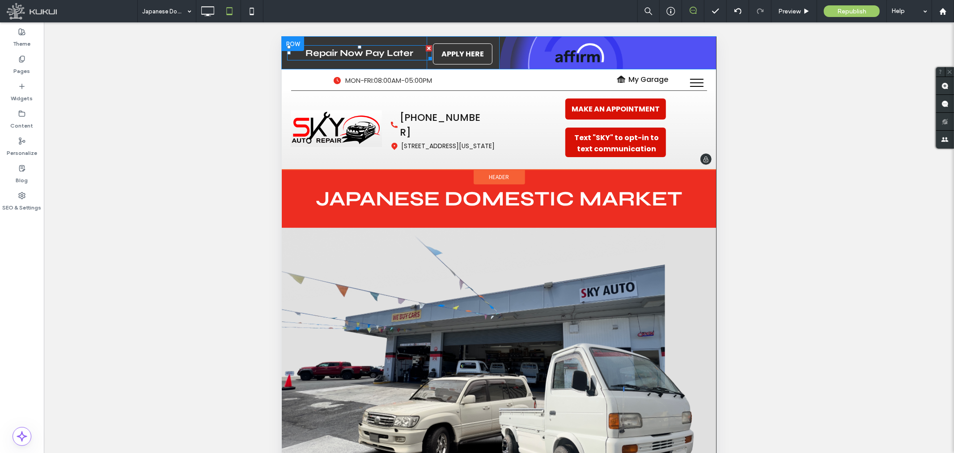
click at [411, 53] on strong "Repair Now Pay Later" at bounding box center [359, 52] width 108 height 11
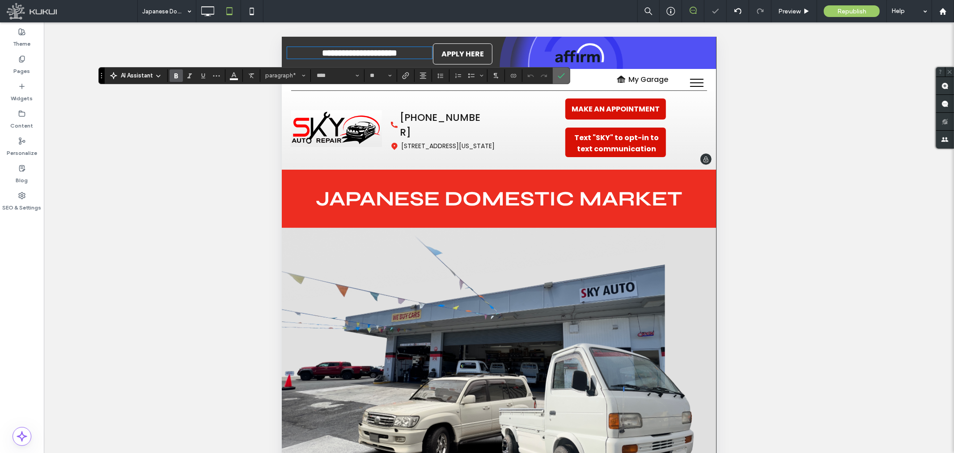
click at [564, 77] on icon "Confirm" at bounding box center [561, 75] width 7 height 7
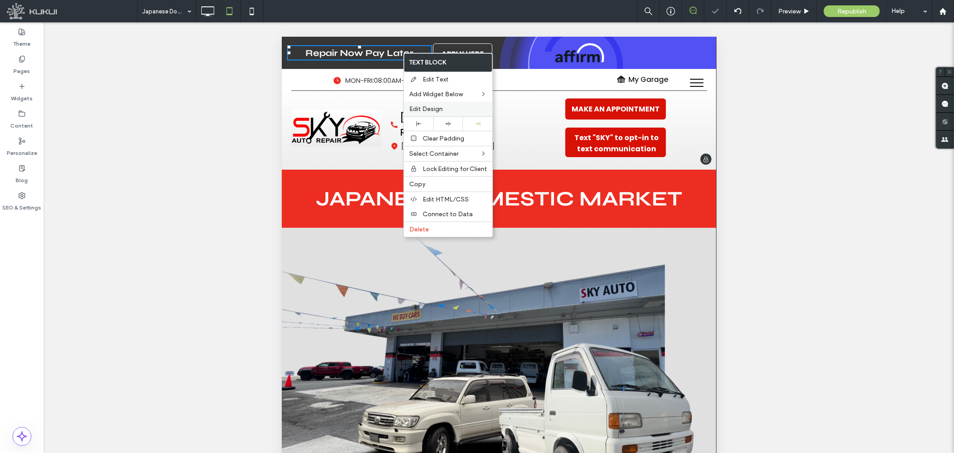
click at [431, 104] on div "Edit Design" at bounding box center [448, 109] width 89 height 15
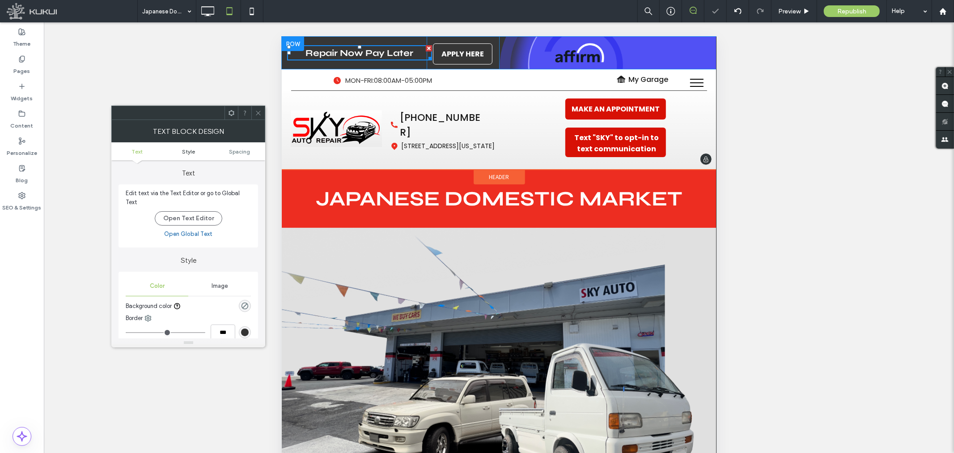
click at [186, 149] on span "Style" at bounding box center [188, 151] width 13 height 7
click at [136, 145] on ul "Text Style Spacing" at bounding box center [188, 151] width 154 height 18
drag, startPoint x: 142, startPoint y: 157, endPoint x: 240, endPoint y: 144, distance: 98.9
click at [143, 157] on ul "Text Style Spacing" at bounding box center [188, 151] width 154 height 18
click at [239, 152] on span "Spacing" at bounding box center [239, 151] width 21 height 7
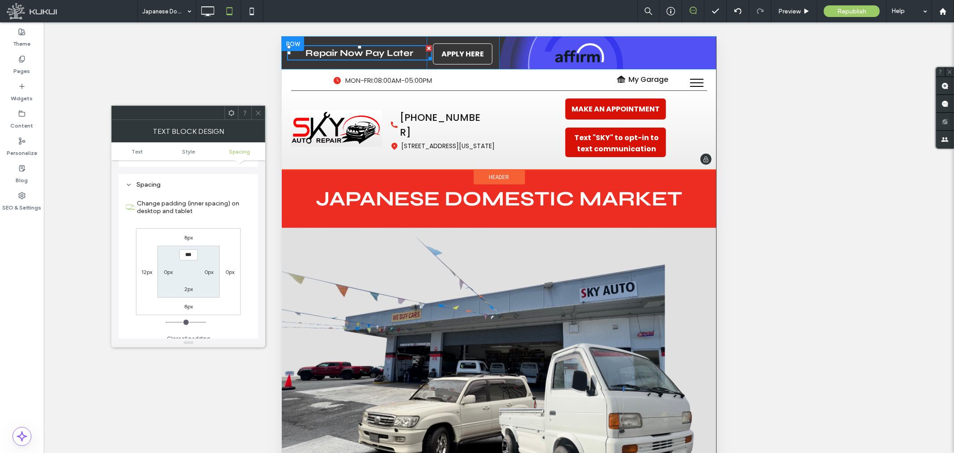
scroll to position [216, 0]
click at [255, 113] on icon at bounding box center [258, 113] width 7 height 7
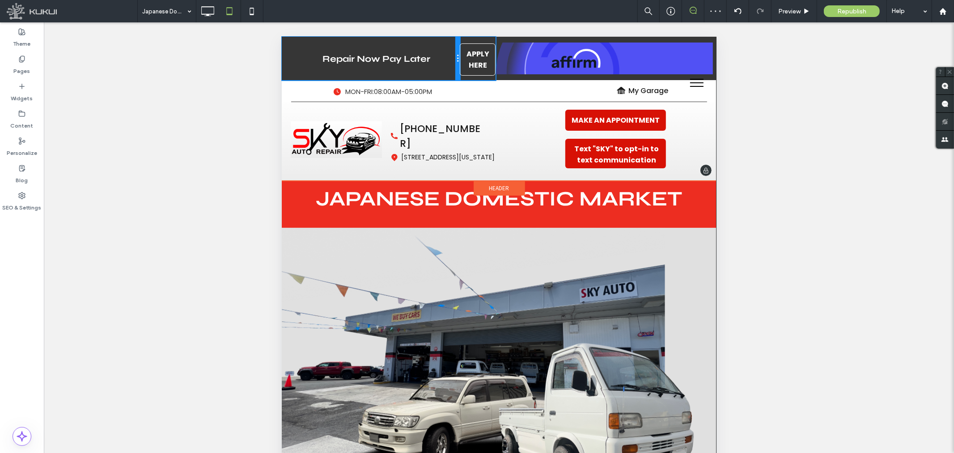
drag, startPoint x: 422, startPoint y: 42, endPoint x: 719, endPoint y: 90, distance: 300.3
click at [476, 42] on div "Repair Now Pay Later Click To Paste Click To Paste Click To Paste Click To Past…" at bounding box center [498, 57] width 435 height 43
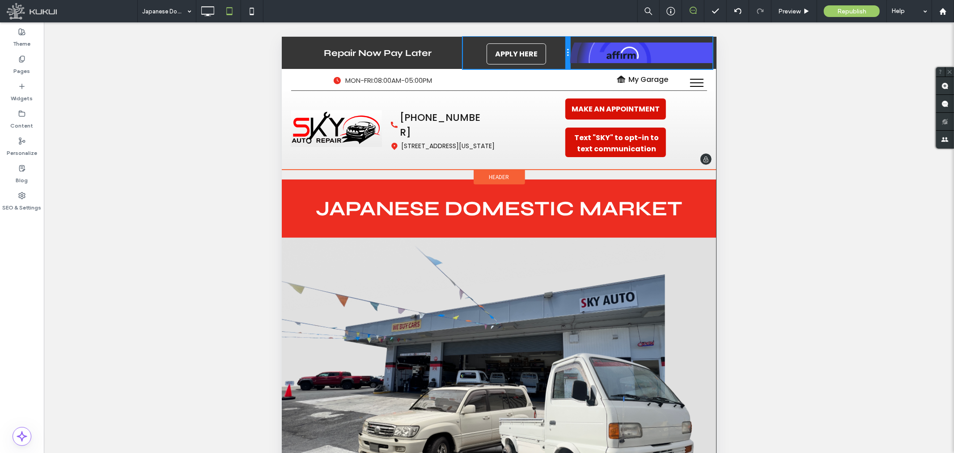
drag, startPoint x: 494, startPoint y: 38, endPoint x: 553, endPoint y: 39, distance: 58.6
click at [553, 39] on div "APPLY HERE Click To Paste Click To Paste Click To Paste Click To Paste" at bounding box center [515, 52] width 107 height 32
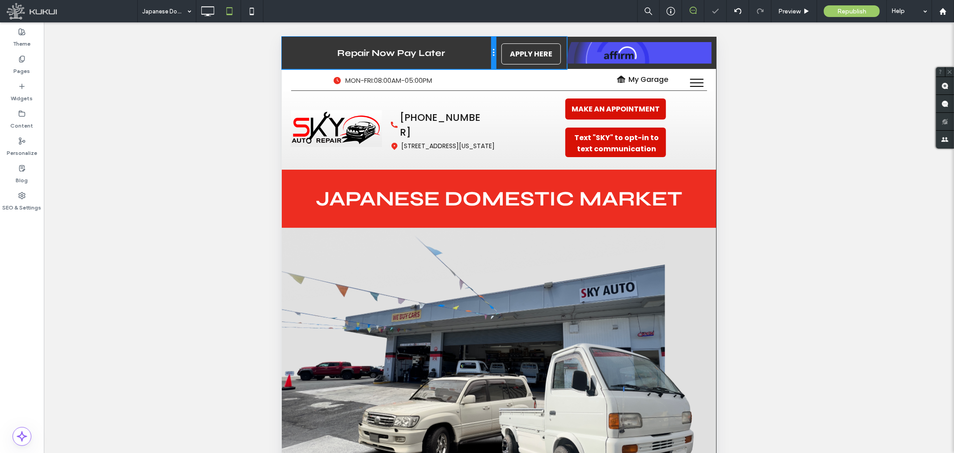
drag, startPoint x: 458, startPoint y: 42, endPoint x: 490, endPoint y: 43, distance: 31.8
click at [490, 43] on div "Repair Now Pay Later Click To Paste Click To Paste Click To Paste Click To Paste" at bounding box center [388, 52] width 214 height 32
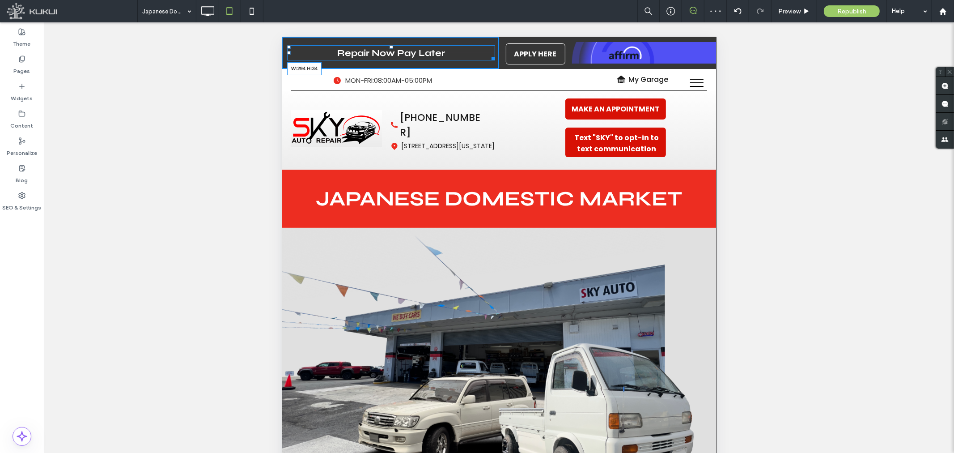
drag, startPoint x: 490, startPoint y: 58, endPoint x: 714, endPoint y: 91, distance: 226.6
click at [488, 55] on div at bounding box center [491, 56] width 7 height 7
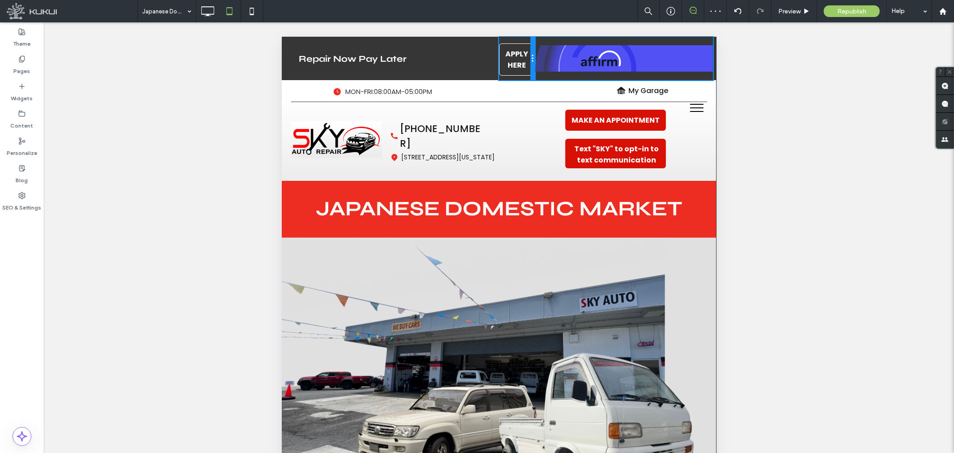
drag, startPoint x: 565, startPoint y: 42, endPoint x: 780, endPoint y: 82, distance: 217.8
click at [513, 40] on div "APPLY HERE Click To Paste Click To Paste Click To Paste Click To Paste" at bounding box center [517, 57] width 36 height 43
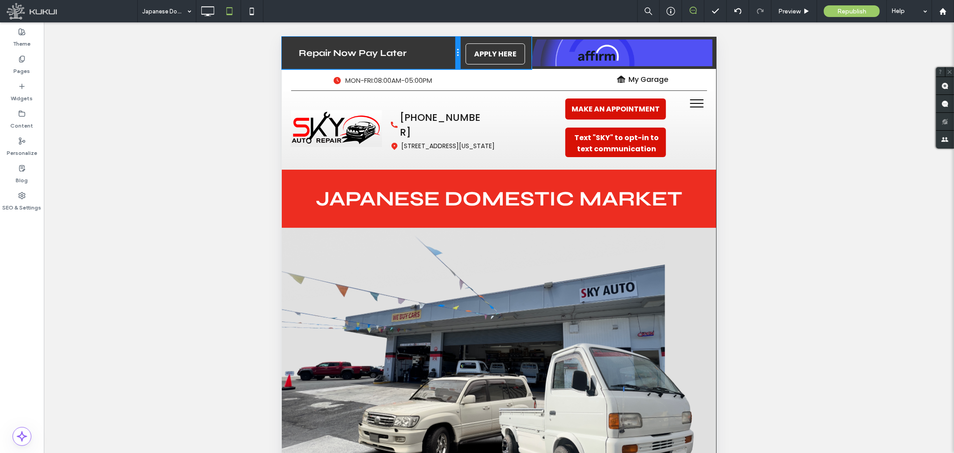
drag, startPoint x: 494, startPoint y: 50, endPoint x: 721, endPoint y: 86, distance: 230.5
click at [444, 49] on div "Repair Now Pay Later Click To Paste Click To Paste Click To Paste Click To Paste" at bounding box center [370, 52] width 178 height 32
click at [292, 42] on div at bounding box center [292, 43] width 22 height 14
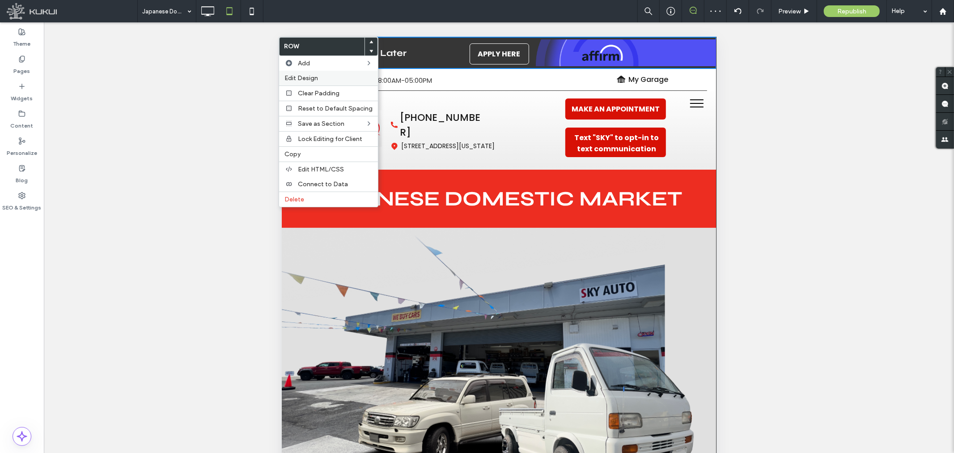
click at [322, 77] on label "Edit Design" at bounding box center [328, 78] width 88 height 8
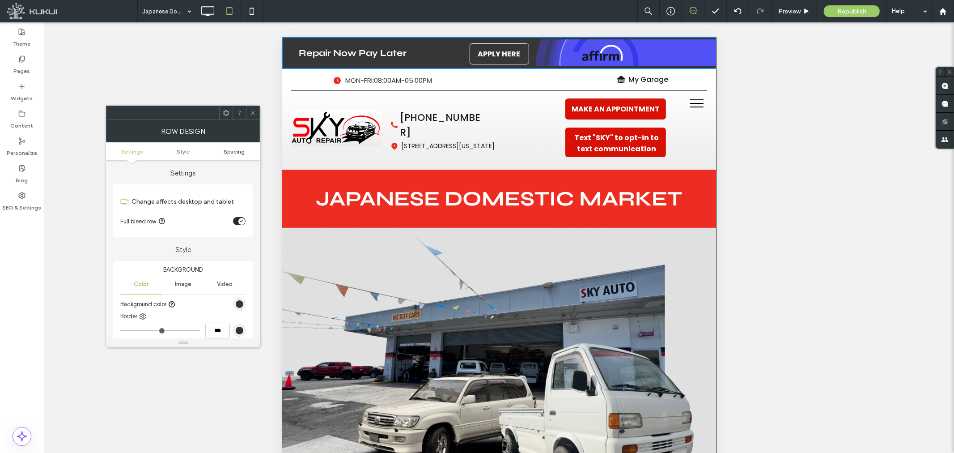
click at [229, 153] on span "Spacing" at bounding box center [234, 151] width 21 height 7
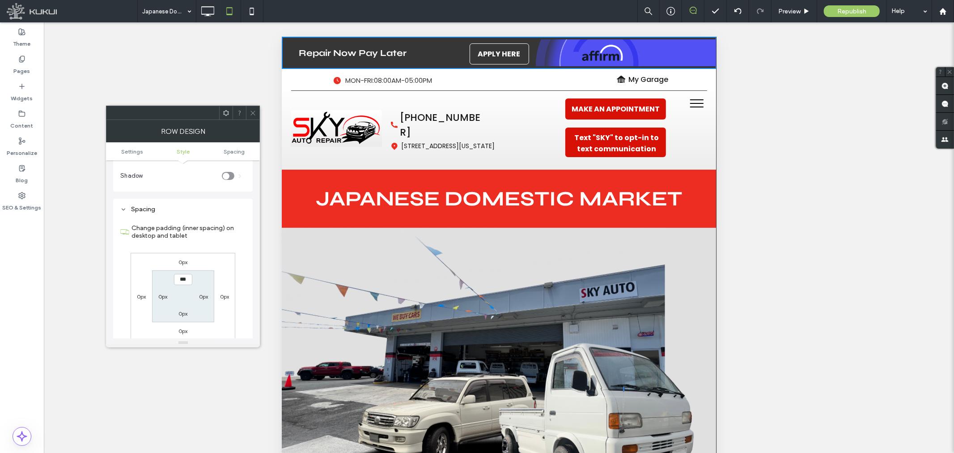
scroll to position [217, 0]
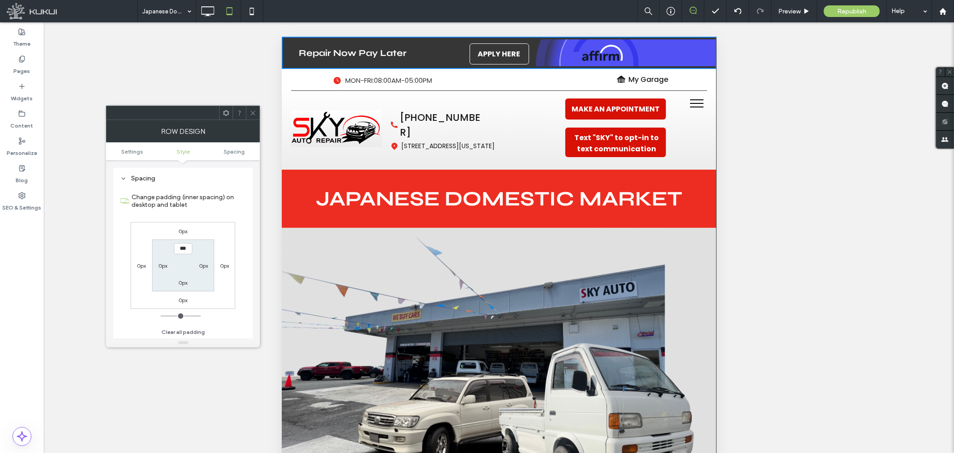
click at [252, 112] on icon at bounding box center [253, 113] width 7 height 7
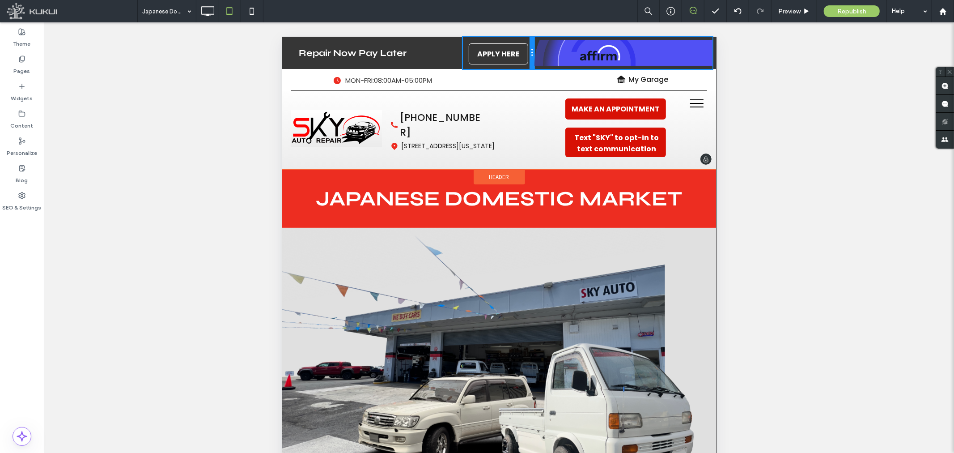
click at [533, 50] on div "Repair Now Pay Later Click To Paste Click To Paste Click To Paste Click To Past…" at bounding box center [498, 52] width 435 height 32
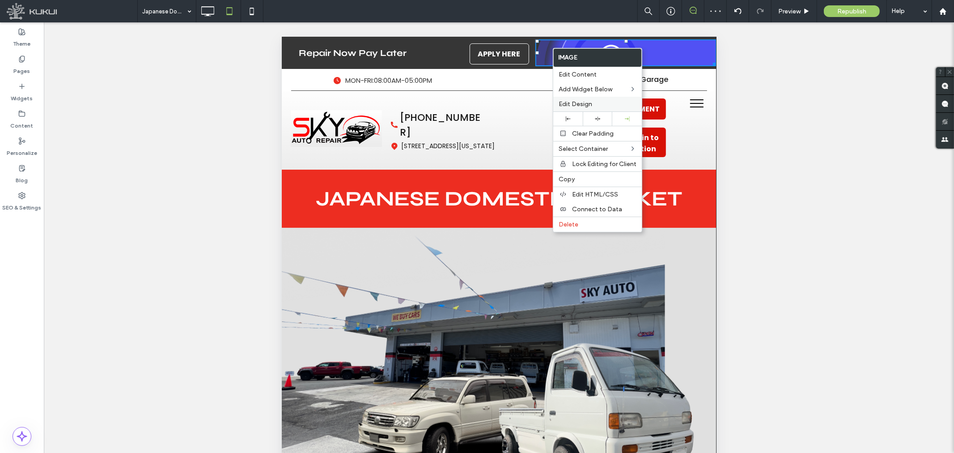
click at [601, 103] on label "Edit Design" at bounding box center [598, 104] width 78 height 8
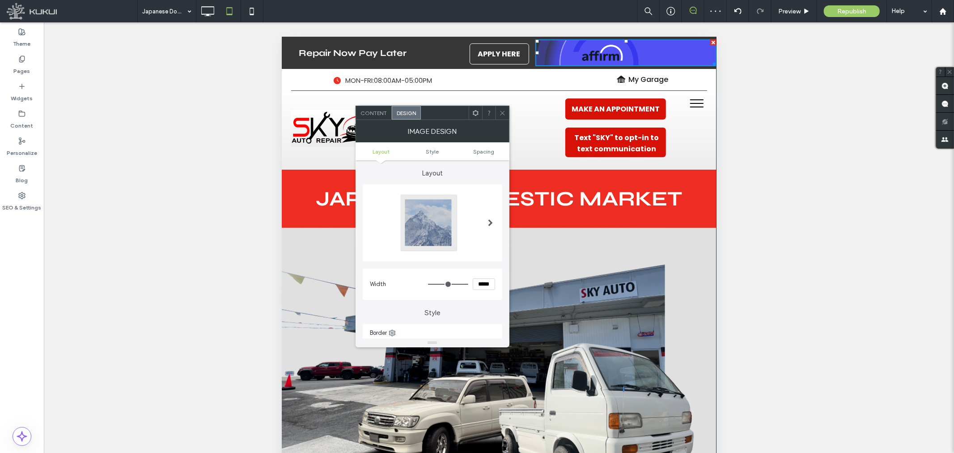
click at [485, 154] on ul "Layout Style Spacing" at bounding box center [433, 151] width 154 height 18
click at [484, 152] on span "Spacing" at bounding box center [483, 151] width 21 height 7
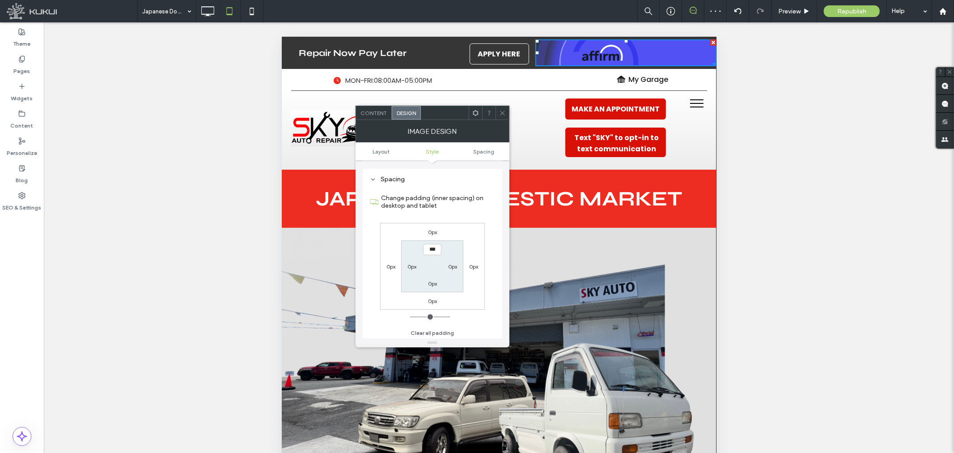
scroll to position [280, 0]
click at [504, 110] on icon at bounding box center [502, 113] width 7 height 7
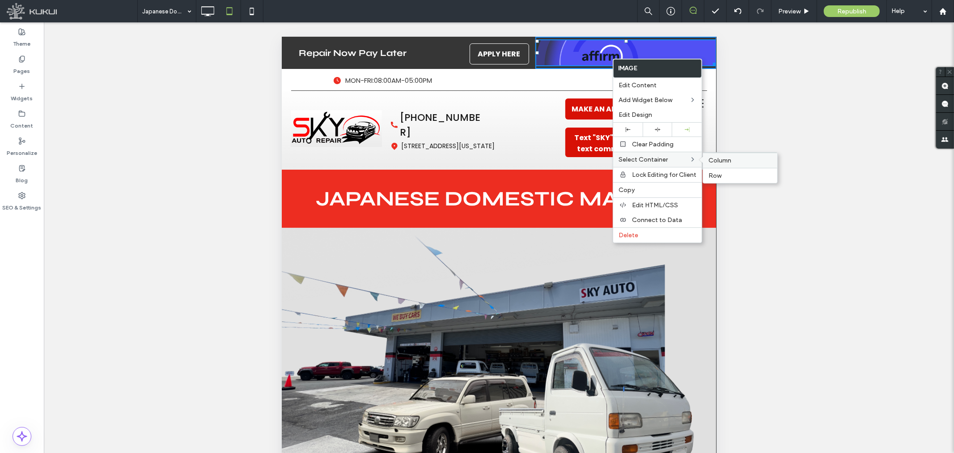
click at [713, 157] on span "Column" at bounding box center [719, 161] width 23 height 8
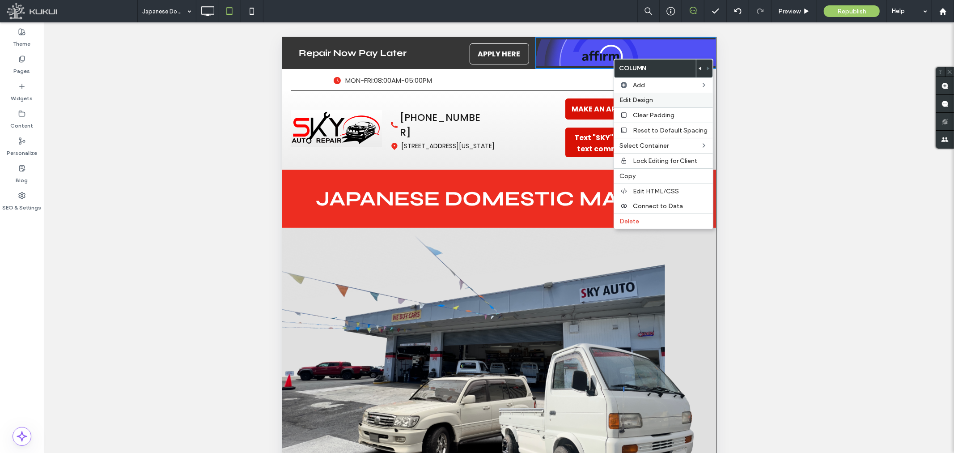
click at [645, 99] on span "Edit Design" at bounding box center [636, 100] width 34 height 8
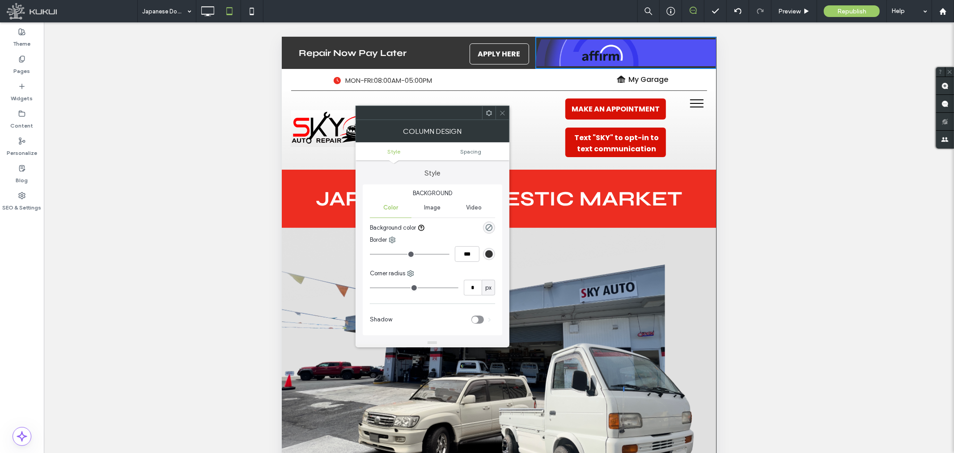
click at [479, 154] on ul "Style Spacing" at bounding box center [433, 151] width 154 height 18
click at [478, 152] on span "Spacing" at bounding box center [470, 151] width 21 height 7
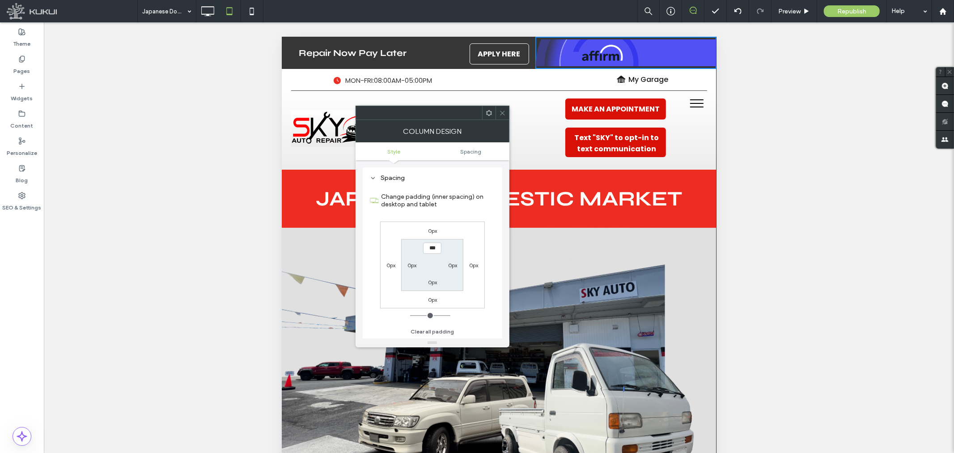
scroll to position [175, 0]
click at [502, 117] on span at bounding box center [502, 112] width 7 height 13
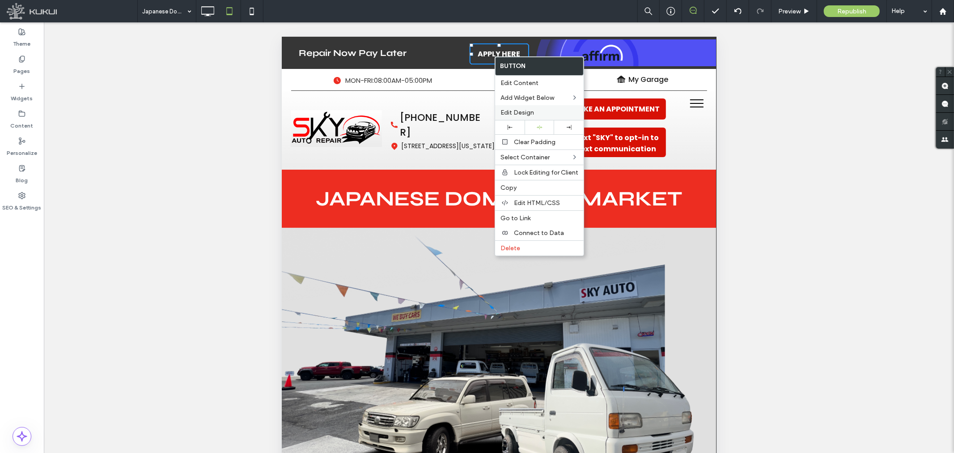
click at [524, 111] on span "Edit Design" at bounding box center [517, 113] width 34 height 8
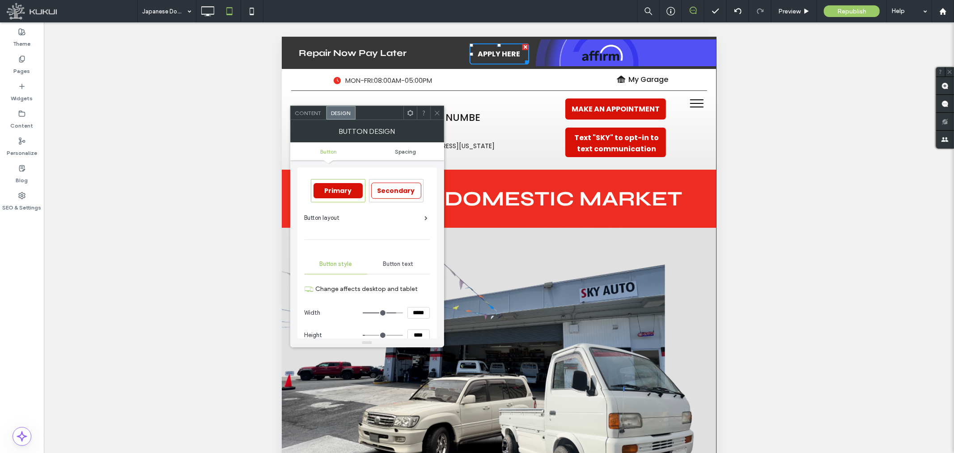
click at [408, 148] on span "Spacing" at bounding box center [405, 151] width 21 height 7
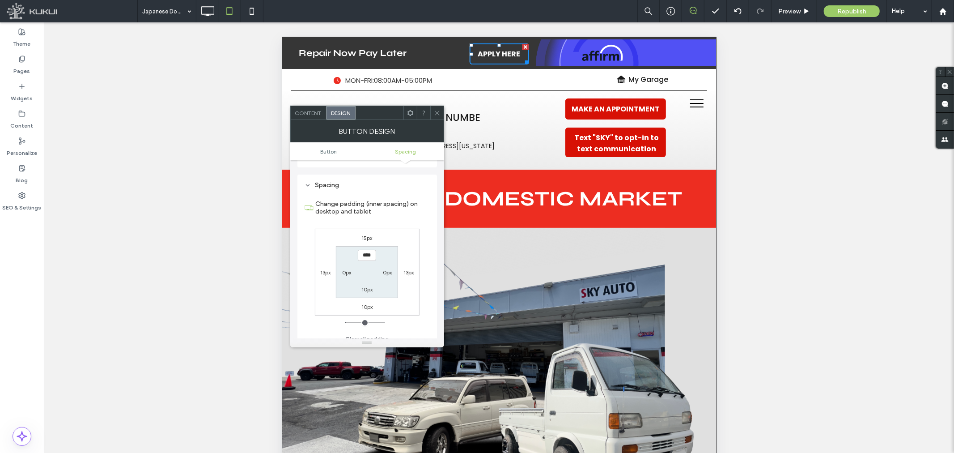
scroll to position [386, 0]
click at [365, 230] on label "15px" at bounding box center [367, 230] width 11 height 7
type input "**"
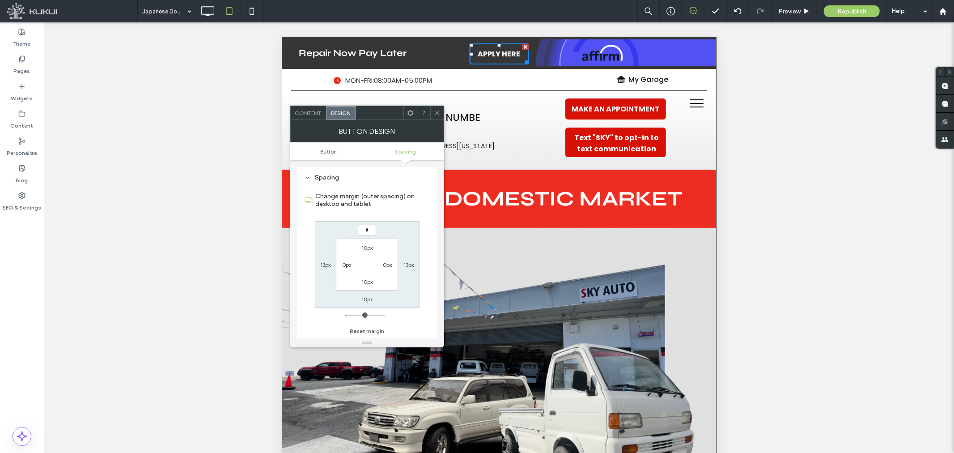
type input "*"
type input "***"
click at [365, 298] on label "10px" at bounding box center [366, 299] width 11 height 7
type input "**"
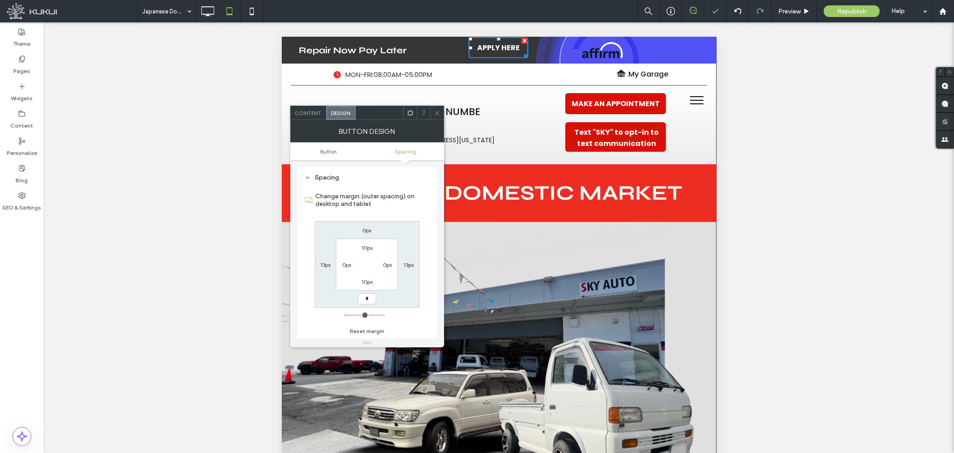
type input "*"
type input "***"
click at [390, 293] on div "0px 13px *** 13px 10px 0px 10px 0px" at bounding box center [367, 264] width 105 height 87
click at [369, 230] on label "0px" at bounding box center [367, 230] width 9 height 7
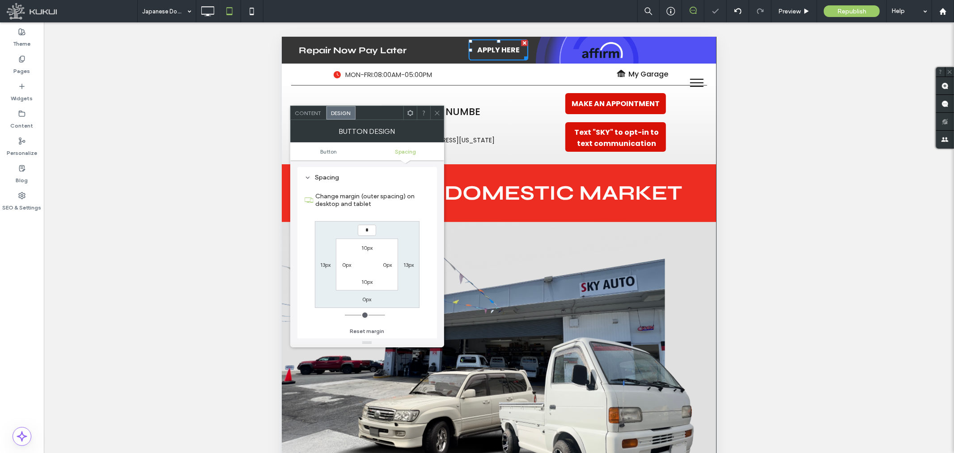
type input "*"
click at [391, 225] on div "*** 13px 0px 13px 10px 0px 10px 0px" at bounding box center [367, 264] width 105 height 87
click at [369, 231] on input "***" at bounding box center [367, 230] width 18 height 11
type input "***"
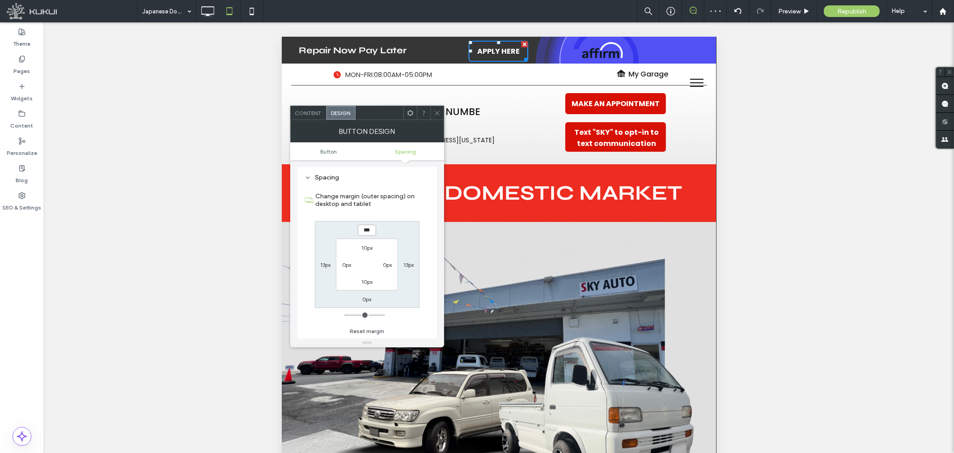
type input "*"
type input "***"
drag, startPoint x: 436, startPoint y: 114, endPoint x: 441, endPoint y: 118, distance: 6.8
click at [436, 114] on icon at bounding box center [437, 113] width 7 height 7
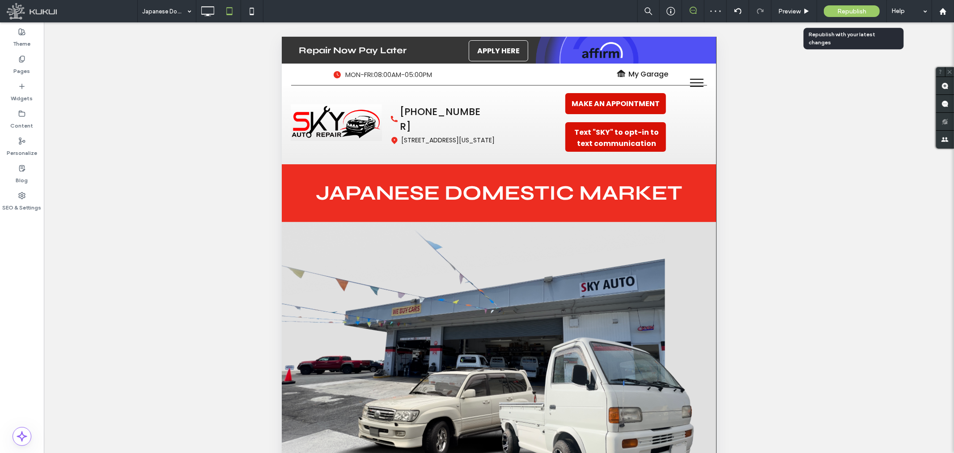
click at [839, 8] on span "Republish" at bounding box center [851, 12] width 29 height 8
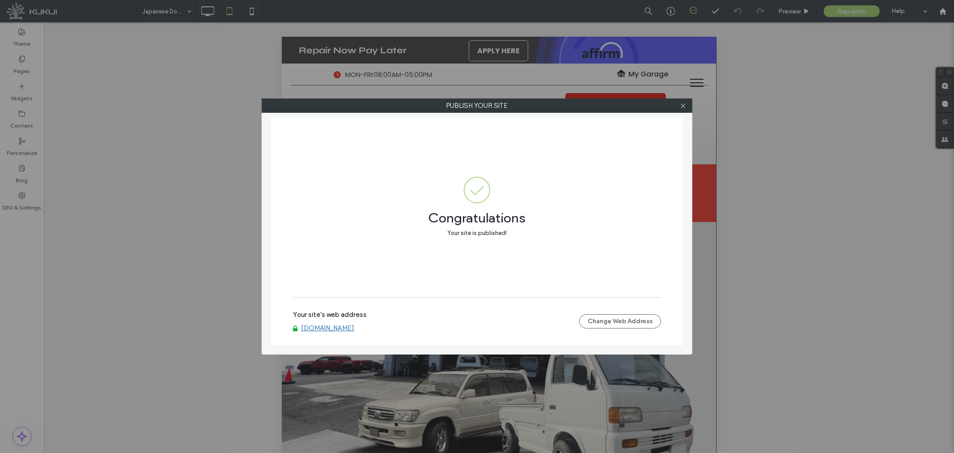
click at [689, 108] on div at bounding box center [682, 105] width 13 height 13
click at [684, 106] on icon at bounding box center [683, 105] width 7 height 7
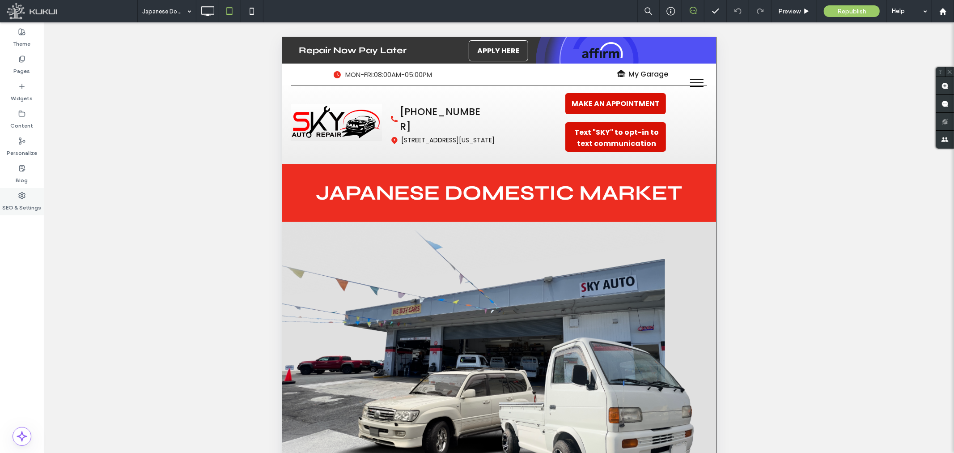
click at [13, 200] on label "SEO & Settings" at bounding box center [22, 205] width 39 height 13
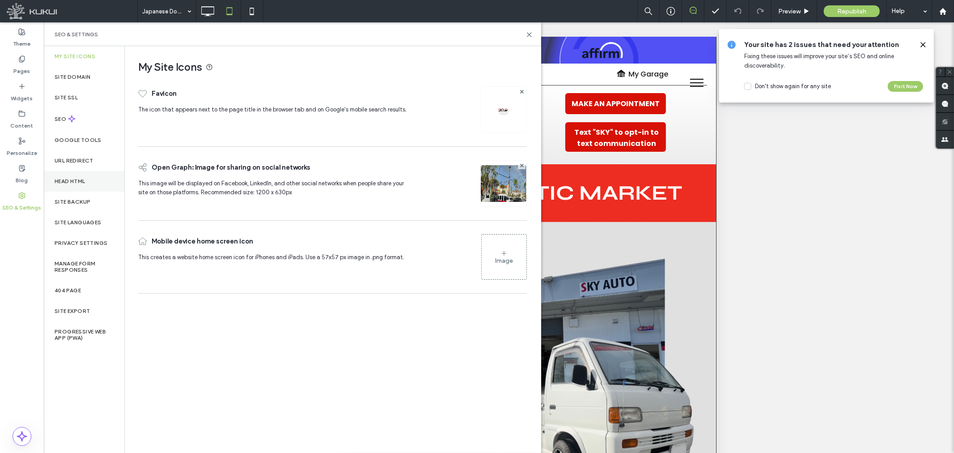
click at [67, 180] on label "Head HTML" at bounding box center [70, 181] width 31 height 6
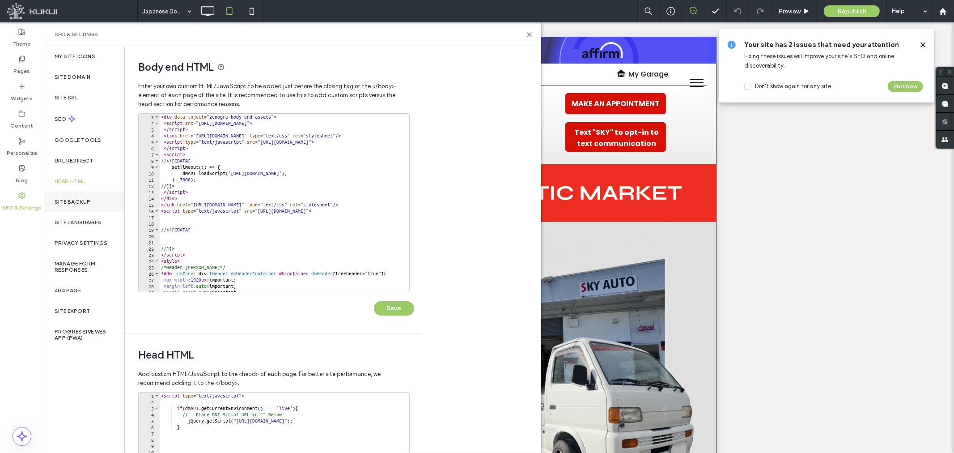
click at [83, 197] on div "Site Backup" at bounding box center [84, 201] width 80 height 21
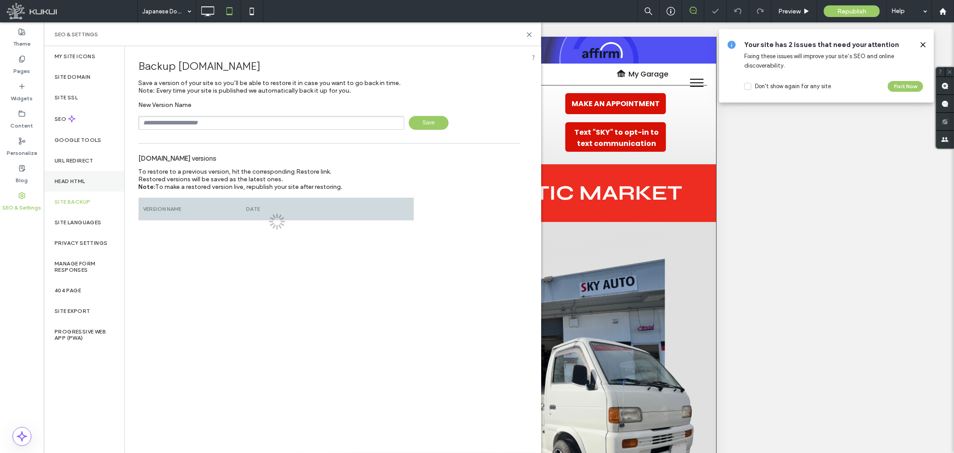
click at [77, 183] on label "Head HTML" at bounding box center [70, 181] width 31 height 6
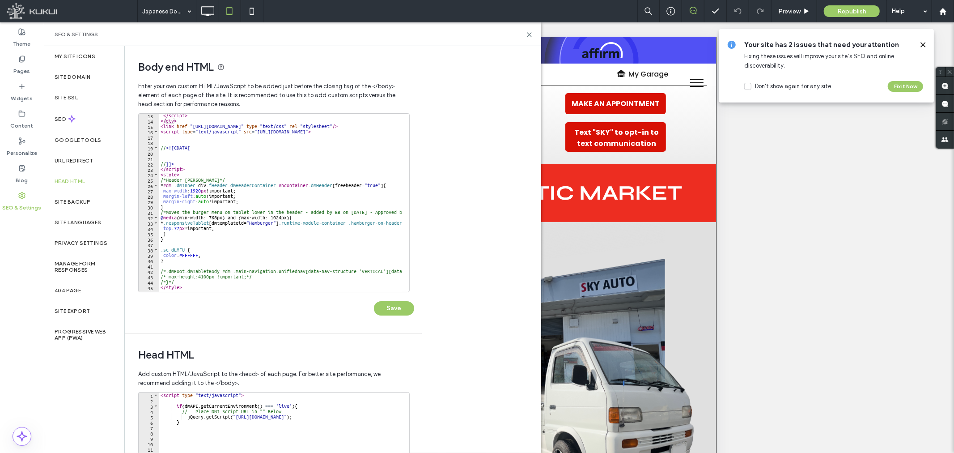
scroll to position [65, 0]
click at [528, 36] on use at bounding box center [529, 35] width 4 height 4
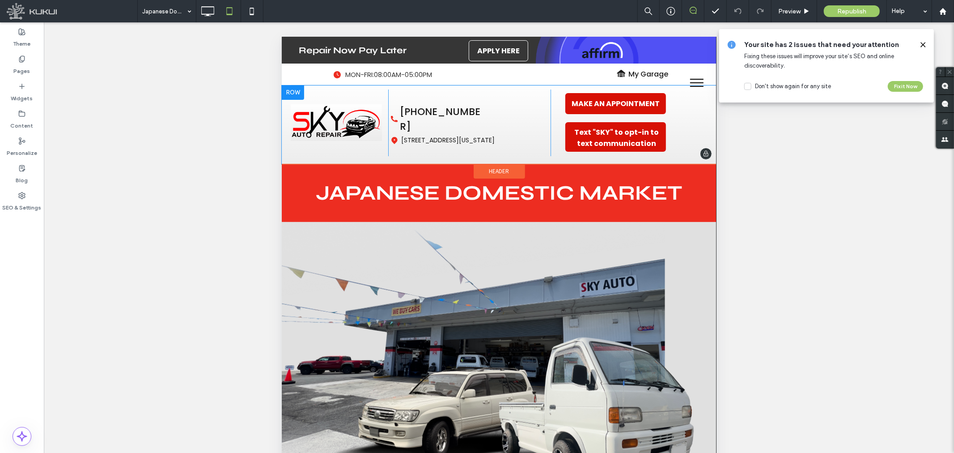
click at [301, 146] on div "Click To Paste Click To Paste Click To Paste Click To Paste" at bounding box center [338, 122] width 97 height 67
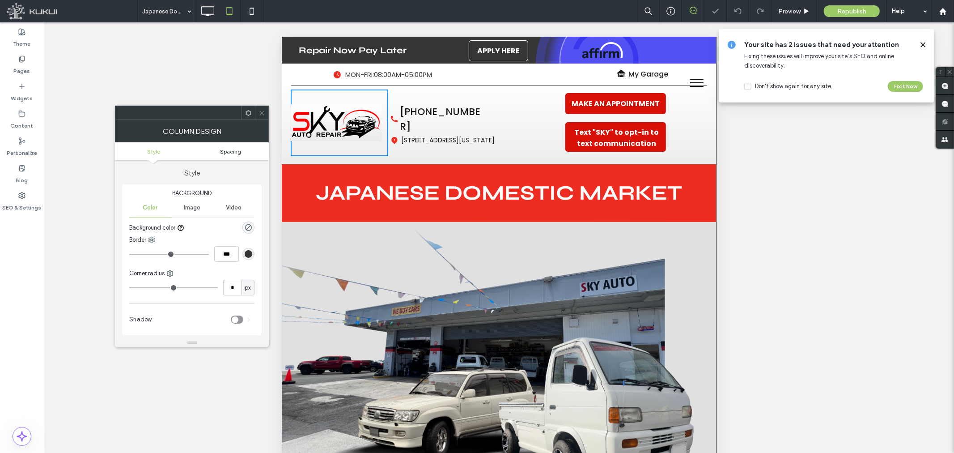
click at [235, 148] on span "Spacing" at bounding box center [230, 151] width 21 height 7
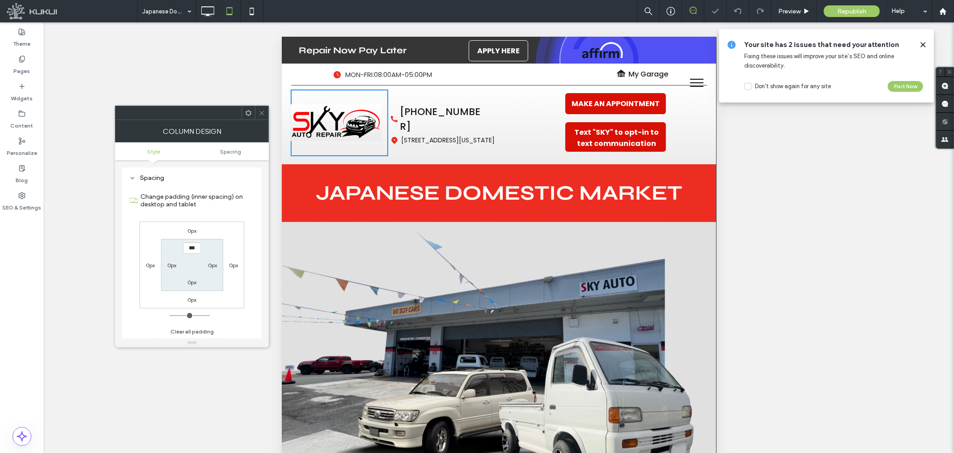
scroll to position [175, 0]
click at [196, 300] on label "0px" at bounding box center [191, 299] width 9 height 7
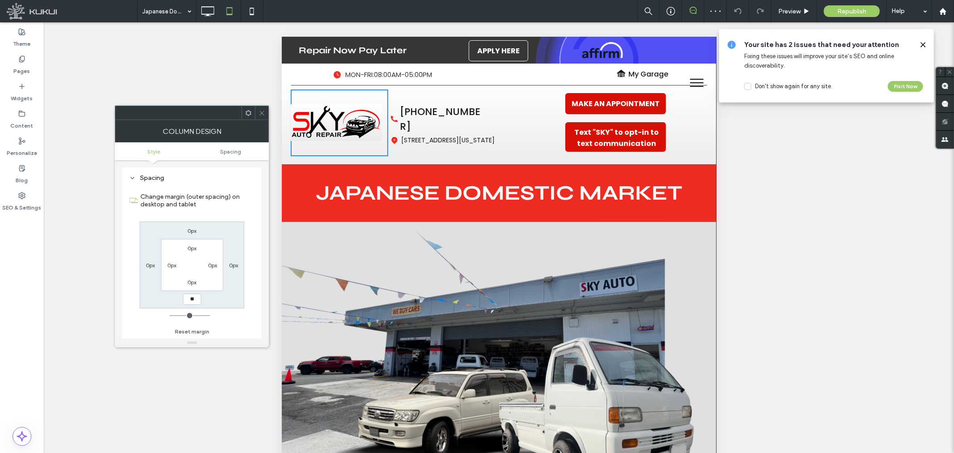
type input "**"
click at [191, 298] on input "****" at bounding box center [192, 298] width 18 height 11
type input "*"
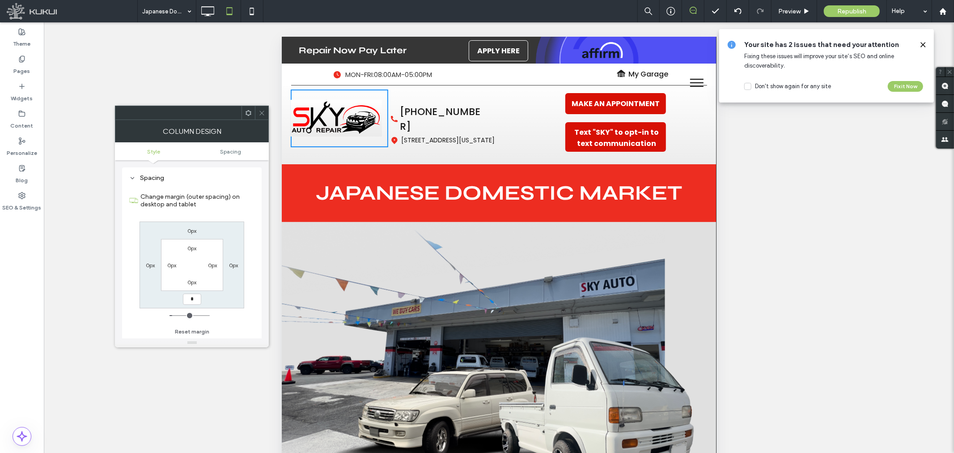
type input "*"
type input "***"
click at [258, 111] on div at bounding box center [261, 112] width 13 height 13
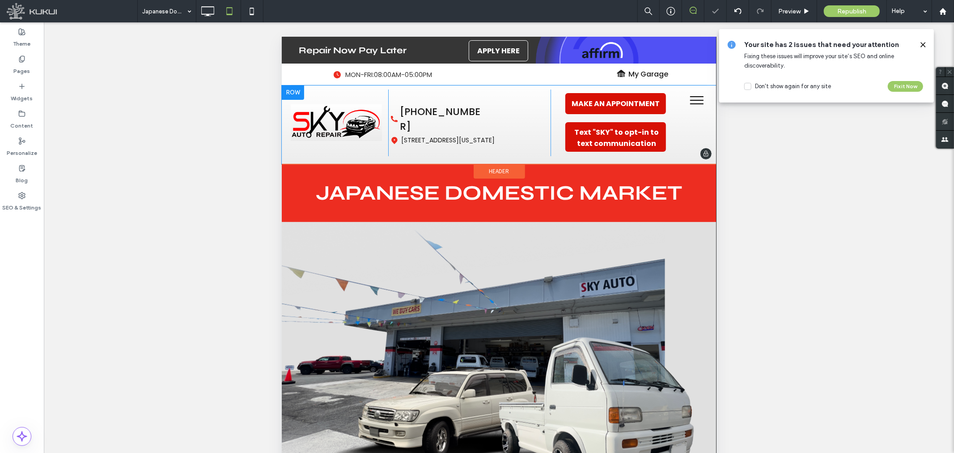
click at [290, 90] on div at bounding box center [292, 92] width 22 height 14
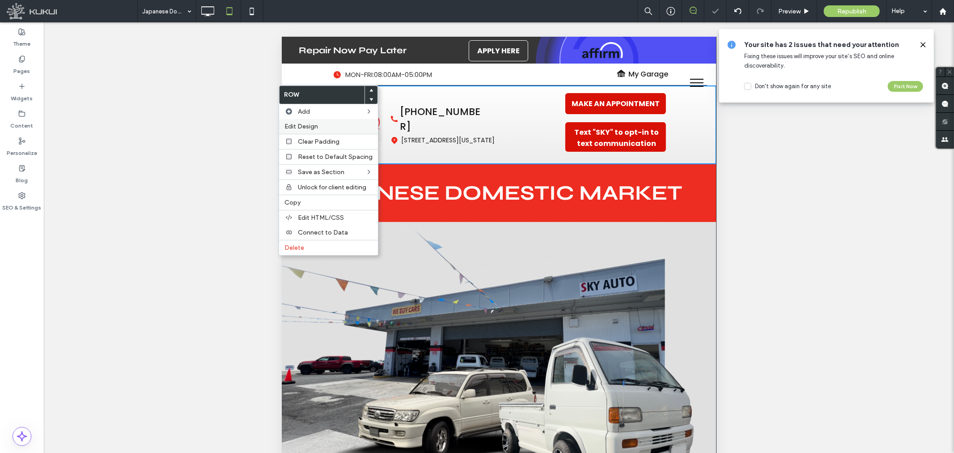
click at [302, 125] on span "Edit Design" at bounding box center [301, 127] width 34 height 8
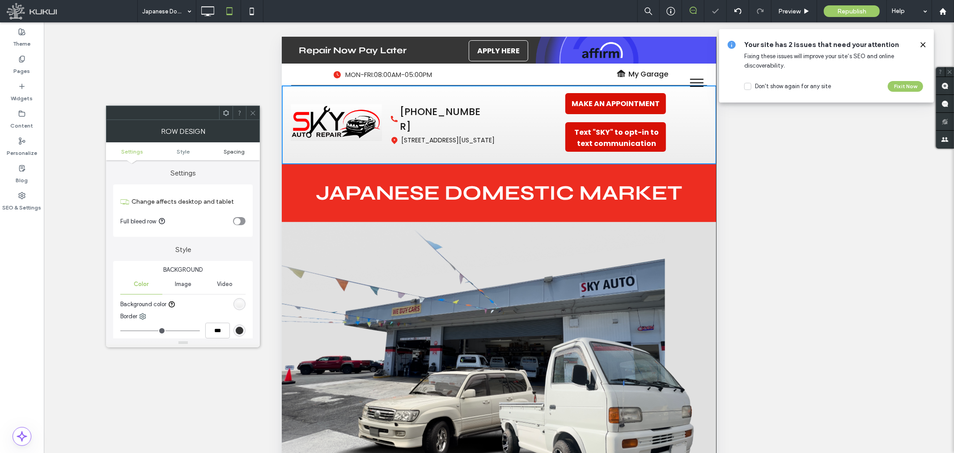
click at [230, 153] on span "Spacing" at bounding box center [234, 151] width 21 height 7
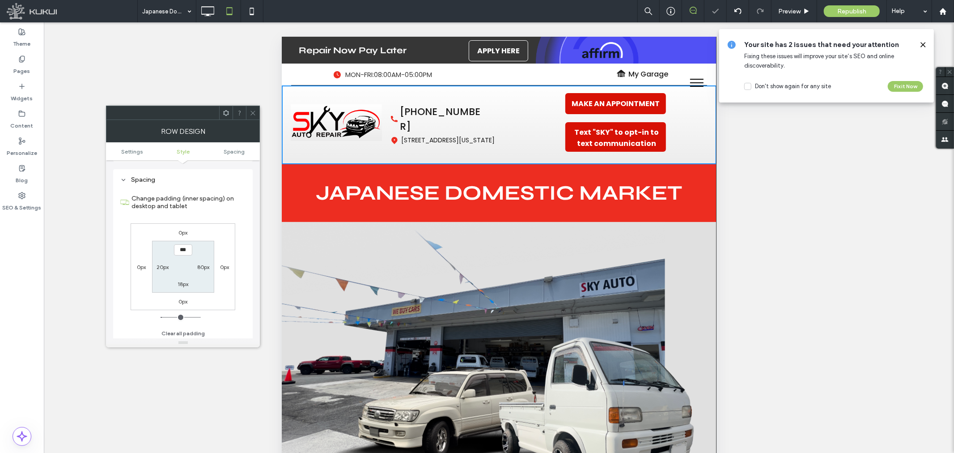
scroll to position [217, 0]
click at [180, 295] on div "0px" at bounding box center [182, 299] width 9 height 9
click at [181, 297] on label "0px" at bounding box center [182, 300] width 9 height 7
type input "*"
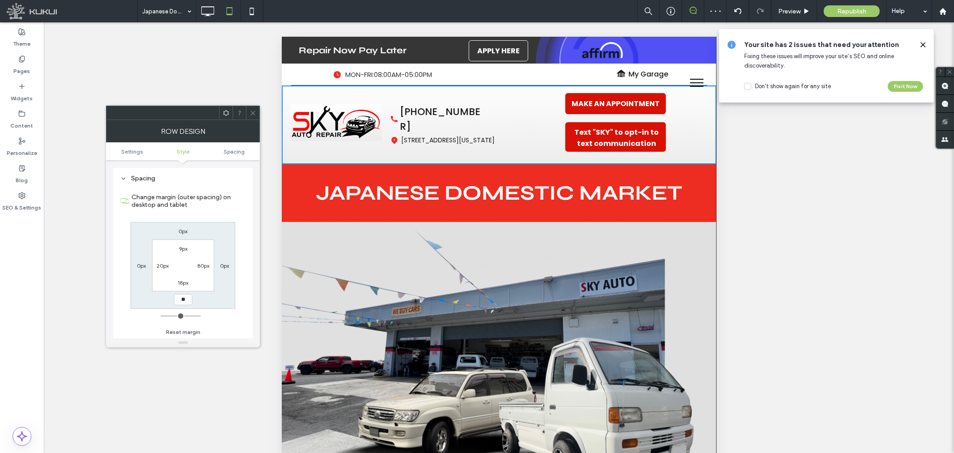
type input "**"
type input "****"
click at [206, 294] on div "0px 0px **** 0px 9px 80px 18px 20px" at bounding box center [183, 265] width 105 height 87
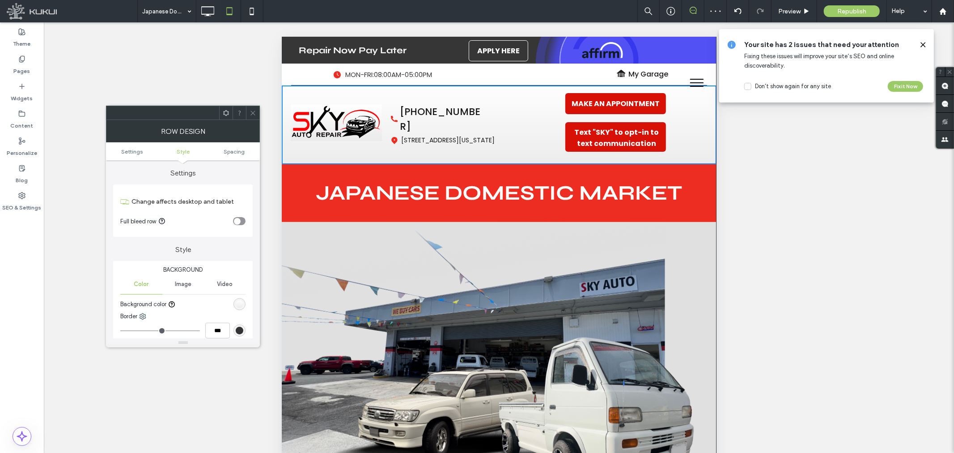
scroll to position [217, 0]
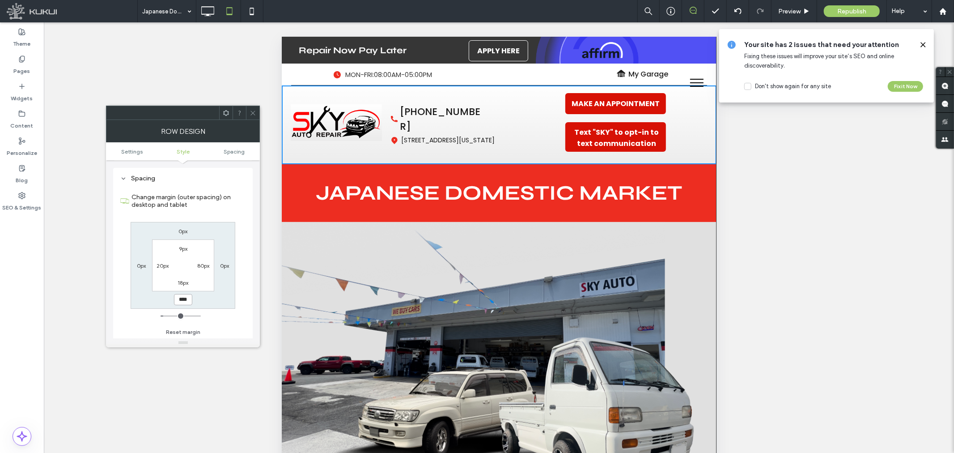
click at [184, 302] on input "****" at bounding box center [183, 299] width 18 height 11
type input "***"
type input "*"
click at [216, 291] on div "0px 0px *** 0px 9px 80px 18px 20px" at bounding box center [183, 265] width 105 height 87
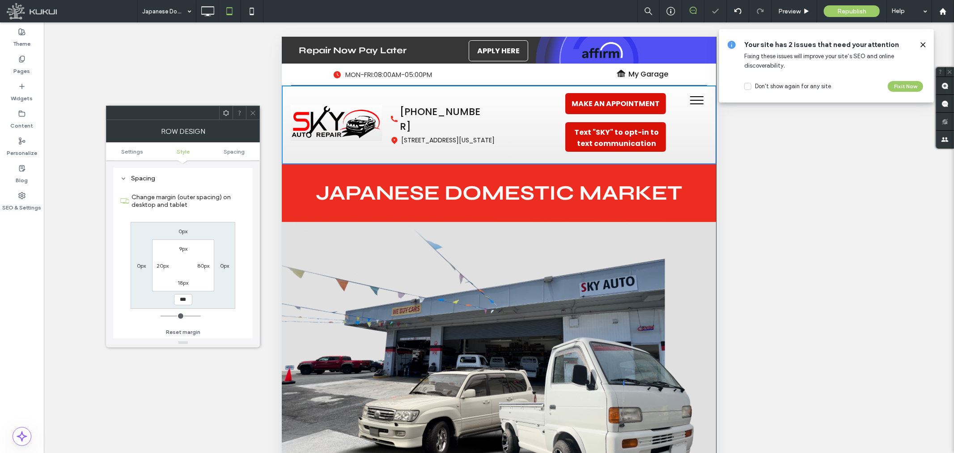
click at [255, 115] on icon at bounding box center [253, 113] width 7 height 7
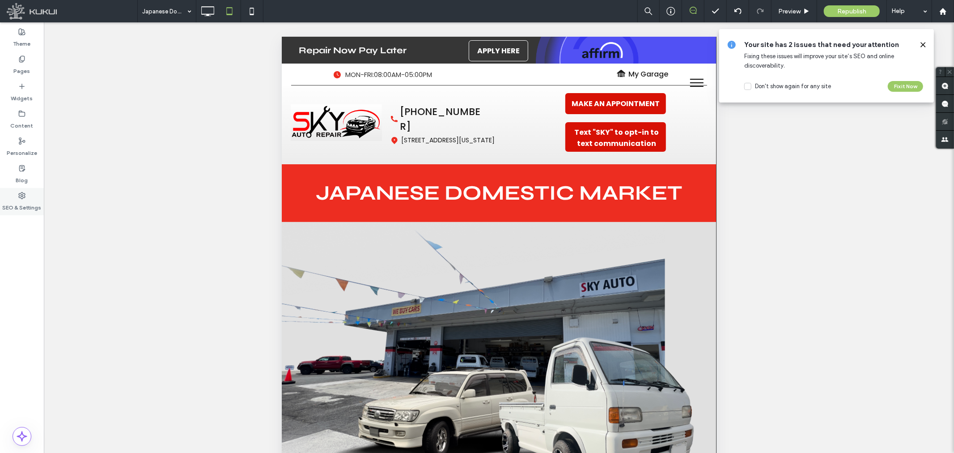
click at [28, 194] on div "SEO & Settings" at bounding box center [22, 201] width 44 height 27
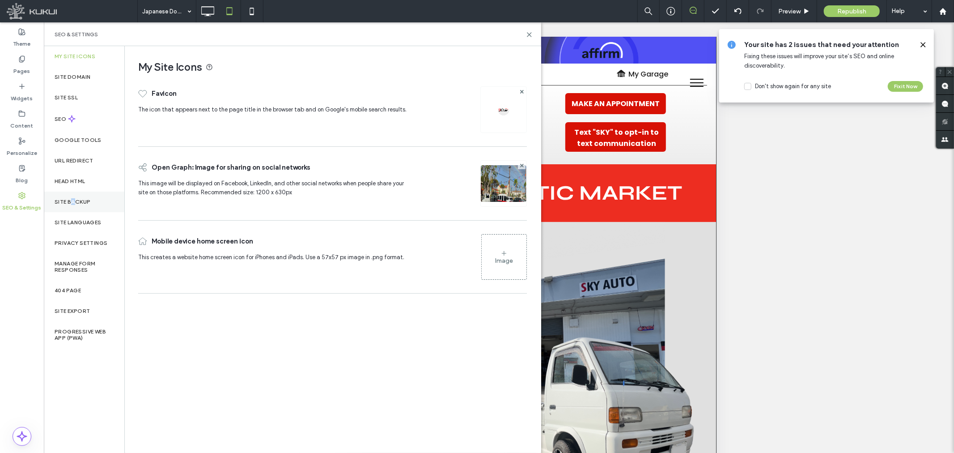
click at [73, 197] on div "Site Backup" at bounding box center [84, 201] width 80 height 21
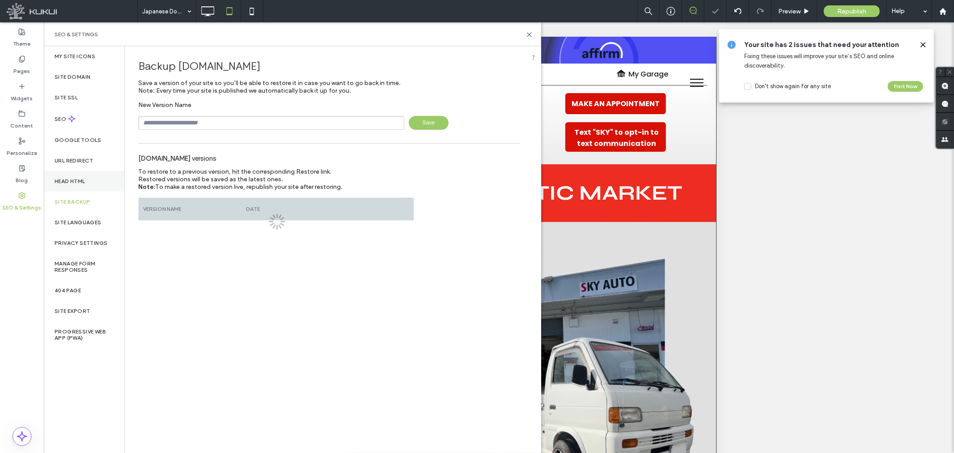
click at [74, 180] on label "Head HTML" at bounding box center [70, 181] width 31 height 6
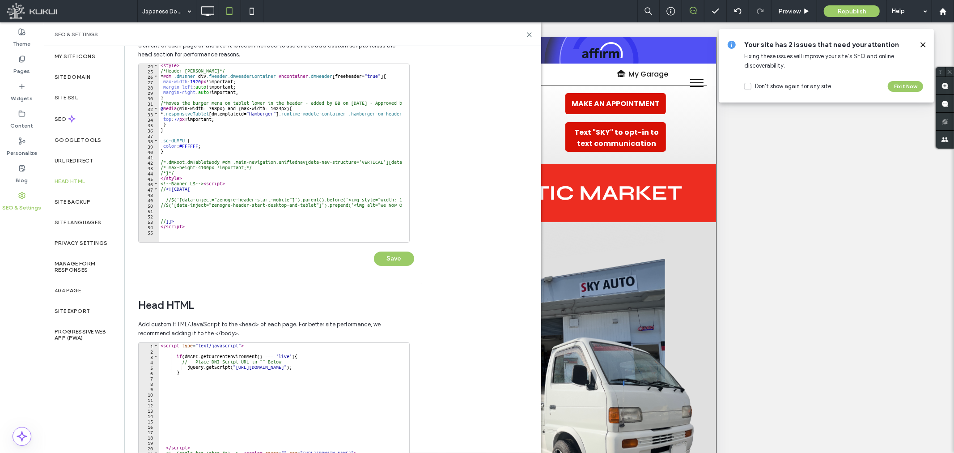
scroll to position [0, 0]
click at [24, 144] on icon at bounding box center [21, 140] width 7 height 7
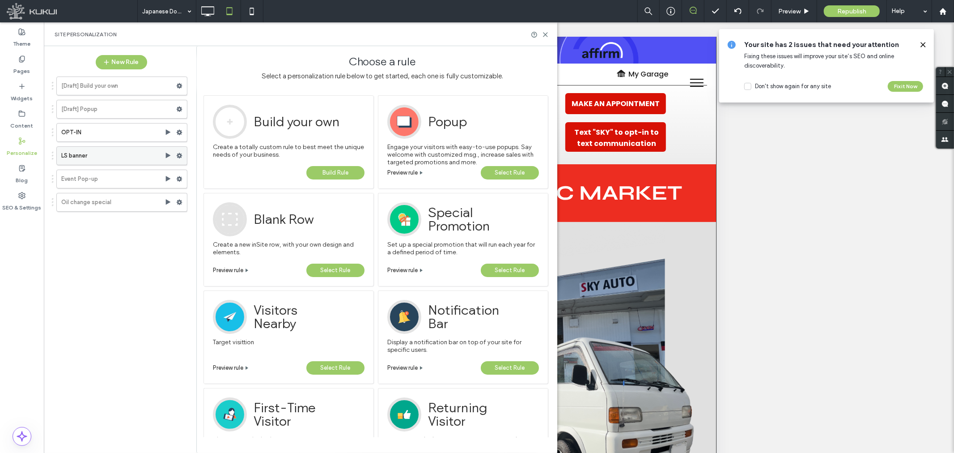
click at [103, 154] on label "LS banner" at bounding box center [112, 156] width 103 height 18
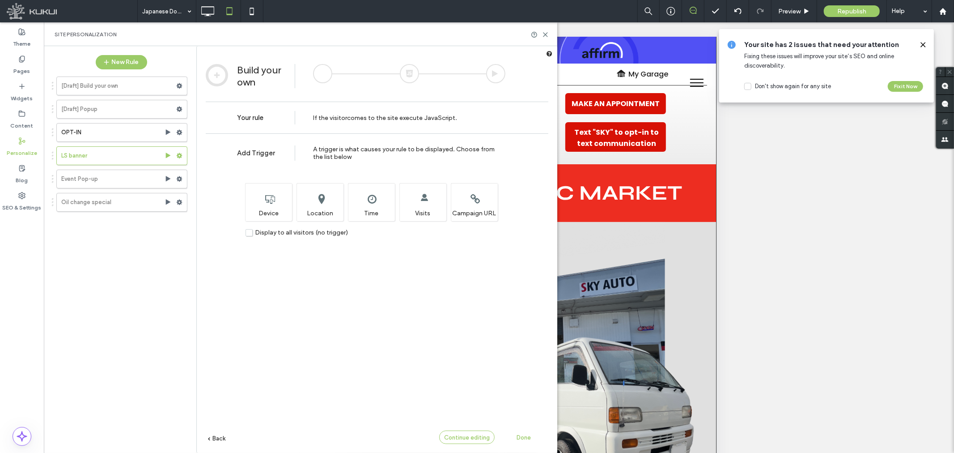
click at [466, 436] on span "Continue editing" at bounding box center [467, 437] width 46 height 7
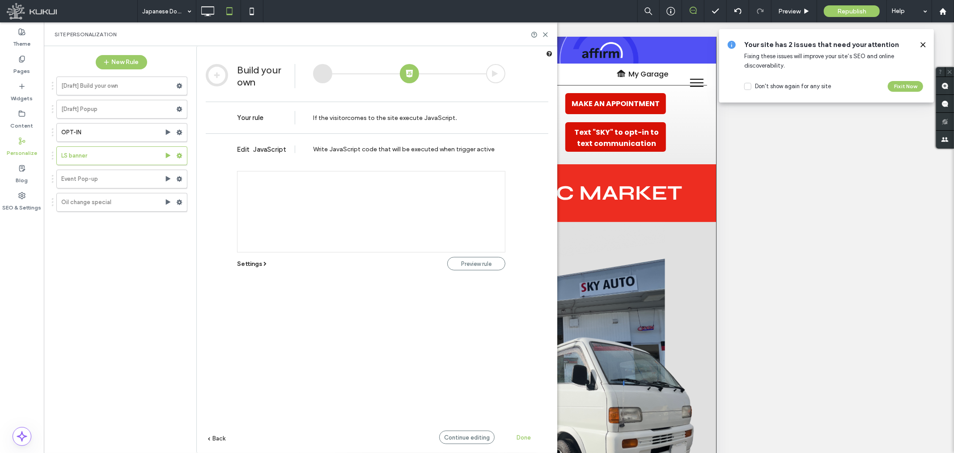
click at [437, 181] on div at bounding box center [370, 211] width 267 height 67
click at [356, 186] on div at bounding box center [370, 211] width 267 height 67
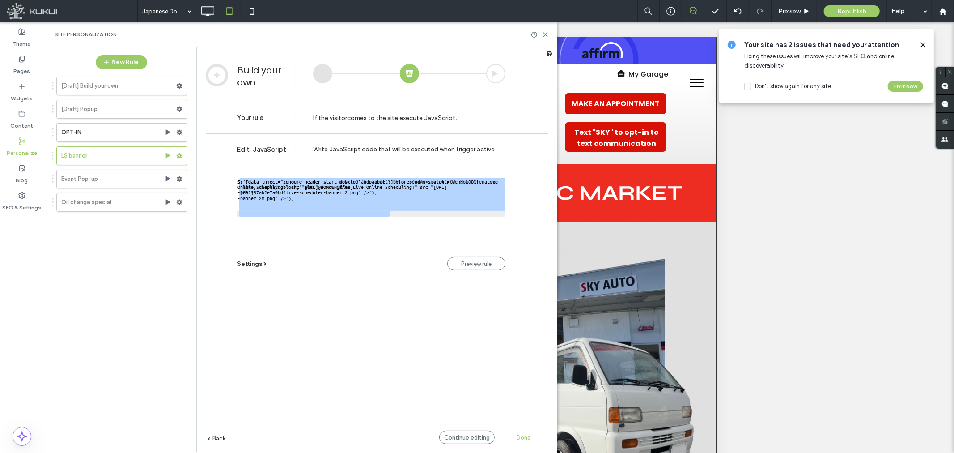
scroll to position [2, 0]
click at [327, 188] on div "$('[data-inject="zenogre-header-start-mobile"]').parent().before('<img style="w…" at bounding box center [370, 211] width 267 height 67
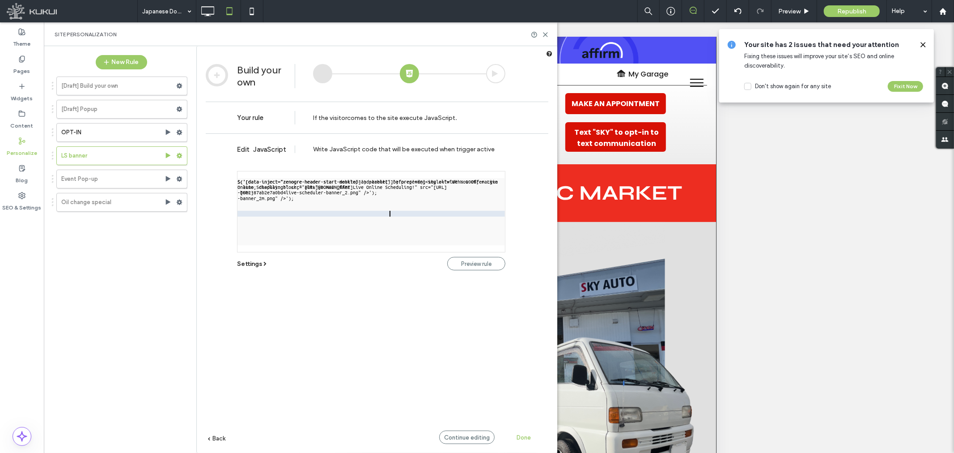
click at [316, 221] on div "$('[data-inject="zenogre-header-start-mobile"]').parent().before('<img style="w…" at bounding box center [370, 231] width 267 height 106
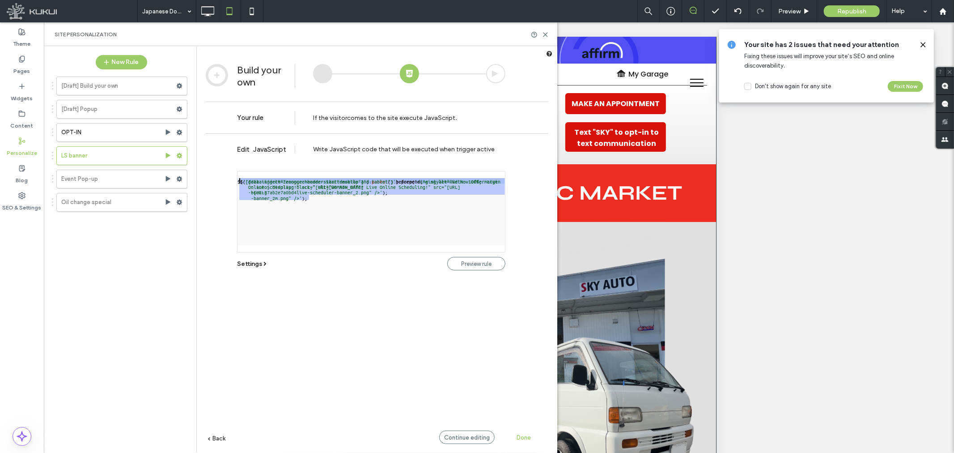
drag, startPoint x: 319, startPoint y: 199, endPoint x: 216, endPoint y: 169, distance: 106.6
click at [216, 169] on div "Edit JavaScript Write JavaScript code that will be executed when trigger active…" at bounding box center [377, 306] width 343 height 346
click at [179, 154] on use at bounding box center [180, 155] width 6 height 5
click at [229, 188] on span "Deactivate" at bounding box center [225, 191] width 33 height 8
click at [547, 33] on use at bounding box center [545, 35] width 4 height 4
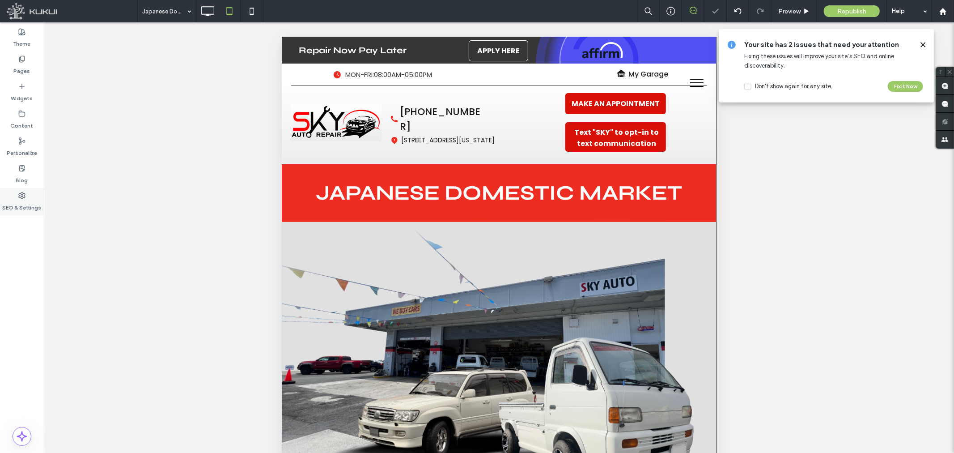
click at [28, 202] on label "SEO & Settings" at bounding box center [22, 205] width 39 height 13
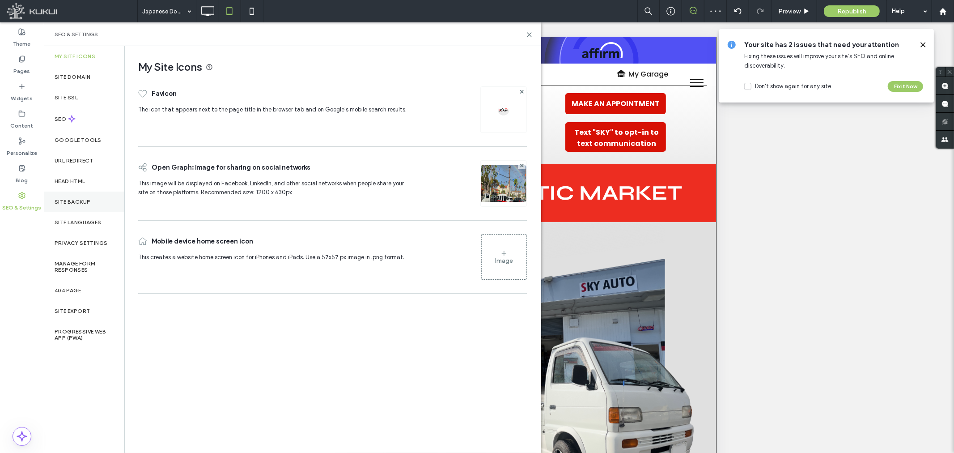
click at [64, 198] on div "Site Backup" at bounding box center [84, 201] width 80 height 21
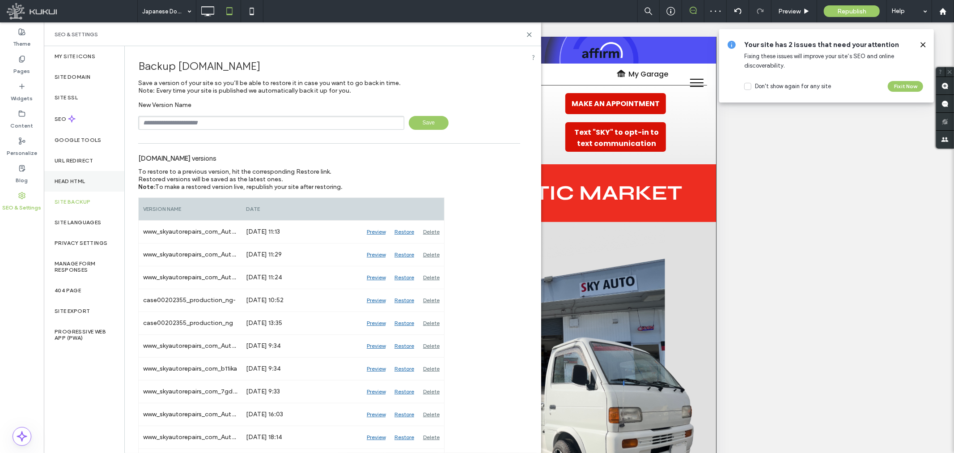
click at [65, 176] on div "Head HTML" at bounding box center [84, 181] width 80 height 21
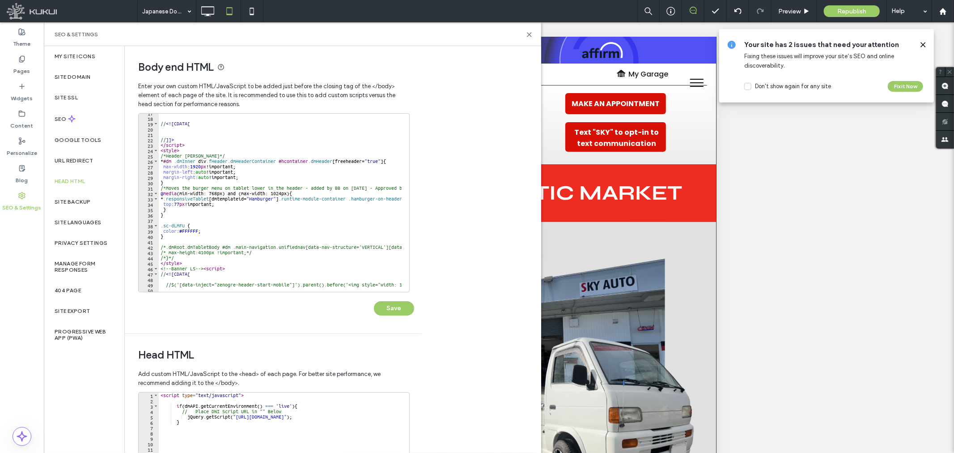
scroll to position [124, 0]
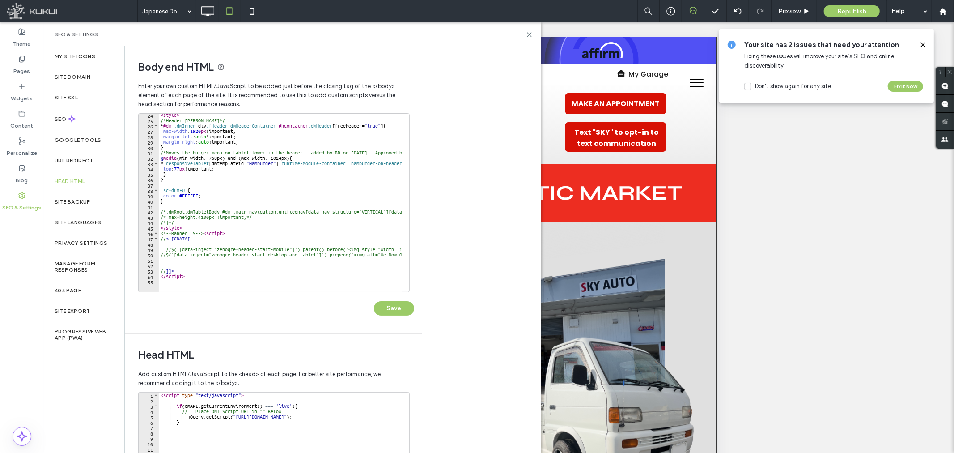
drag, startPoint x: 169, startPoint y: 246, endPoint x: 175, endPoint y: 246, distance: 5.8
click at [169, 246] on div "< style > /*Header Max-Width*/ * #dm .dmInner div .fHeader.dmHeaderContainer #h…" at bounding box center [919, 202] width 1521 height 181
click at [172, 250] on div "< style > /*Header Max-Width*/ * #dm .dmInner div .fHeader.dmHeaderContainer #h…" at bounding box center [919, 202] width 1521 height 181
click at [165, 253] on div "< style > /*Header Max-Width*/ * #dm .dmInner div .fHeader.dmHeaderContainer #h…" at bounding box center [919, 202] width 1521 height 181
type textarea "**********"
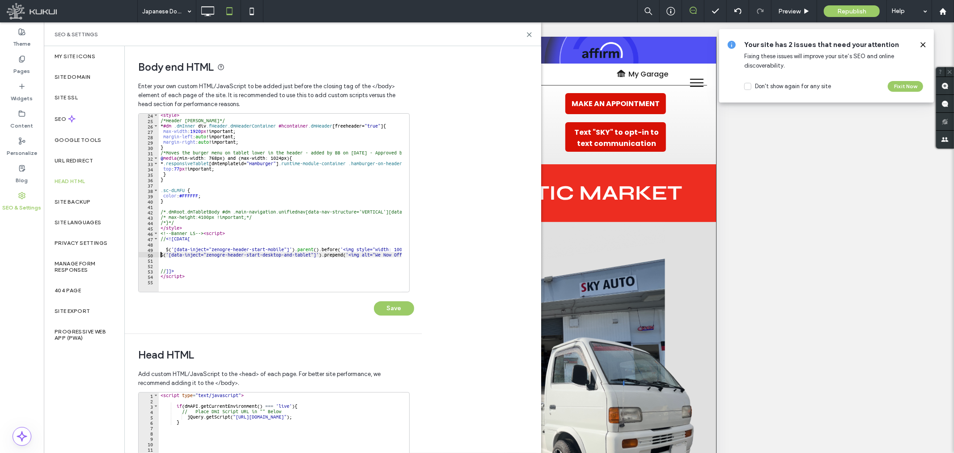
drag, startPoint x: 398, startPoint y: 305, endPoint x: 388, endPoint y: 229, distance: 76.7
click at [398, 305] on button "Save" at bounding box center [394, 308] width 40 height 14
click at [526, 34] on icon at bounding box center [529, 34] width 7 height 7
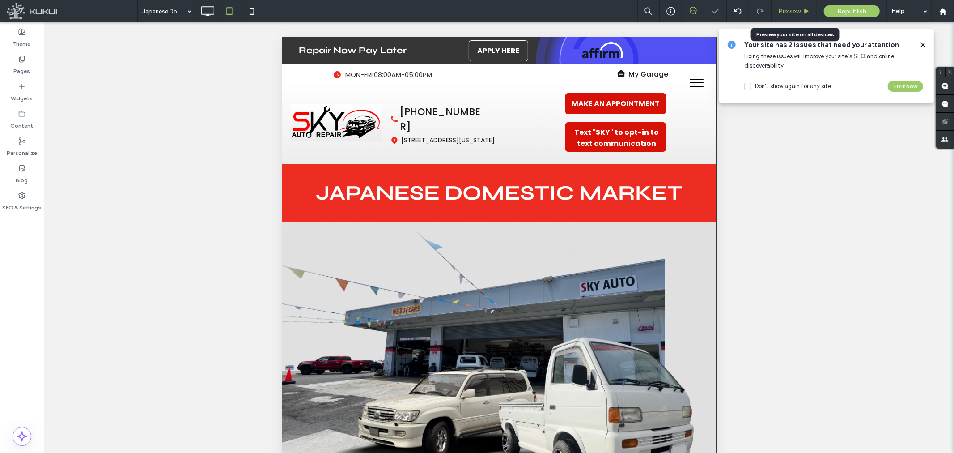
click at [781, 14] on span "Preview" at bounding box center [789, 12] width 22 height 8
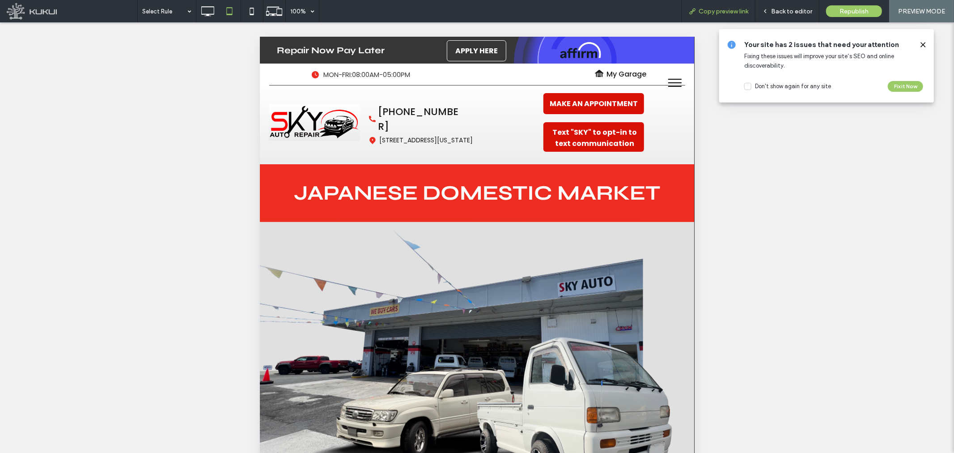
click at [739, 7] on div "Copy preview link" at bounding box center [719, 11] width 74 height 22
click at [712, 13] on span "Copy preview link" at bounding box center [724, 12] width 50 height 8
click at [790, 9] on span "Back to editor" at bounding box center [791, 12] width 41 height 8
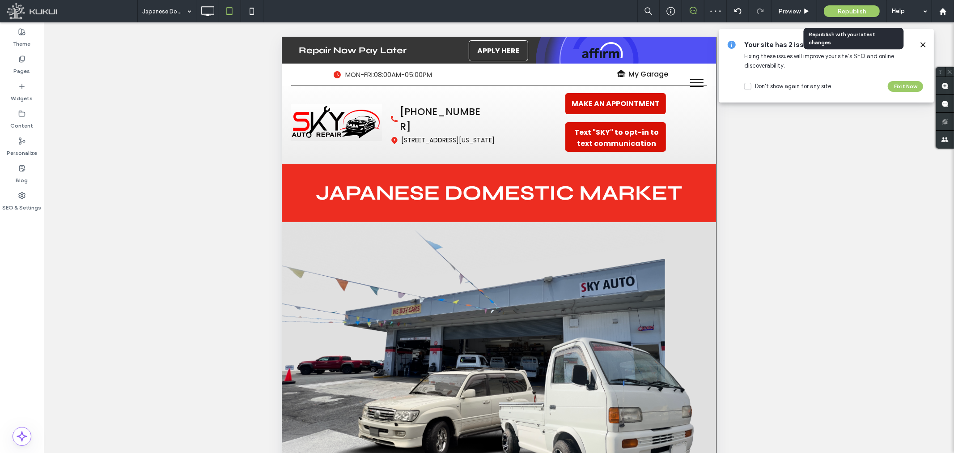
click at [846, 11] on span "Republish" at bounding box center [851, 12] width 29 height 8
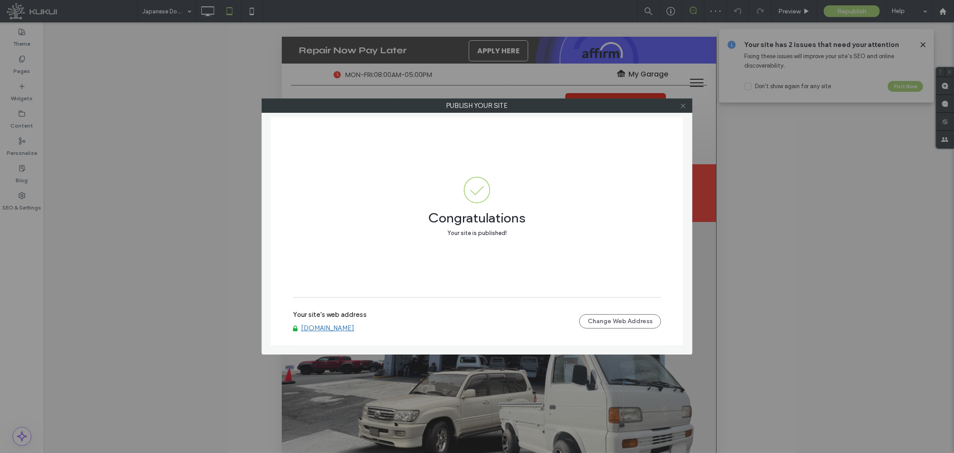
click at [682, 101] on span at bounding box center [683, 105] width 7 height 13
